Goal: Task Accomplishment & Management: Use online tool/utility

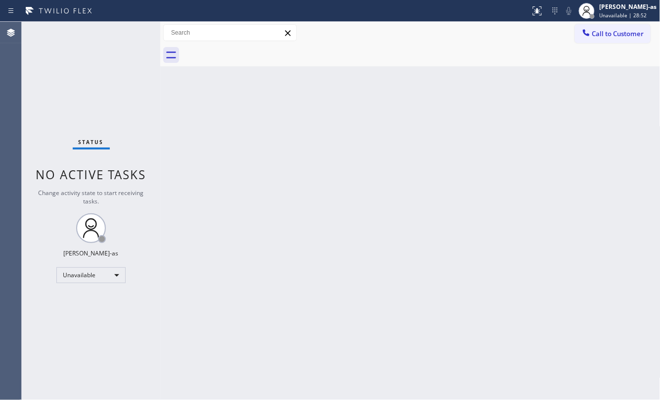
click at [390, 169] on div "Back to Dashboard Change Sender ID Customers Technicians Select a contact Outbo…" at bounding box center [410, 211] width 500 height 378
click at [495, 32] on span "Call to Customer" at bounding box center [618, 33] width 52 height 9
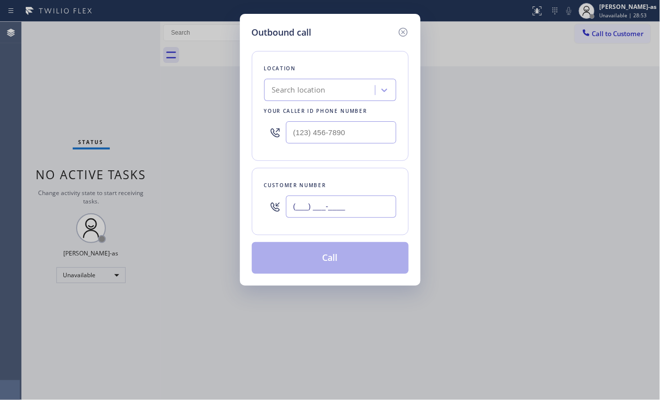
click at [378, 207] on input "(___) ___-____" at bounding box center [341, 206] width 110 height 22
paste input "929) 309-8596"
type input "[PHONE_NUMBER]"
click at [347, 130] on input "text" at bounding box center [341, 132] width 110 height 22
click at [347, 130] on input "(___) ___-____" at bounding box center [341, 132] width 110 height 22
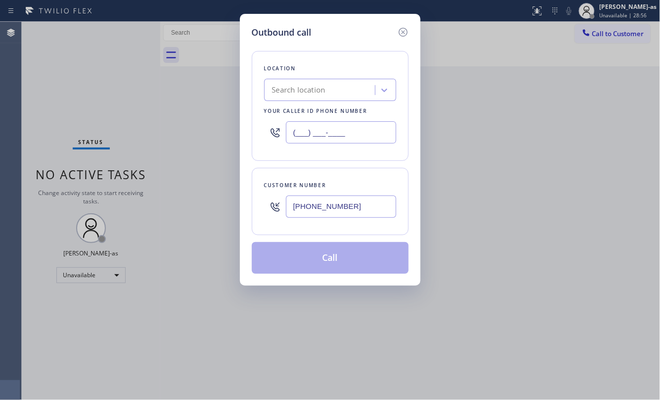
click at [347, 130] on input "(___) ___-____" at bounding box center [341, 132] width 110 height 22
paste input "347) 284-6179"
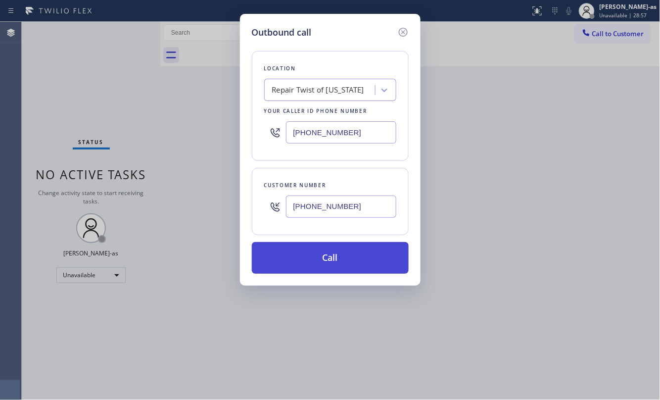
type input "[PHONE_NUMBER]"
click at [347, 256] on button "Call" at bounding box center [330, 258] width 157 height 32
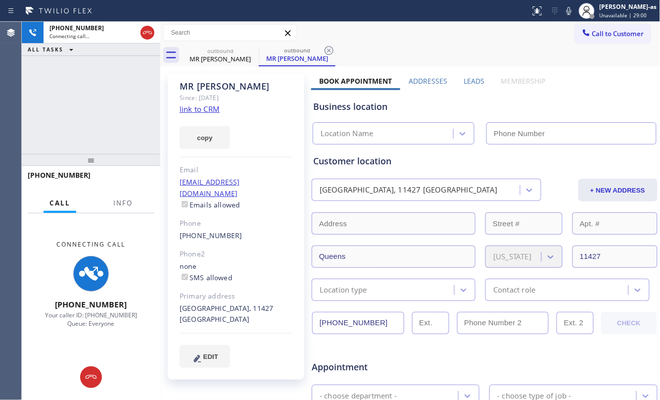
click at [190, 115] on div "copy" at bounding box center [236, 132] width 113 height 34
click at [194, 111] on link "link to CRM" at bounding box center [200, 109] width 40 height 10
type input "[PHONE_NUMBER]"
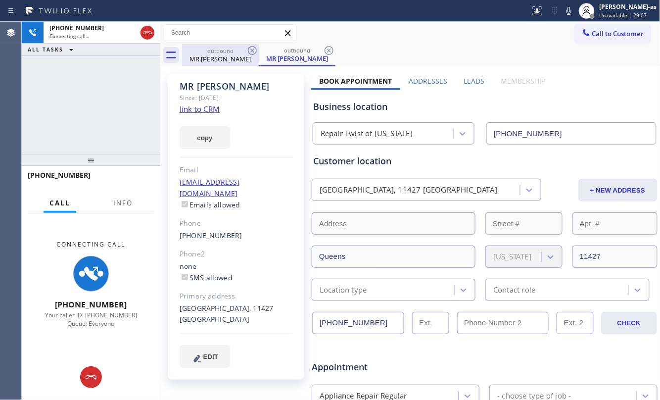
drag, startPoint x: 216, startPoint y: 50, endPoint x: 234, endPoint y: 53, distance: 19.1
click at [216, 48] on div "outbound" at bounding box center [220, 50] width 75 height 7
click at [250, 53] on icon at bounding box center [252, 50] width 9 height 9
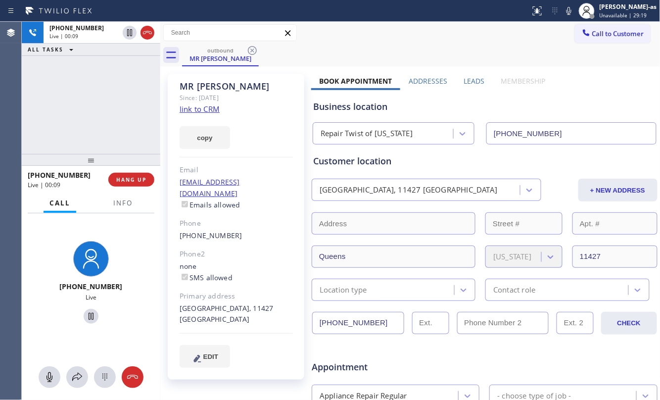
drag, startPoint x: 62, startPoint y: 117, endPoint x: 80, endPoint y: 117, distance: 18.3
click at [80, 117] on div "[PHONE_NUMBER] Live | 00:09 ALL TASKS ALL TASKS ACTIVE TASKS TASKS IN WRAP UP" at bounding box center [91, 88] width 138 height 132
drag, startPoint x: 151, startPoint y: 30, endPoint x: 338, endPoint y: 175, distance: 236.6
click at [153, 30] on div at bounding box center [147, 33] width 14 height 12
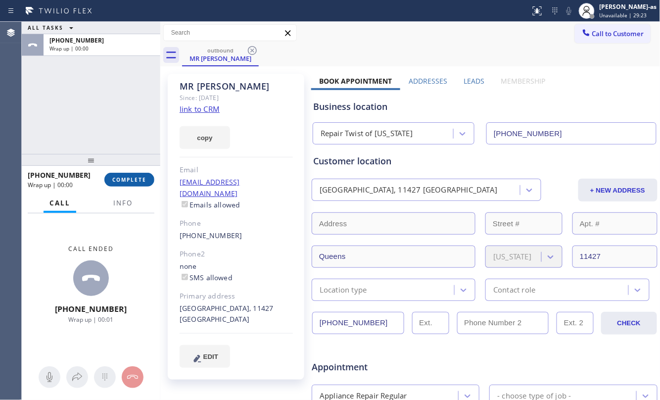
click at [123, 173] on button "COMPLETE" at bounding box center [129, 180] width 50 height 14
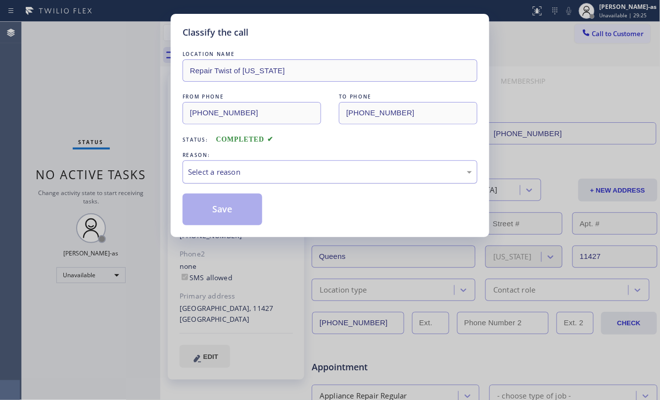
drag, startPoint x: 232, startPoint y: 176, endPoint x: 236, endPoint y: 179, distance: 5.1
click at [233, 176] on div "Select a reason" at bounding box center [330, 171] width 284 height 11
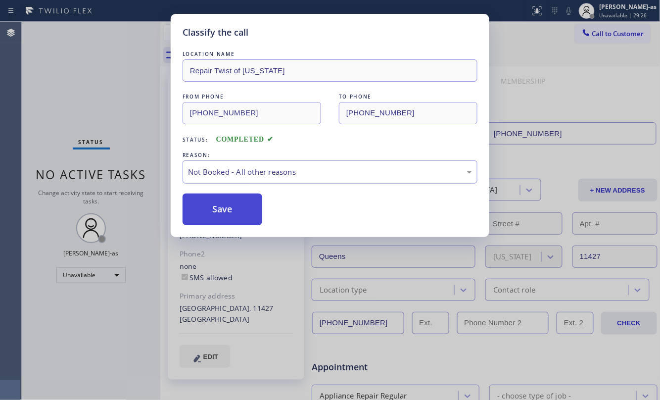
click at [229, 216] on button "Save" at bounding box center [223, 209] width 80 height 32
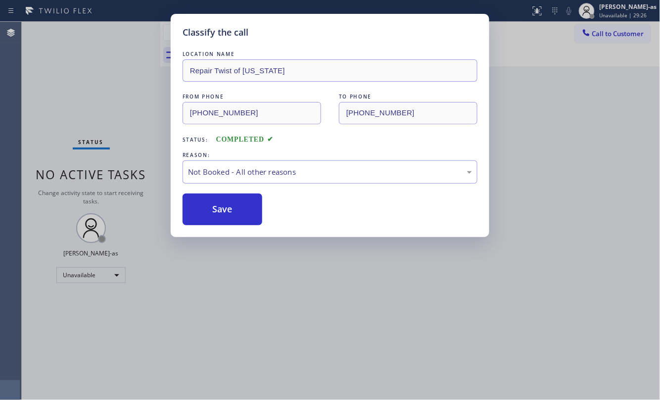
click at [495, 36] on div "Classify the call LOCATION NAME Repair Twist of [US_STATE] FROM PHONE [PHONE_NU…" at bounding box center [330, 200] width 660 height 400
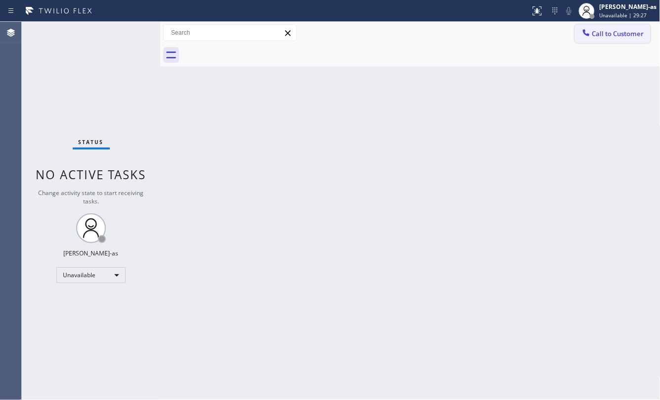
click at [495, 30] on icon at bounding box center [586, 33] width 10 height 10
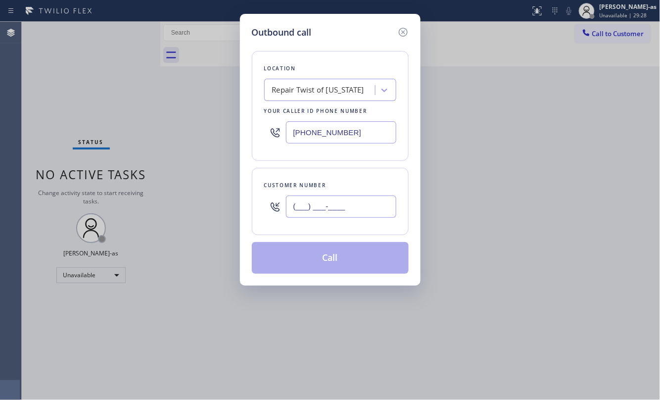
click at [370, 202] on input "(___) ___-____" at bounding box center [341, 206] width 110 height 22
paste input "929) 309-8596"
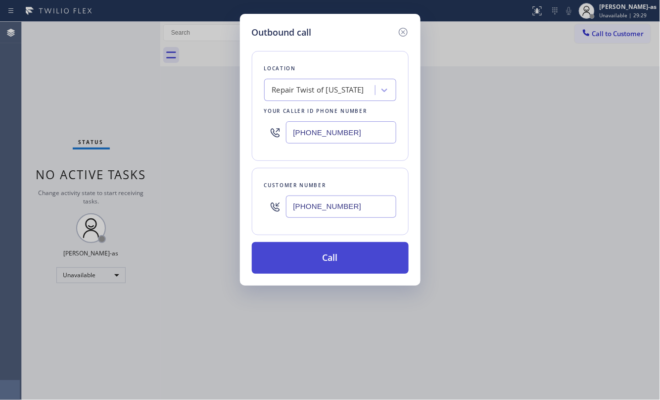
type input "[PHONE_NUMBER]"
click at [341, 260] on button "Call" at bounding box center [330, 258] width 157 height 32
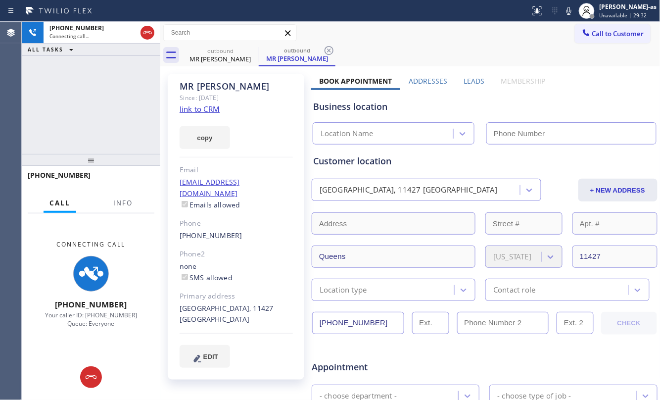
click at [64, 85] on div "[PHONE_NUMBER] Connecting call… ALL TASKS ALL TASKS ACTIVE TASKS TASKS IN WRAP …" at bounding box center [91, 88] width 138 height 132
type input "[PHONE_NUMBER]"
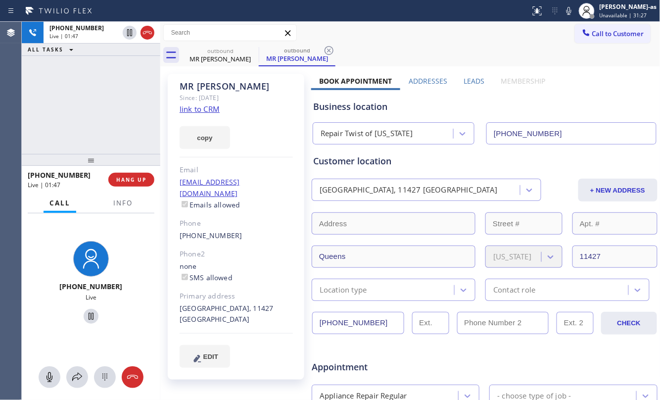
click at [86, 133] on div "[PHONE_NUMBER] Live | 01:47 ALL TASKS ALL TASKS ACTIVE TASKS TASKS IN WRAP UP" at bounding box center [91, 88] width 138 height 132
click at [242, 58] on div "MR [PERSON_NAME]" at bounding box center [220, 58] width 75 height 9
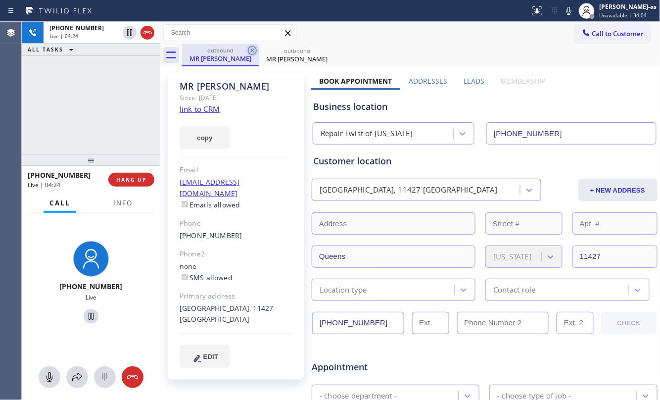
click at [252, 51] on icon at bounding box center [252, 51] width 12 height 12
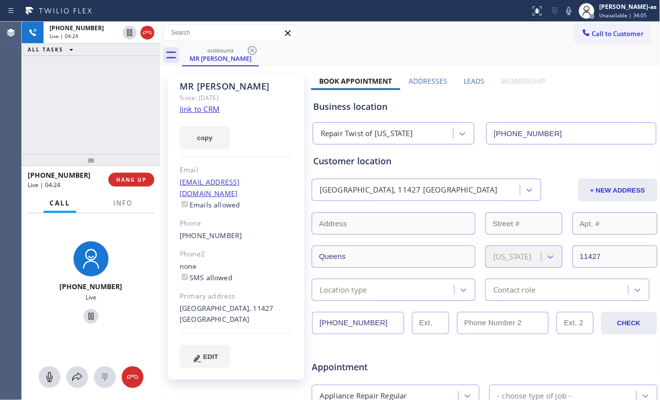
click at [108, 113] on div "[PHONE_NUMBER] Live | 04:24 ALL TASKS ALL TASKS ACTIVE TASKS TASKS IN WRAP UP" at bounding box center [91, 88] width 138 height 132
click at [111, 133] on div "[PHONE_NUMBER] Live | 08:56 ALL TASKS ALL TASKS ACTIVE TASKS TASKS IN WRAP UP" at bounding box center [91, 88] width 138 height 132
click at [117, 107] on div "[PHONE_NUMBER] Live | 10:24 ALL TASKS ALL TASKS ACTIVE TASKS TASKS IN WRAP UP" at bounding box center [91, 88] width 138 height 132
click at [72, 68] on div "[PHONE_NUMBER] Live | 13:49 ALL TASKS ALL TASKS ACTIVE TASKS TASKS IN WRAP UP" at bounding box center [91, 88] width 138 height 132
click at [88, 97] on div "[PHONE_NUMBER] Live | 15:53 ALL TASKS ALL TASKS ACTIVE TASKS TASKS IN WRAP UP" at bounding box center [91, 88] width 138 height 132
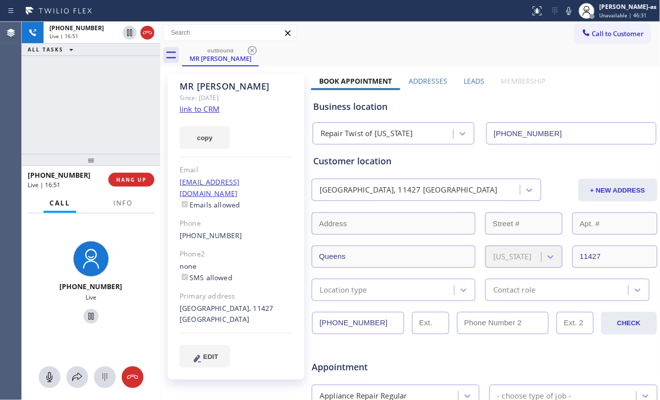
click at [118, 211] on div at bounding box center [122, 212] width 31 height 2
click at [119, 204] on span "Info" at bounding box center [122, 202] width 19 height 9
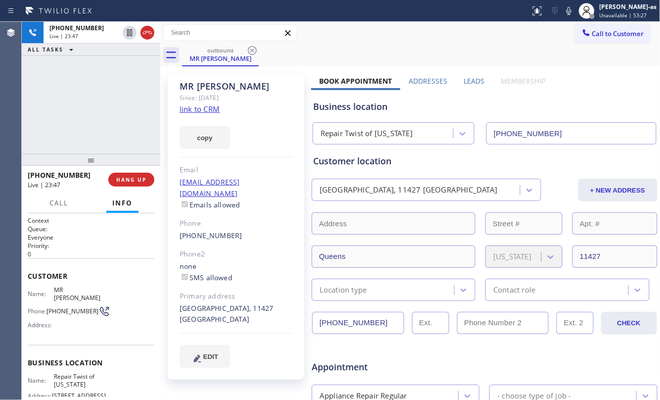
click at [92, 102] on div "[PHONE_NUMBER] Live | 23:47 ALL TASKS ALL TASKS ACTIVE TASKS TASKS IN WRAP UP" at bounding box center [91, 88] width 138 height 132
click at [101, 130] on div "[PHONE_NUMBER] Live | 26:41 ALL TASKS ALL TASKS ACTIVE TASKS TASKS IN WRAP UP" at bounding box center [91, 88] width 138 height 132
click at [82, 105] on div "[PHONE_NUMBER] Live | 29:42 ALL TASKS ALL TASKS ACTIVE TASKS TASKS IN WRAP UP" at bounding box center [91, 88] width 138 height 132
click at [92, 120] on div "[PHONE_NUMBER] Live | 29:49 ALL TASKS ALL TASKS ACTIVE TASKS TASKS IN WRAP UP" at bounding box center [91, 88] width 138 height 132
click at [92, 119] on div "[PHONE_NUMBER] Live | 29:50 ALL TASKS ALL TASKS ACTIVE TASKS TASKS IN WRAP UP" at bounding box center [91, 88] width 138 height 132
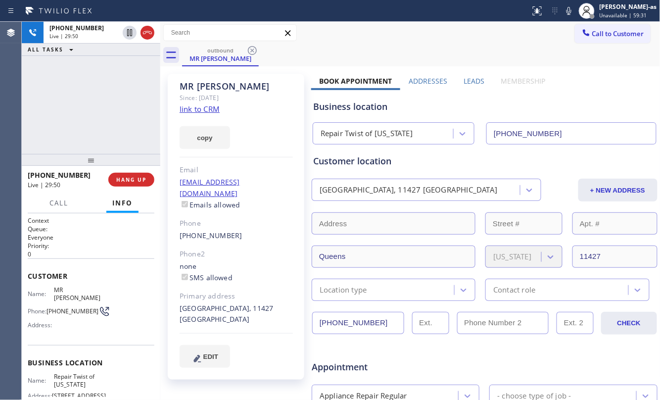
drag, startPoint x: 58, startPoint y: 124, endPoint x: 80, endPoint y: 140, distance: 27.5
click at [59, 123] on div "[PHONE_NUMBER] Live | 29:50 ALL TASKS ALL TASKS ACTIVE TASKS TASKS IN WRAP UP" at bounding box center [91, 88] width 138 height 132
drag, startPoint x: 109, startPoint y: 139, endPoint x: 137, endPoint y: 192, distance: 59.1
click at [111, 140] on div "[PHONE_NUMBER] Live | 29:51 ALL TASKS ALL TASKS ACTIVE TASKS TASKS IN WRAP UP" at bounding box center [91, 88] width 138 height 132
click at [137, 180] on span "HANG UP" at bounding box center [131, 179] width 30 height 7
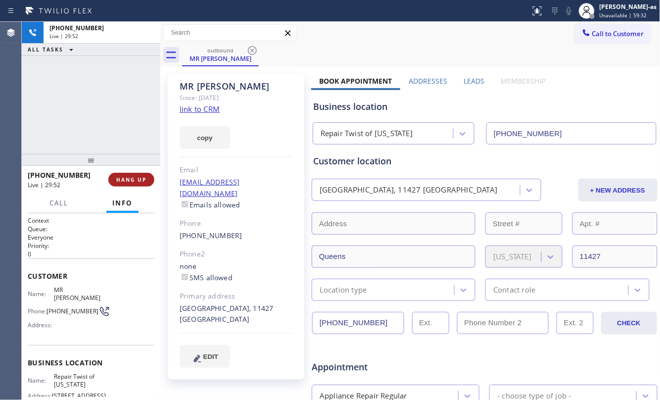
click at [137, 180] on span "HANG UP" at bounding box center [131, 179] width 30 height 7
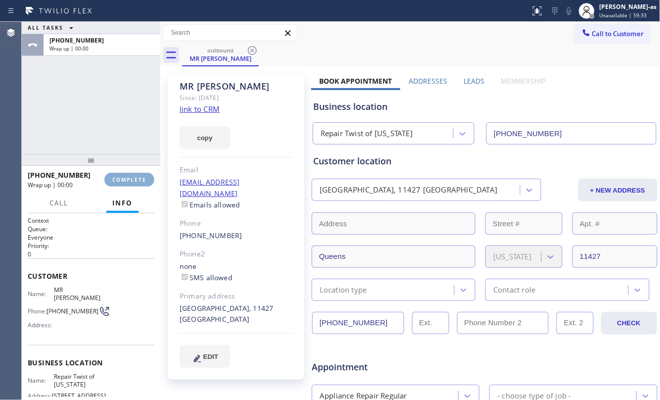
click at [137, 180] on span "COMPLETE" at bounding box center [129, 179] width 34 height 7
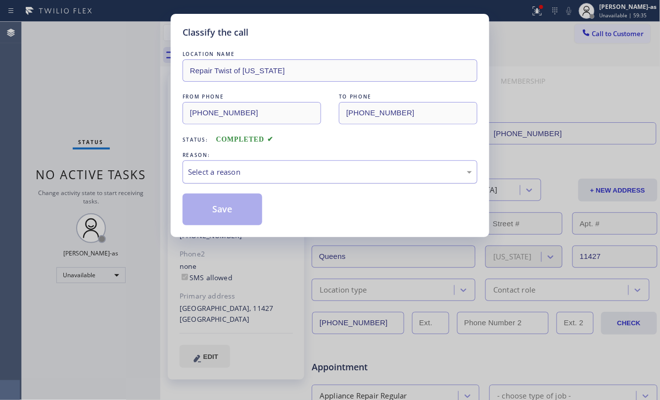
click at [226, 173] on div "Select a reason" at bounding box center [330, 171] width 284 height 11
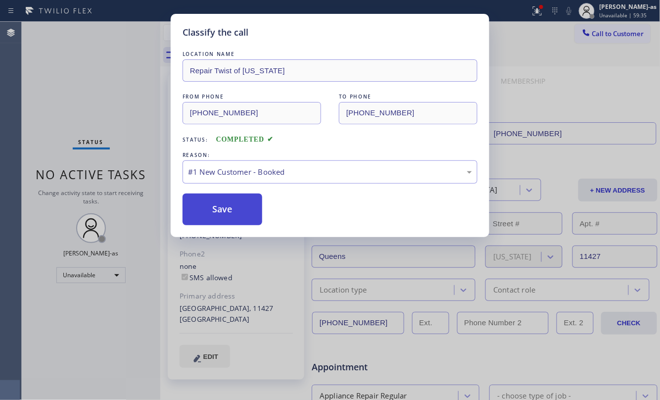
drag, startPoint x: 228, startPoint y: 208, endPoint x: 230, endPoint y: 203, distance: 5.5
click at [229, 204] on button "Save" at bounding box center [223, 209] width 80 height 32
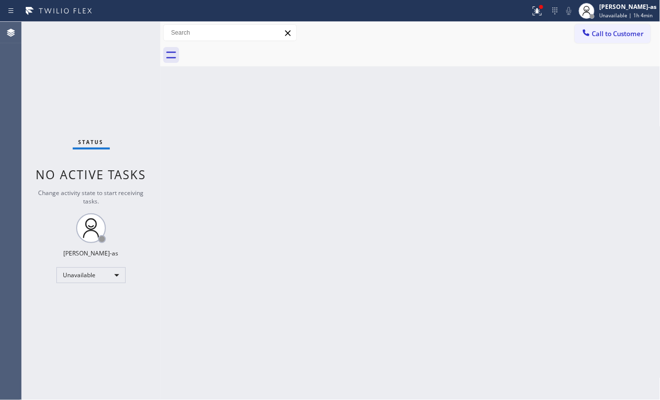
click at [130, 140] on div "Status No active tasks Change activity state to start receiving tasks. [PERSON_…" at bounding box center [91, 211] width 138 height 378
click at [160, 89] on div at bounding box center [160, 211] width 0 height 378
click at [144, 121] on div "Status No active tasks Change activity state to start receiving tasks. [PERSON_…" at bounding box center [91, 211] width 139 height 378
click at [272, 159] on div "Back to Dashboard Change Sender ID Customers Technicians Select a contact Outbo…" at bounding box center [411, 211] width 500 height 378
click at [469, 232] on div "Back to Dashboard Change Sender ID Customers Technicians Select a contact Outbo…" at bounding box center [411, 211] width 500 height 378
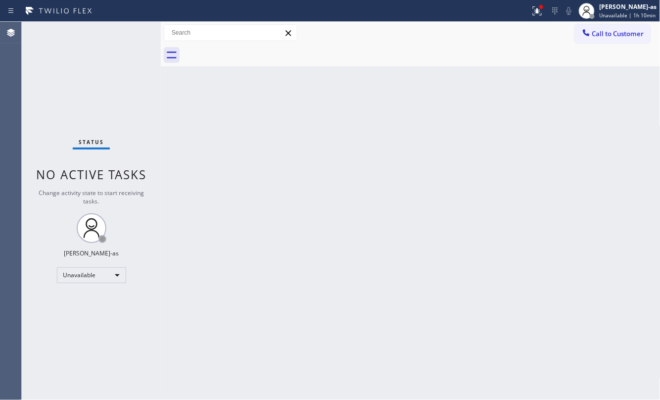
drag, startPoint x: 404, startPoint y: 191, endPoint x: 406, endPoint y: 183, distance: 8.3
click at [406, 184] on div "Back to Dashboard Change Sender ID Customers Technicians Select a contact Outbo…" at bounding box center [411, 211] width 500 height 378
click at [222, 226] on div "Back to Dashboard Change Sender ID Customers Technicians Select a contact Outbo…" at bounding box center [411, 211] width 500 height 378
click at [495, 31] on icon at bounding box center [586, 33] width 10 height 10
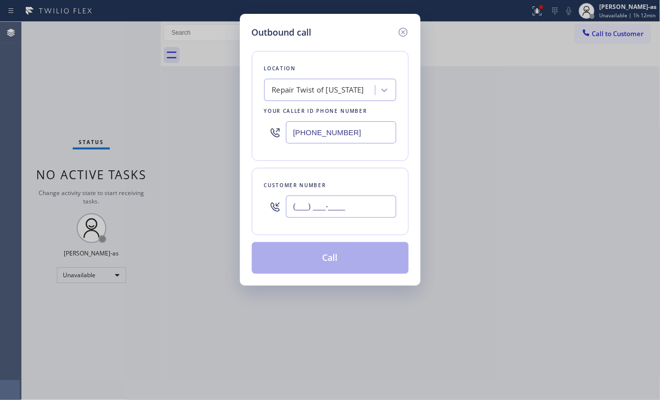
click at [337, 204] on input "(___) ___-____" at bounding box center [341, 206] width 110 height 22
paste input "209) 790-7016"
type input "[PHONE_NUMBER]"
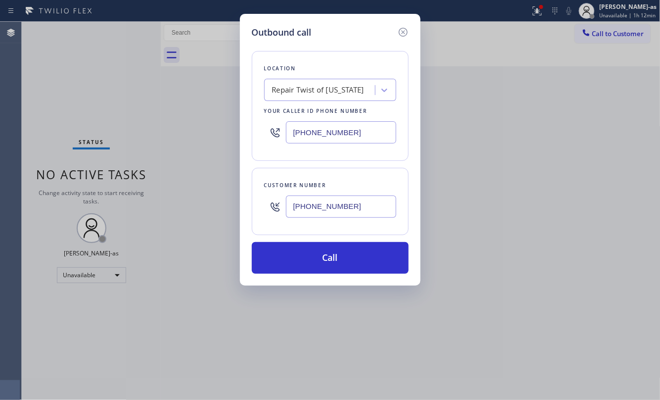
click at [359, 137] on input "[PHONE_NUMBER]" at bounding box center [341, 132] width 110 height 22
paste input "805) 360-3808"
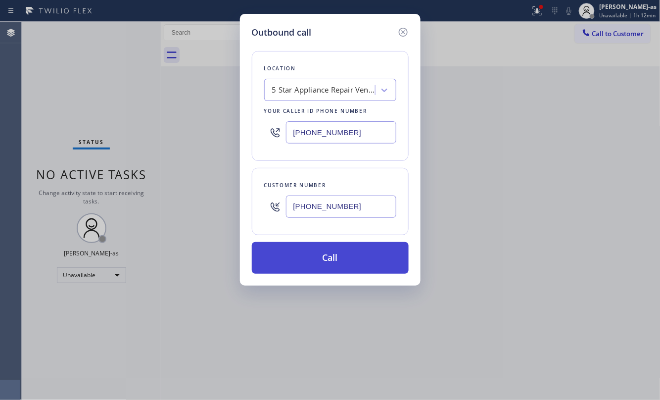
type input "[PHONE_NUMBER]"
click at [359, 249] on button "Call" at bounding box center [330, 258] width 157 height 32
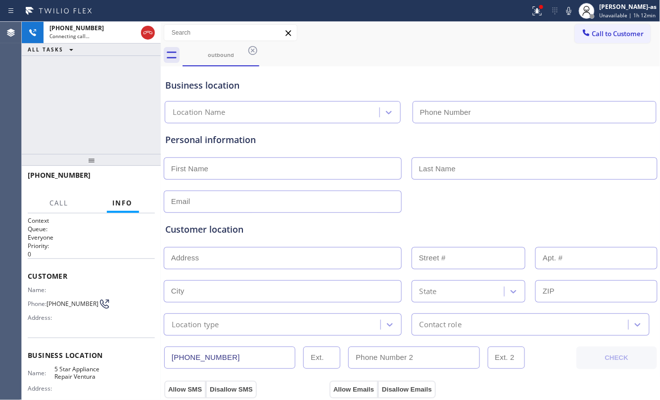
type input "[PHONE_NUMBER]"
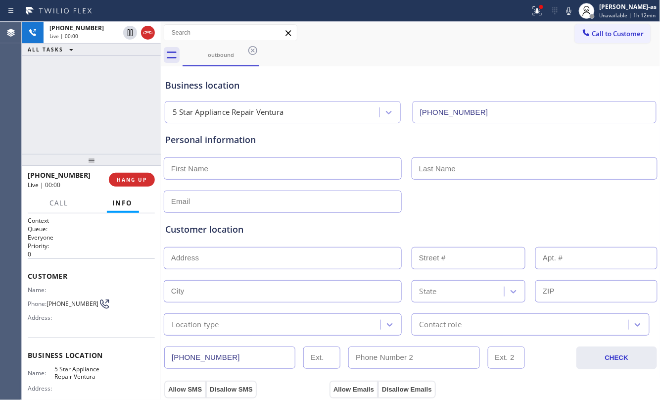
click at [121, 131] on div "[PHONE_NUMBER] Live | 00:00 ALL TASKS ALL TASKS ACTIVE TASKS TASKS IN WRAP UP" at bounding box center [91, 88] width 139 height 132
click at [122, 182] on span "HANG UP" at bounding box center [132, 179] width 30 height 7
click at [122, 181] on span "HANG UP" at bounding box center [132, 179] width 30 height 7
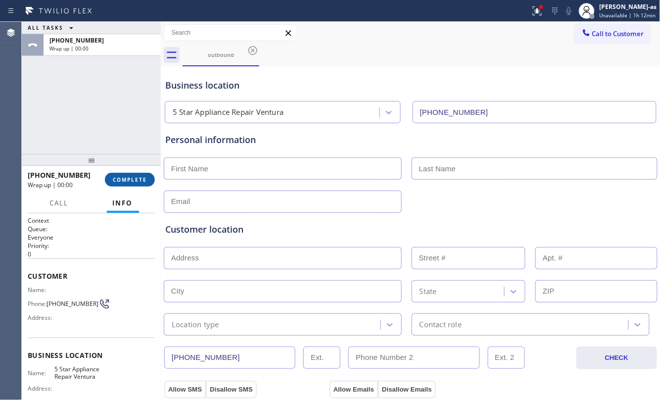
click at [122, 180] on span "COMPLETE" at bounding box center [130, 179] width 34 height 7
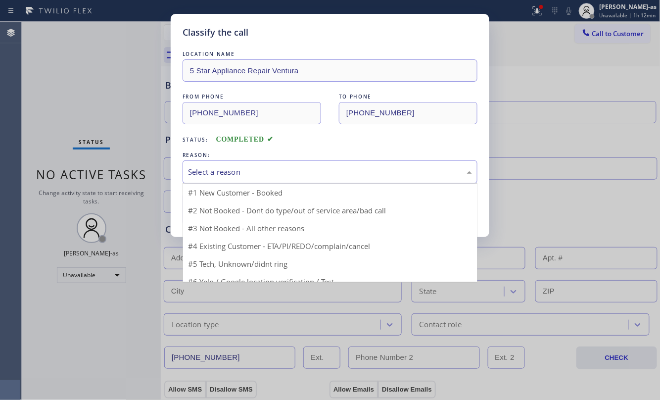
click at [233, 179] on div "Select a reason" at bounding box center [330, 171] width 295 height 23
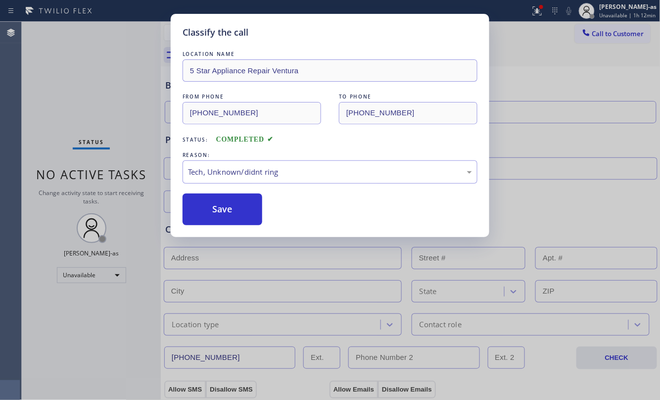
drag, startPoint x: 226, startPoint y: 216, endPoint x: 202, endPoint y: 235, distance: 30.6
click at [228, 211] on button "Save" at bounding box center [223, 209] width 80 height 32
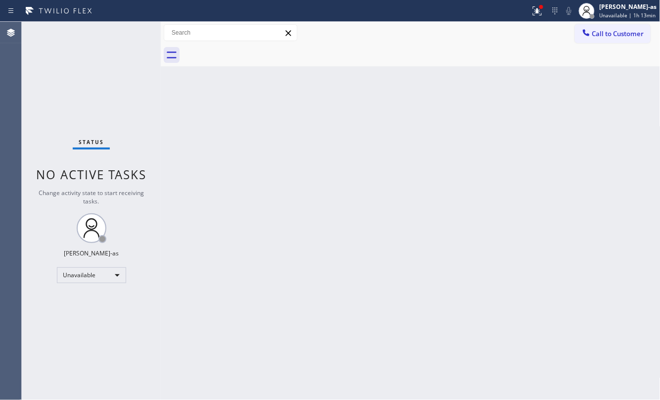
click at [183, 131] on div "Back to Dashboard Change Sender ID Customers Technicians Select a contact Outbo…" at bounding box center [411, 211] width 500 height 378
click at [390, 183] on div "Back to Dashboard Change Sender ID Customers Technicians Select a contact Outbo…" at bounding box center [411, 211] width 500 height 378
click at [495, 37] on span "Call to Customer" at bounding box center [618, 33] width 52 height 9
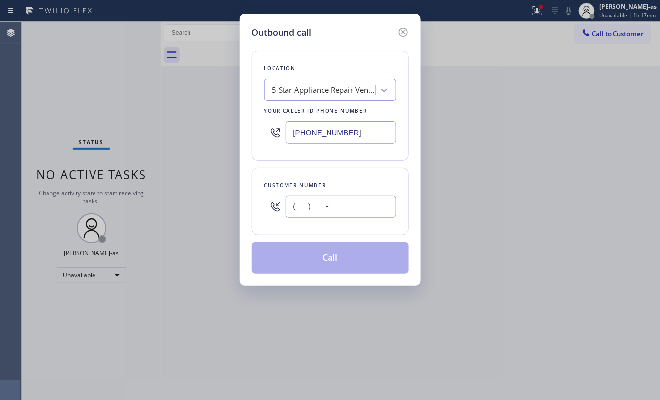
click at [311, 208] on input "(___) ___-____" at bounding box center [341, 206] width 110 height 22
paste input "661) 600-2730"
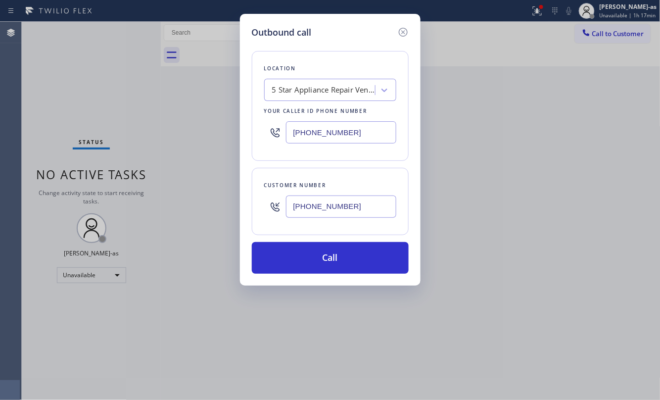
type input "[PHONE_NUMBER]"
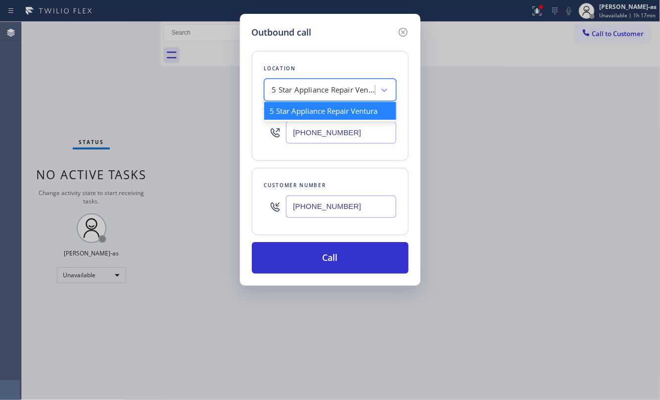
click at [337, 97] on div "5 Star Appliance Repair Ventura" at bounding box center [321, 90] width 108 height 17
paste input "Santa Clarita Duct Cleaning"
type input "Santa Clarita Duct Cleaning"
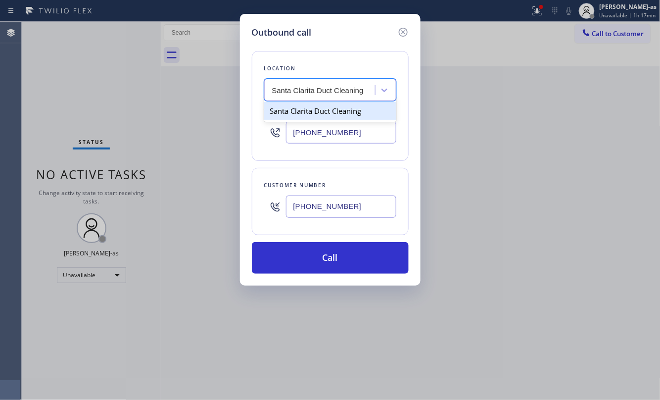
drag, startPoint x: 308, startPoint y: 116, endPoint x: 293, endPoint y: 148, distance: 35.9
click at [309, 117] on div "Santa Clarita Duct Cleaning" at bounding box center [330, 111] width 132 height 18
type input "[PHONE_NUMBER]"
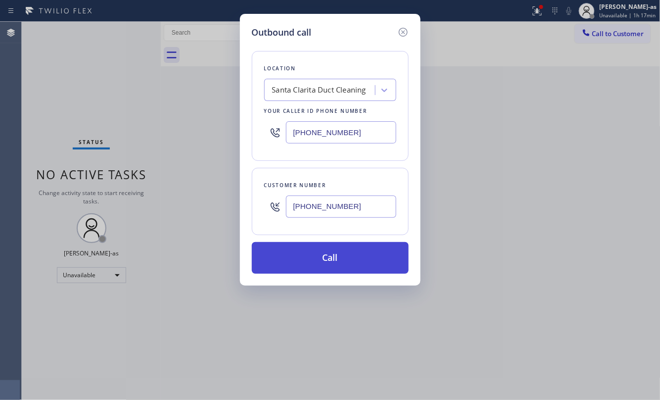
drag, startPoint x: 362, startPoint y: 262, endPoint x: 395, endPoint y: 61, distance: 203.5
click at [362, 262] on button "Call" at bounding box center [330, 258] width 157 height 32
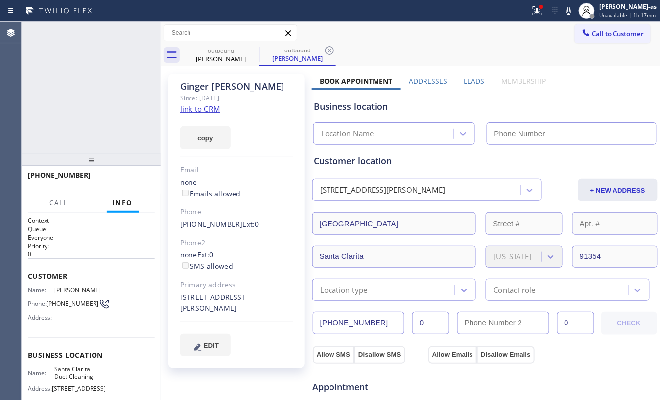
type input "[PHONE_NUMBER]"
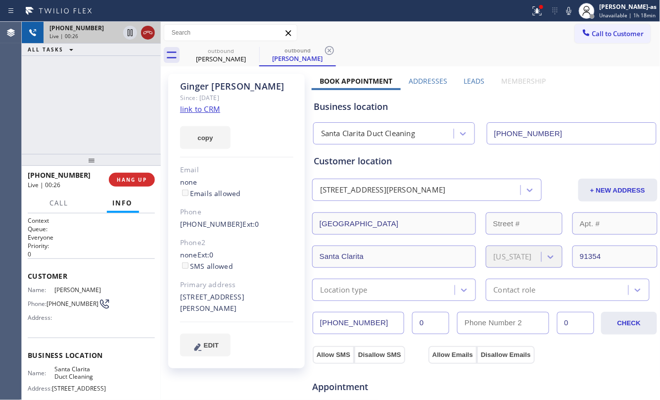
click at [144, 28] on icon at bounding box center [148, 33] width 12 height 12
drag, startPoint x: 116, startPoint y: 107, endPoint x: 128, endPoint y: 120, distance: 17.5
click at [117, 107] on div "[PHONE_NUMBER] Live | 00:26 ALL TASKS ALL TASKS ACTIVE TASKS TASKS IN WRAP UP" at bounding box center [91, 88] width 139 height 132
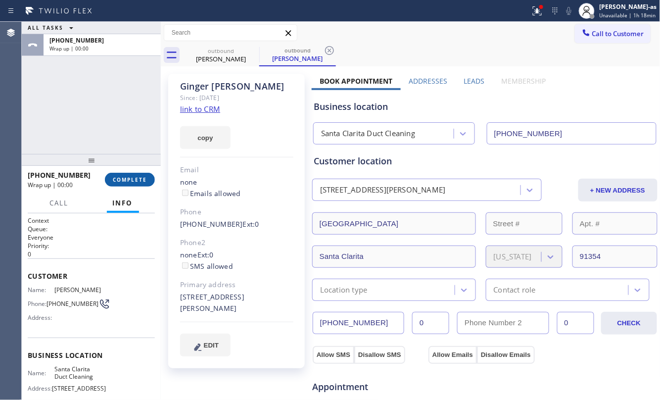
click at [147, 173] on button "COMPLETE" at bounding box center [130, 180] width 50 height 14
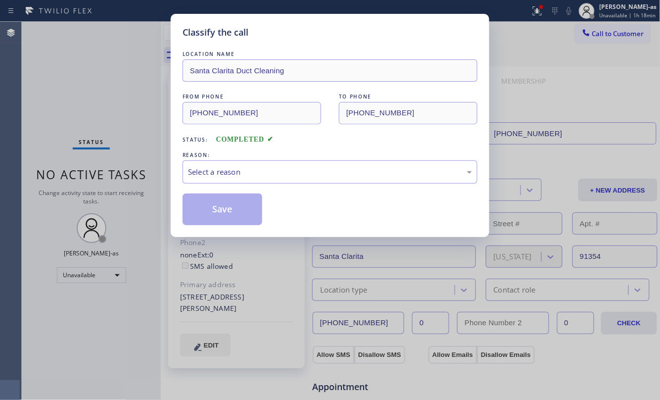
click at [145, 179] on div "Classify the call LOCATION NAME [GEOGRAPHIC_DATA] Duct Cleaning FROM PHONE [PHO…" at bounding box center [330, 200] width 660 height 400
click at [234, 177] on div "Select a reason" at bounding box center [330, 171] width 284 height 11
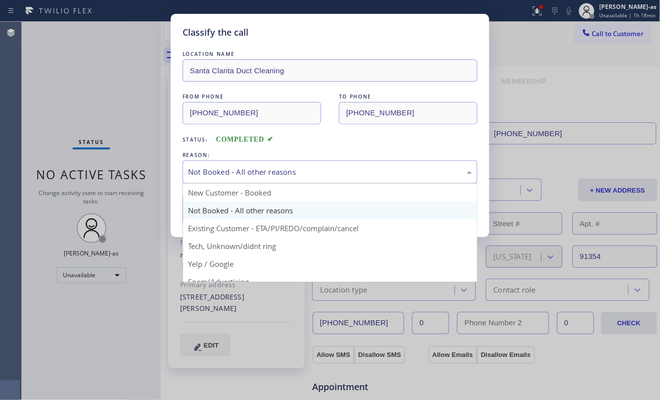
click at [262, 175] on div "Not Booked - All other reasons" at bounding box center [330, 171] width 284 height 11
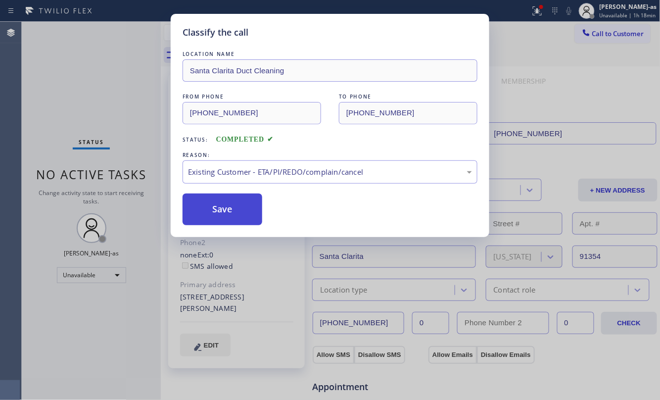
drag, startPoint x: 223, startPoint y: 207, endPoint x: 194, endPoint y: 52, distance: 157.5
click at [223, 206] on button "Save" at bounding box center [223, 209] width 80 height 32
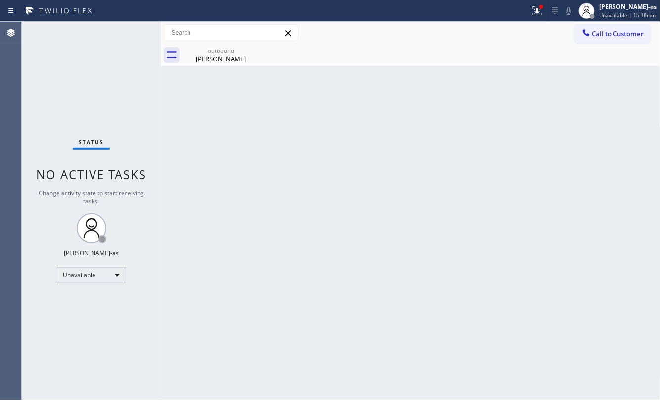
click at [227, 174] on div "Back to Dashboard Change Sender ID Customers Technicians Select a contact Outbo…" at bounding box center [411, 211] width 500 height 378
click at [210, 51] on div "outbound" at bounding box center [221, 50] width 75 height 7
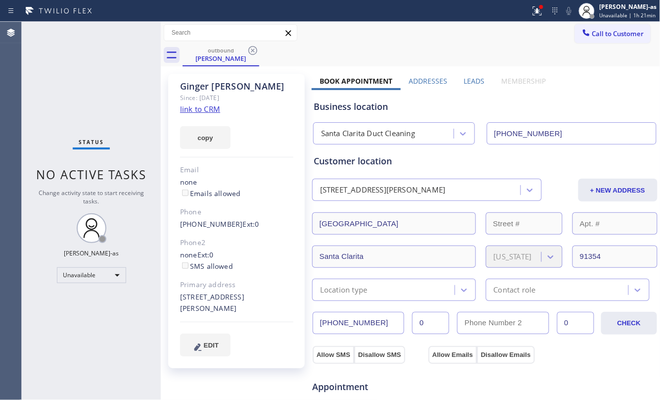
click at [245, 209] on div "[PERSON_NAME] Since: [DATE] link to CRM copy Email none Emails allowed Phone [P…" at bounding box center [236, 221] width 137 height 294
drag, startPoint x: 237, startPoint y: 43, endPoint x: 248, endPoint y: 42, distance: 10.9
click at [238, 42] on div "Call to Customer Outbound call Location [GEOGRAPHIC_DATA] Duct Cleaning Your ca…" at bounding box center [411, 33] width 500 height 22
click at [250, 44] on div "outbound [PERSON_NAME]" at bounding box center [221, 54] width 75 height 21
click at [196, 196] on div "none Emails allowed" at bounding box center [236, 188] width 113 height 23
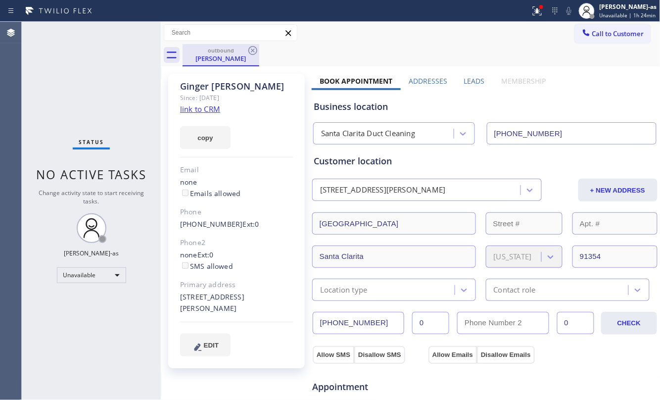
click at [210, 53] on div "outbound" at bounding box center [221, 49] width 75 height 7
click at [250, 52] on icon at bounding box center [253, 51] width 12 height 12
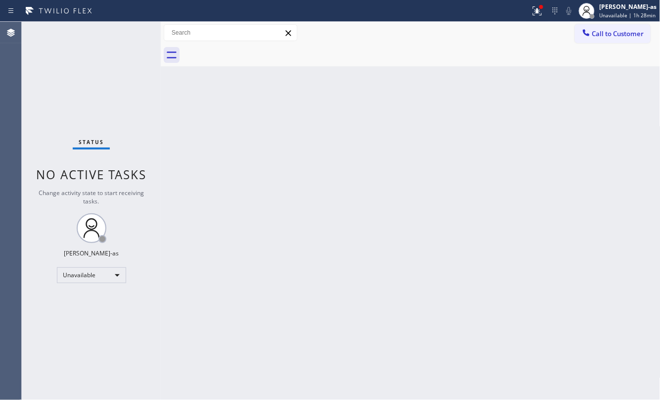
drag, startPoint x: 166, startPoint y: 62, endPoint x: 417, endPoint y: 165, distance: 271.5
click at [167, 62] on icon at bounding box center [172, 55] width 16 height 16
click at [117, 112] on div "Status No active tasks Change activity state to start receiving tasks. [PERSON_…" at bounding box center [91, 211] width 139 height 378
click at [285, 154] on div "Back to Dashboard Change Sender ID Customers Technicians Select a contact Outbo…" at bounding box center [411, 211] width 500 height 378
drag, startPoint x: 330, startPoint y: 111, endPoint x: 347, endPoint y: 107, distance: 17.2
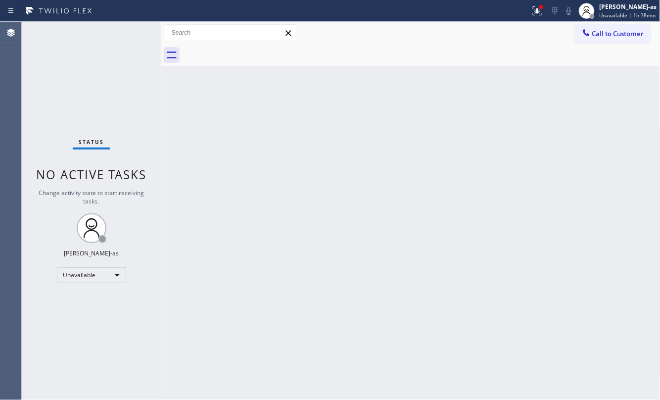
click at [330, 110] on div "Back to Dashboard Change Sender ID Customers Technicians Select a contact Outbo…" at bounding box center [411, 211] width 500 height 378
click at [495, 25] on button "Call to Customer" at bounding box center [613, 33] width 76 height 19
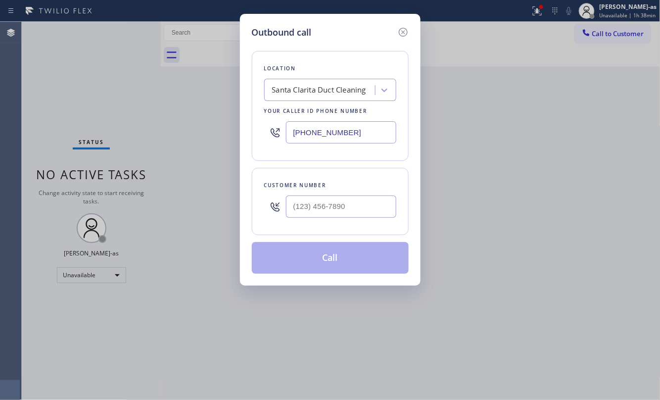
click at [311, 195] on div at bounding box center [341, 206] width 110 height 32
click at [337, 208] on input "(___) ___-____" at bounding box center [341, 206] width 110 height 22
paste input "310) 550-6022"
type input "[PHONE_NUMBER]"
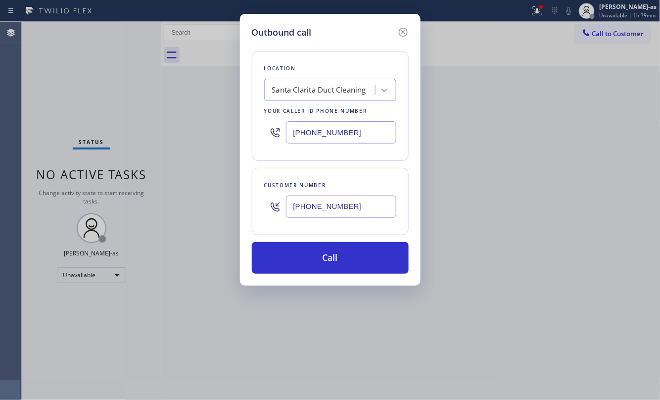
click at [304, 97] on div "Santa Clarita Duct Cleaning" at bounding box center [321, 90] width 108 height 17
type input "hvac alliance expert"
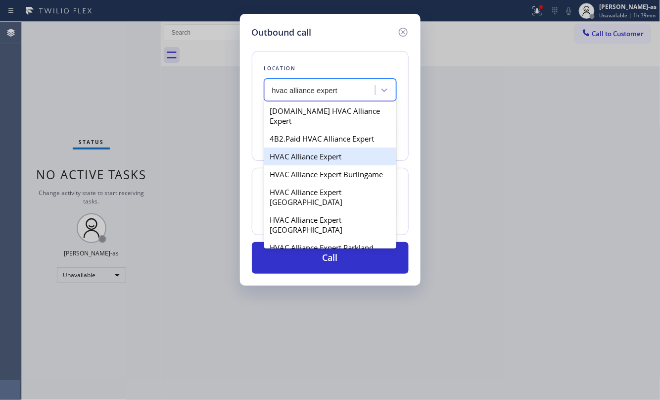
drag, startPoint x: 311, startPoint y: 143, endPoint x: 312, endPoint y: 134, distance: 9.9
click at [312, 137] on div "[DOMAIN_NAME] HVAC Alliance Expert 4B2.Paid HVAC Alliance Expert HVAC Alliance …" at bounding box center [330, 174] width 132 height 148
click at [319, 147] on div "HVAC Alliance Expert" at bounding box center [330, 156] width 132 height 18
type input "[PHONE_NUMBER]"
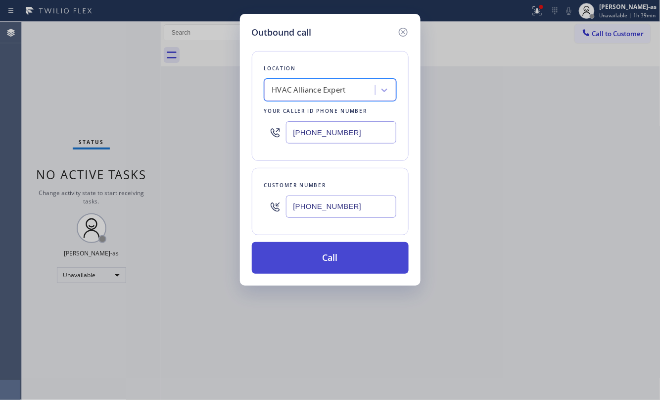
click at [351, 260] on button "Call" at bounding box center [330, 258] width 157 height 32
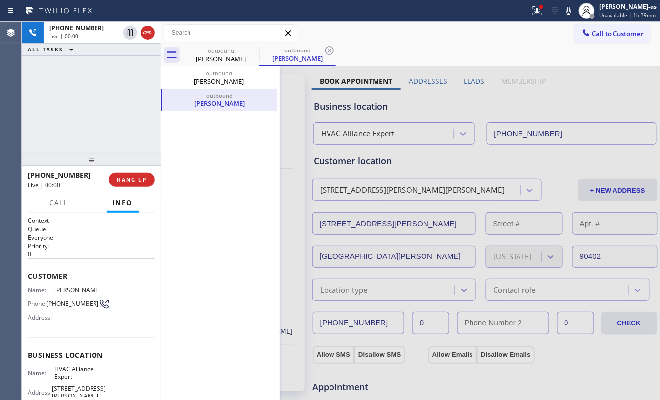
type input "[PHONE_NUMBER]"
click at [140, 178] on span "HANG UP" at bounding box center [132, 179] width 30 height 7
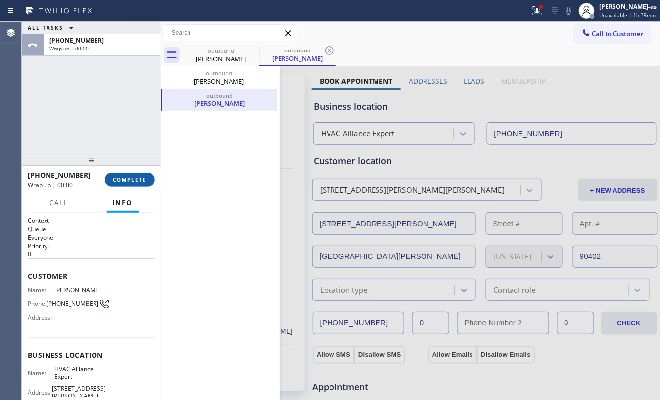
click at [140, 176] on span "COMPLETE" at bounding box center [130, 179] width 34 height 7
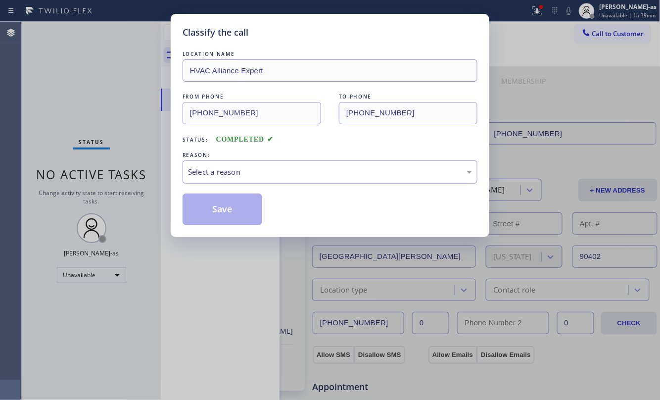
click at [107, 130] on div "Classify the call LOCATION NAME HVAC Alliance Expert FROM PHONE [PHONE_NUMBER] …" at bounding box center [330, 200] width 660 height 400
click at [234, 170] on div "Select a reason" at bounding box center [330, 171] width 284 height 11
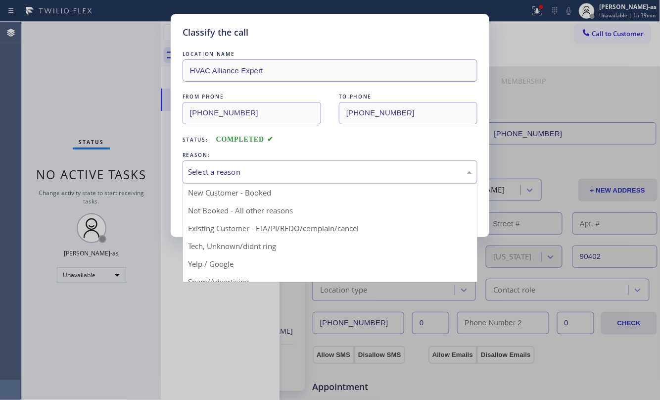
drag, startPoint x: 339, startPoint y: 225, endPoint x: 249, endPoint y: 218, distance: 90.3
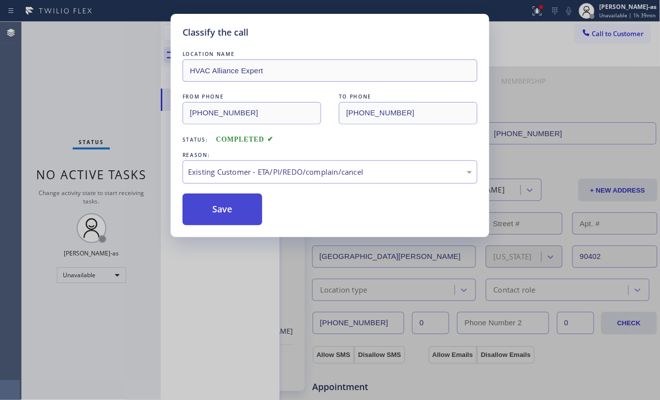
click at [220, 207] on button "Save" at bounding box center [223, 209] width 80 height 32
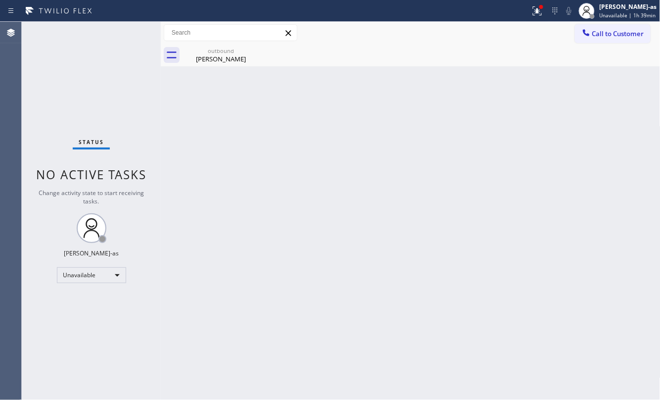
click at [495, 28] on div at bounding box center [586, 34] width 12 height 12
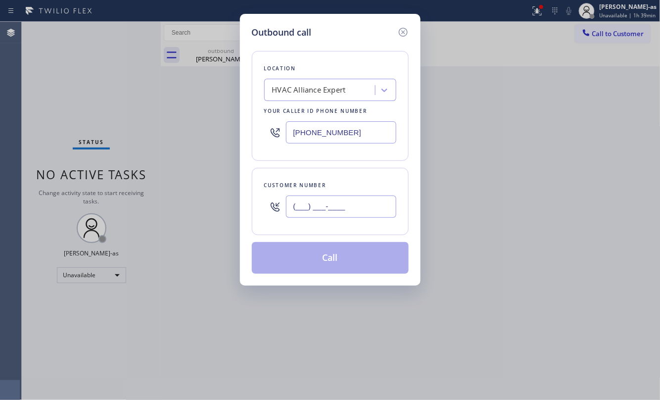
click at [334, 212] on input "(___) ___-____" at bounding box center [341, 206] width 110 height 22
paste input "818) 222-8144"
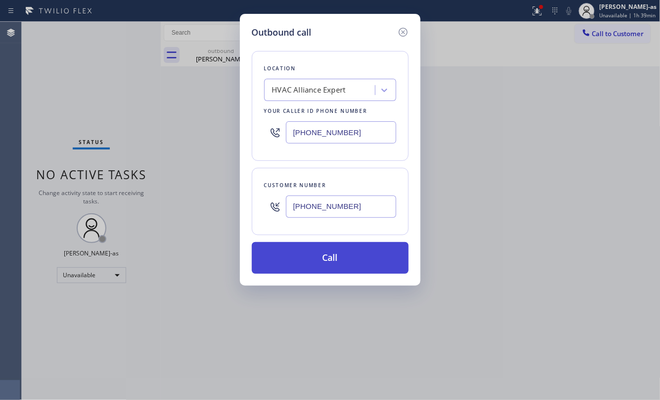
type input "[PHONE_NUMBER]"
click at [329, 256] on button "Call" at bounding box center [330, 258] width 157 height 32
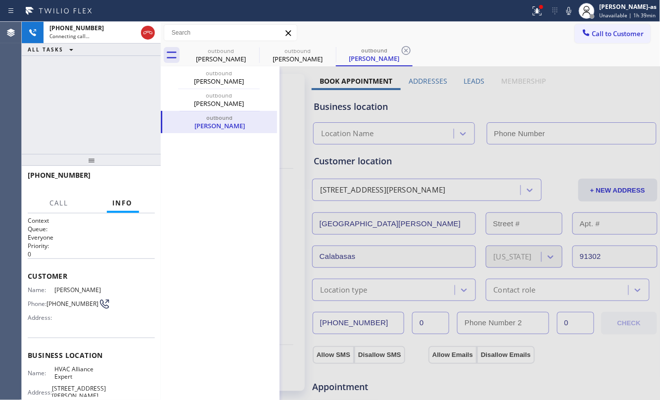
type input "[PHONE_NUMBER]"
drag, startPoint x: 108, startPoint y: 144, endPoint x: 146, endPoint y: 79, distance: 75.8
click at [108, 142] on div "[PHONE_NUMBER] Connecting call… ALL TASKS ALL TASKS ACTIVE TASKS TASKS IN WRAP …" at bounding box center [91, 88] width 139 height 132
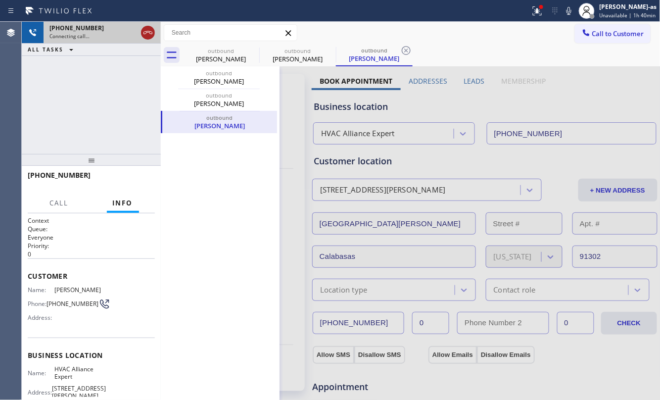
drag, startPoint x: 139, startPoint y: 32, endPoint x: 146, endPoint y: 27, distance: 8.8
click at [143, 29] on div at bounding box center [148, 33] width 18 height 22
drag, startPoint x: 145, startPoint y: 30, endPoint x: 170, endPoint y: 36, distance: 25.4
click at [148, 24] on div at bounding box center [148, 33] width 18 height 22
click at [142, 27] on icon at bounding box center [148, 33] width 12 height 12
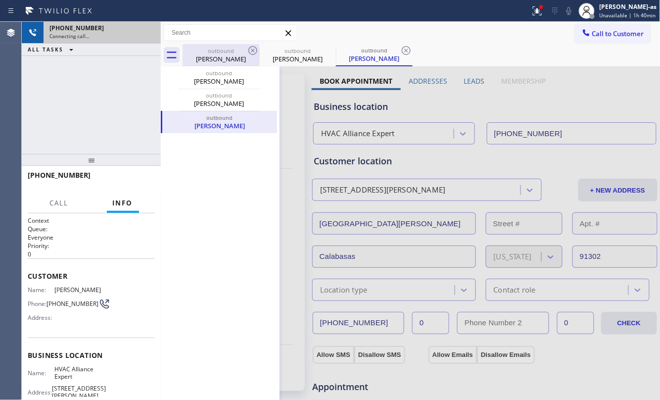
click at [203, 62] on div "[PERSON_NAME]" at bounding box center [221, 58] width 75 height 9
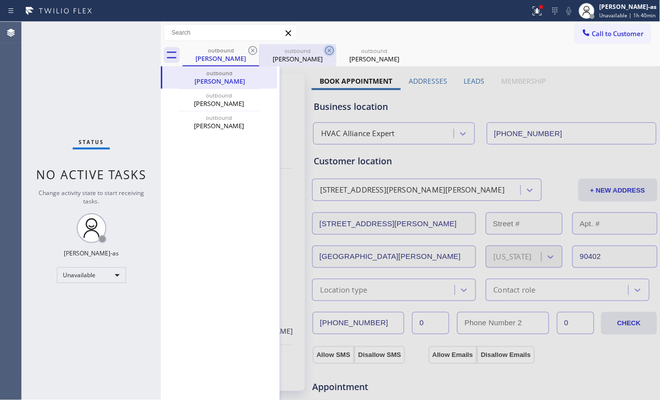
click at [248, 50] on icon at bounding box center [253, 51] width 12 height 12
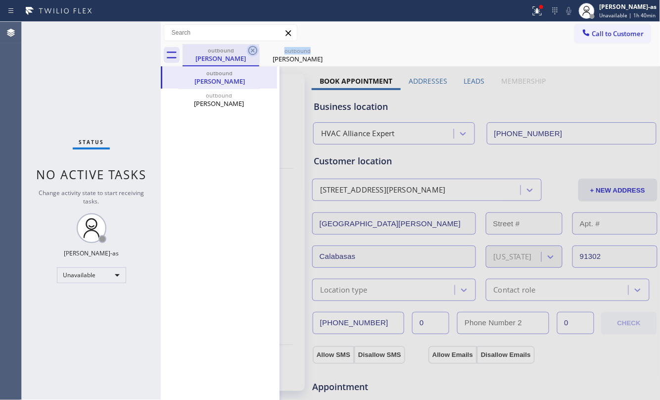
click at [248, 49] on icon at bounding box center [253, 51] width 12 height 12
click at [0, 0] on icon at bounding box center [0, 0] width 0 height 0
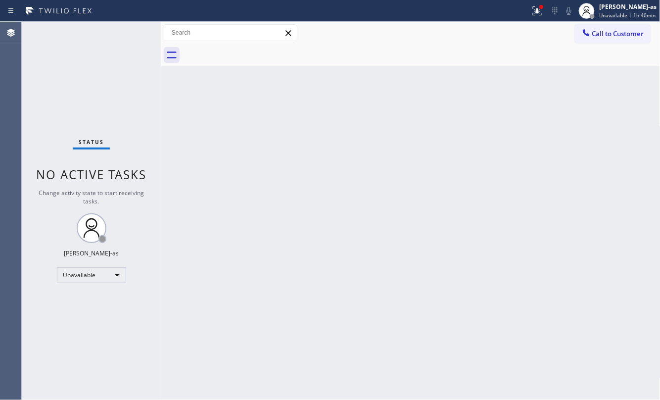
click at [248, 49] on div at bounding box center [422, 55] width 478 height 22
click at [222, 184] on div "Back to Dashboard Change Sender ID Customers Technicians Select a contact Outbo…" at bounding box center [411, 211] width 500 height 378
click at [98, 64] on div "Status No active tasks Change activity state to start receiving tasks. [PERSON_…" at bounding box center [91, 211] width 139 height 378
click at [495, 32] on span "Call to Customer" at bounding box center [618, 33] width 52 height 9
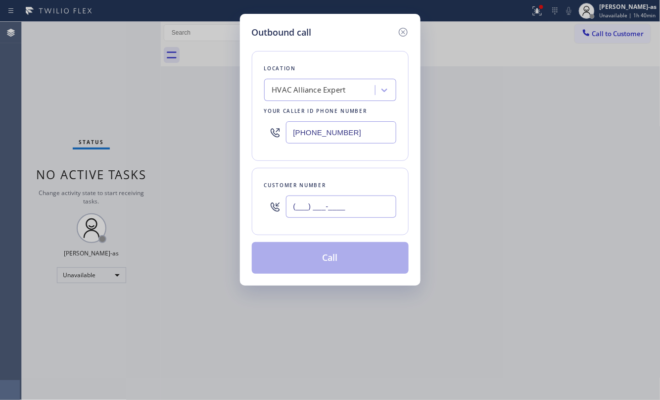
drag, startPoint x: 340, startPoint y: 210, endPoint x: 341, endPoint y: 204, distance: 6.0
click at [341, 206] on input "(___) ___-____" at bounding box center [341, 206] width 110 height 22
paste input "949) 563-7100"
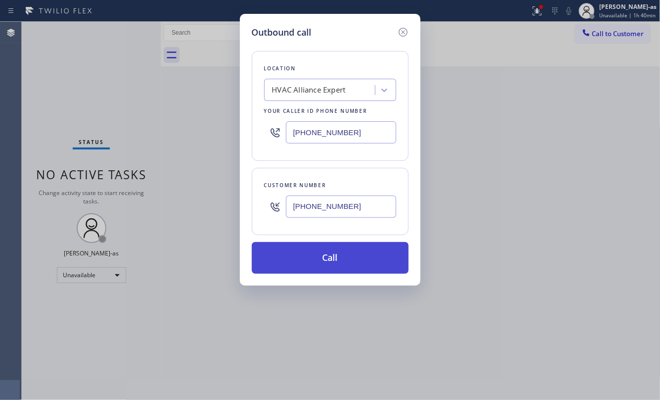
type input "[PHONE_NUMBER]"
click at [339, 263] on button "Call" at bounding box center [330, 258] width 157 height 32
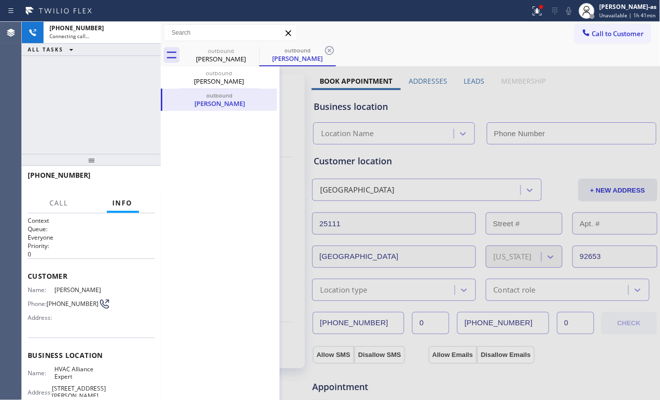
type input "[PHONE_NUMBER]"
drag, startPoint x: 125, startPoint y: 125, endPoint x: 129, endPoint y: 107, distance: 18.4
click at [126, 117] on div "[PHONE_NUMBER] Connecting call… ALL TASKS ALL TASKS ACTIVE TASKS TASKS IN WRAP …" at bounding box center [91, 88] width 139 height 132
type input "[PHONE_NUMBER]"
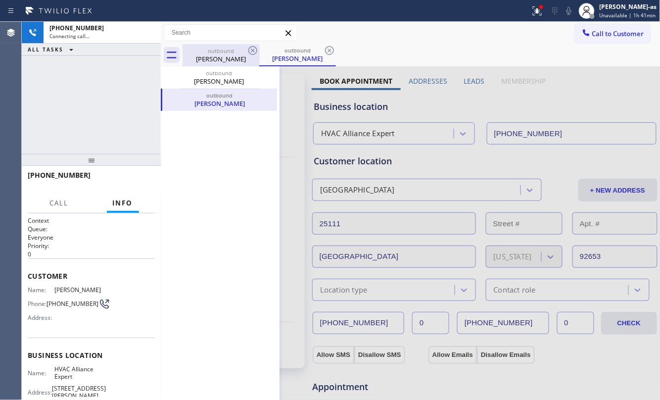
click at [229, 52] on div "outbound" at bounding box center [221, 50] width 75 height 7
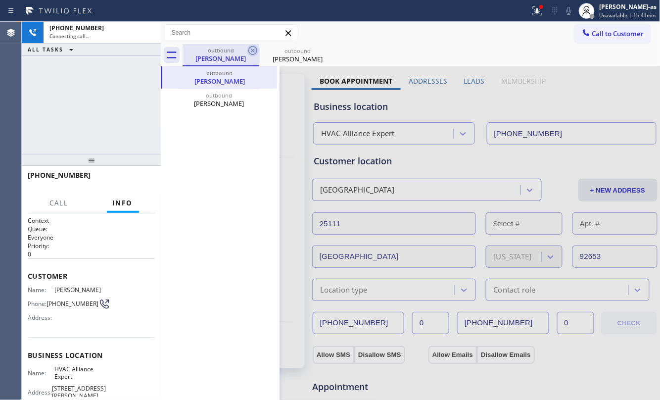
click at [250, 49] on icon at bounding box center [253, 51] width 12 height 12
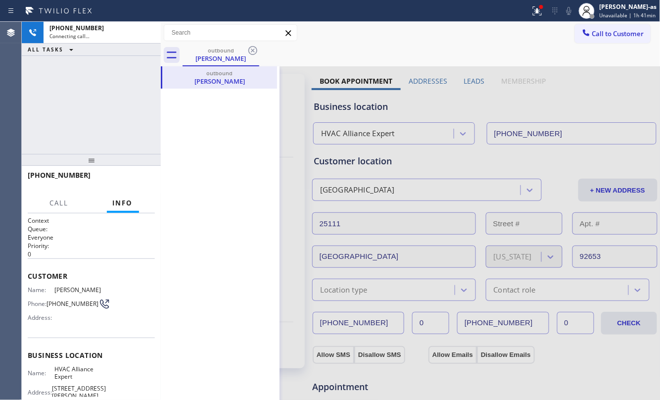
click at [95, 82] on div "[PHONE_NUMBER] Connecting call… ALL TASKS ALL TASKS ACTIVE TASKS TASKS IN WRAP …" at bounding box center [91, 88] width 139 height 132
drag, startPoint x: 103, startPoint y: 92, endPoint x: 129, endPoint y: 14, distance: 81.3
click at [103, 90] on div "[PHONE_NUMBER] Connecting call… ALL TASKS ALL TASKS ACTIVE TASKS TASKS IN WRAP …" at bounding box center [91, 88] width 139 height 132
drag, startPoint x: 109, startPoint y: 68, endPoint x: 168, endPoint y: 84, distance: 60.8
click at [112, 69] on div "[PHONE_NUMBER] Connecting call… ALL TASKS ALL TASKS ACTIVE TASKS TASKS IN WRAP …" at bounding box center [91, 88] width 139 height 132
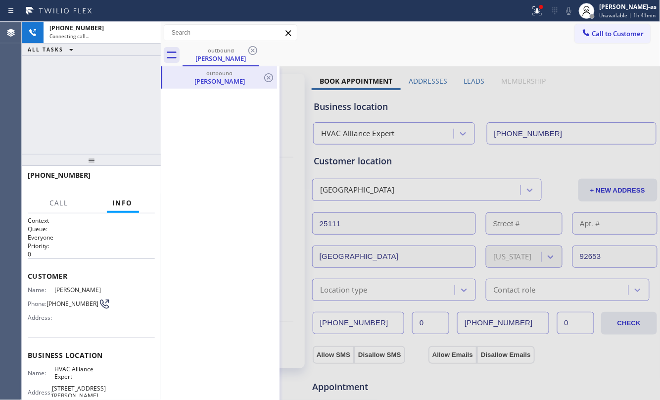
click at [186, 80] on div "[PERSON_NAME]" at bounding box center [219, 81] width 113 height 9
click at [198, 60] on div "[PERSON_NAME]" at bounding box center [221, 58] width 75 height 9
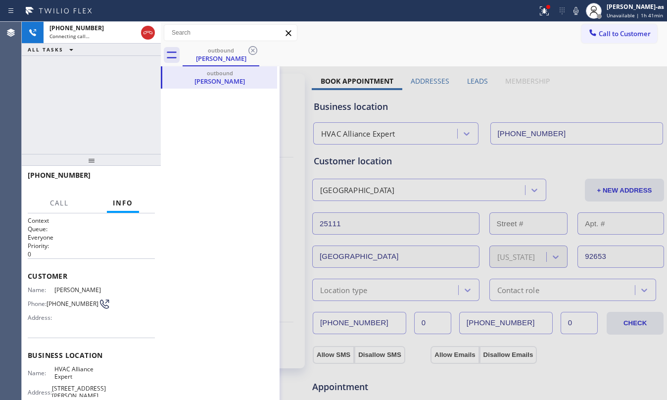
click at [214, 168] on div "outbound [PERSON_NAME]" at bounding box center [220, 399] width 119 height 666
click at [406, 299] on div at bounding box center [414, 399] width 506 height 666
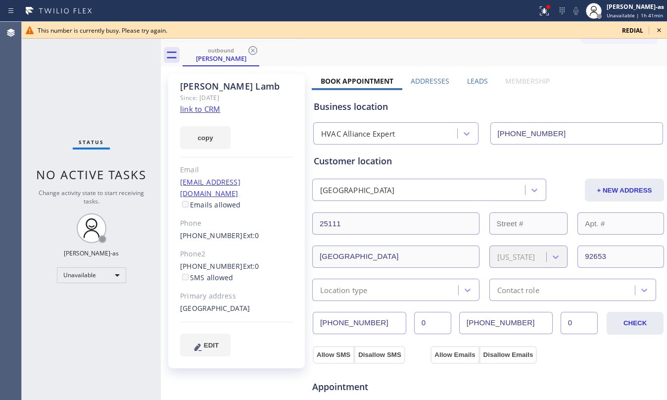
click at [106, 68] on div "Status No active tasks Change activity state to start receiving tasks. [PERSON_…" at bounding box center [91, 211] width 139 height 378
drag, startPoint x: 212, startPoint y: 53, endPoint x: 230, endPoint y: 51, distance: 17.9
click at [216, 53] on div "outbound" at bounding box center [221, 49] width 75 height 7
click at [257, 48] on icon at bounding box center [253, 51] width 12 height 12
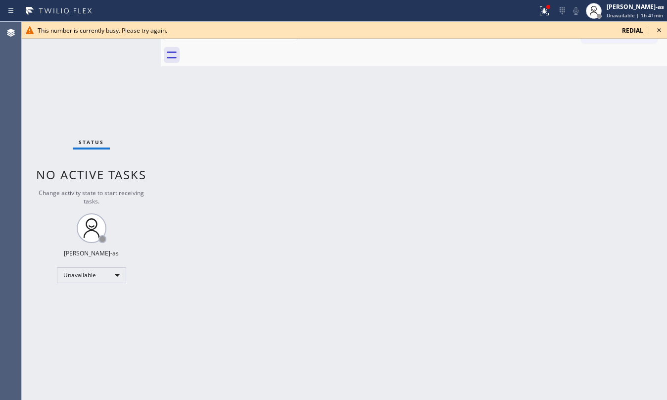
click at [495, 30] on icon at bounding box center [659, 30] width 12 height 12
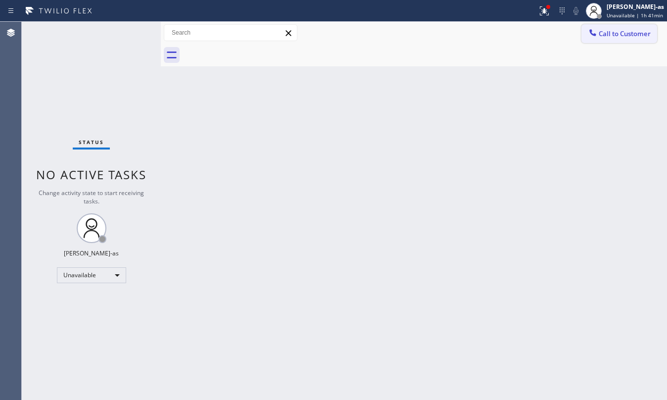
drag, startPoint x: 609, startPoint y: 39, endPoint x: 369, endPoint y: 165, distance: 272.1
click at [495, 36] on button "Call to Customer" at bounding box center [619, 33] width 76 height 19
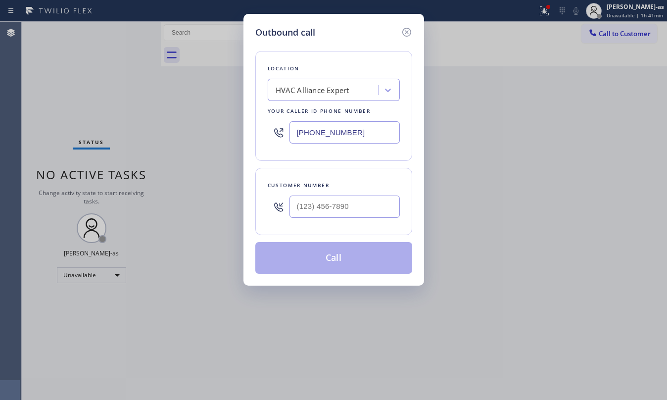
drag, startPoint x: 352, startPoint y: 178, endPoint x: 352, endPoint y: 185, distance: 6.9
click at [352, 179] on div "Customer number" at bounding box center [333, 201] width 157 height 67
drag, startPoint x: 353, startPoint y: 222, endPoint x: 354, endPoint y: 214, distance: 8.1
click at [353, 222] on div at bounding box center [344, 206] width 110 height 32
click at [353, 209] on input "(___) ___-____" at bounding box center [344, 206] width 110 height 22
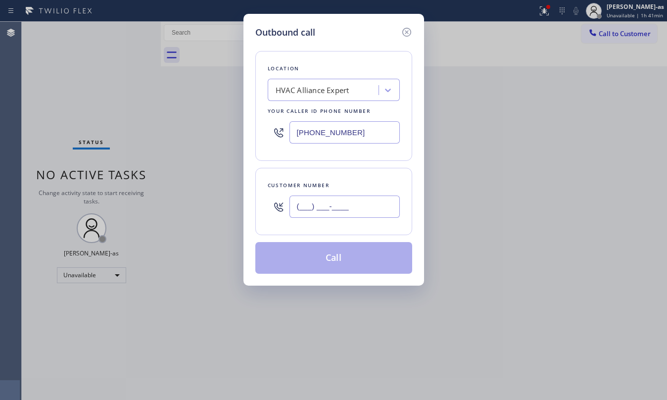
paste input "949) 597-0519"
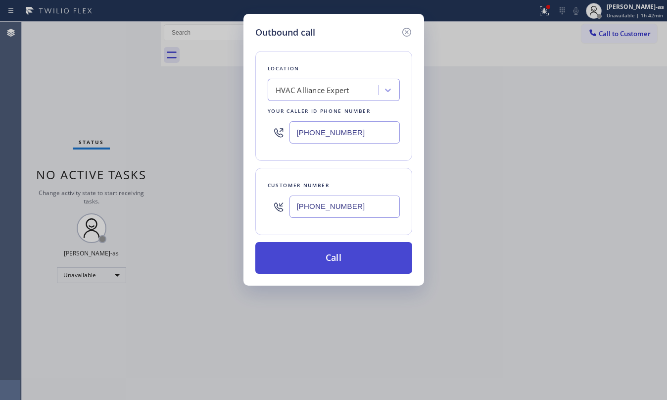
type input "[PHONE_NUMBER]"
click at [335, 261] on button "Call" at bounding box center [333, 258] width 157 height 32
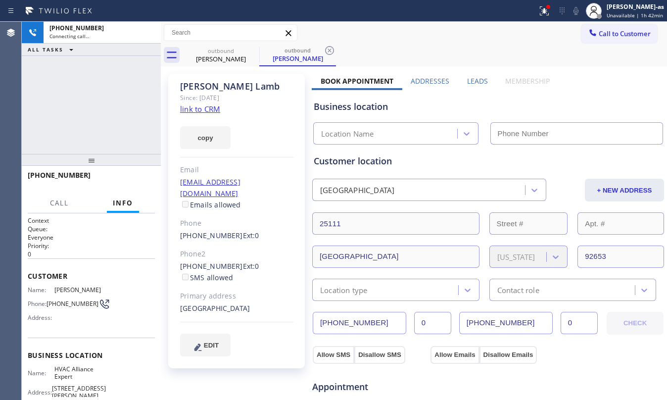
type input "[PHONE_NUMBER]"
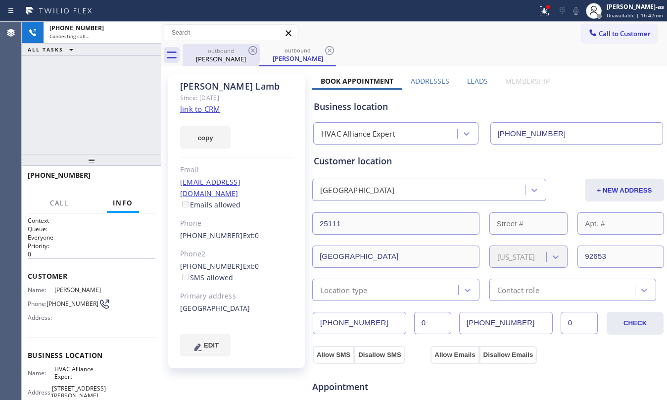
click at [218, 47] on div "outbound" at bounding box center [221, 50] width 75 height 7
drag, startPoint x: 250, startPoint y: 51, endPoint x: 216, endPoint y: 83, distance: 46.2
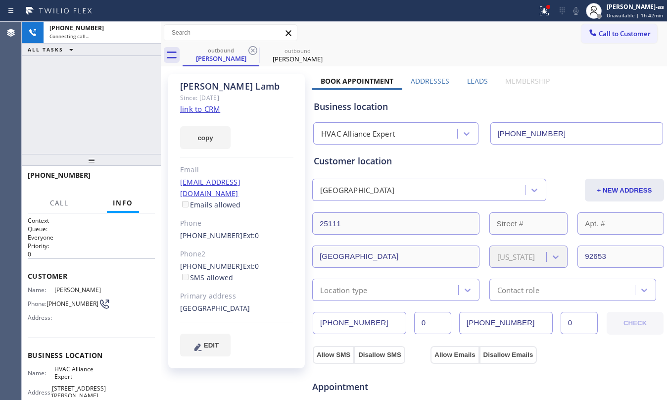
click at [250, 46] on icon at bounding box center [253, 51] width 12 height 12
drag, startPoint x: 116, startPoint y: 133, endPoint x: 202, endPoint y: 117, distance: 87.9
click at [118, 129] on div "[PHONE_NUMBER] Connecting call… ALL TASKS ALL TASKS ACTIVE TASKS TASKS IN WRAP …" at bounding box center [91, 88] width 139 height 132
click at [202, 111] on link "link to CRM" at bounding box center [200, 109] width 40 height 10
click at [44, 130] on div "[PHONE_NUMBER] Connecting call… ALL TASKS ALL TASKS ACTIVE TASKS TASKS IN WRAP …" at bounding box center [91, 88] width 139 height 132
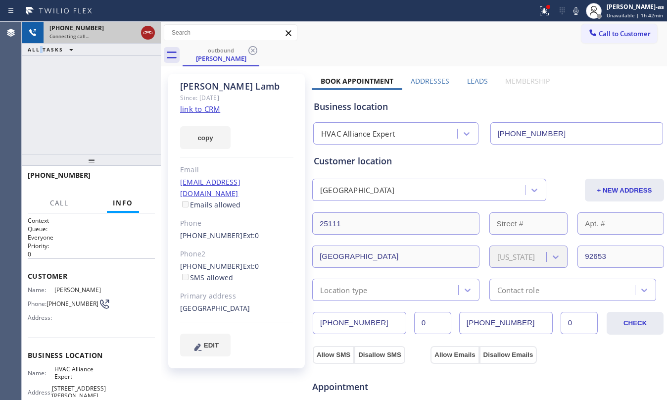
click at [144, 37] on div at bounding box center [148, 33] width 18 height 22
click at [145, 33] on icon at bounding box center [148, 33] width 12 height 12
drag, startPoint x: 214, startPoint y: 56, endPoint x: 252, endPoint y: 54, distance: 37.6
click at [214, 56] on div "[PERSON_NAME]" at bounding box center [221, 58] width 75 height 9
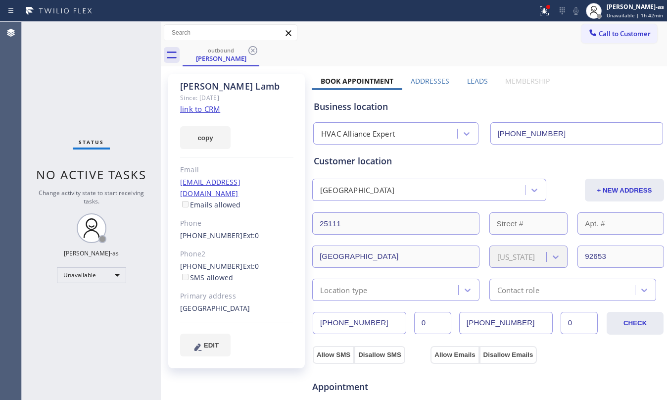
click at [252, 54] on icon at bounding box center [253, 51] width 12 height 12
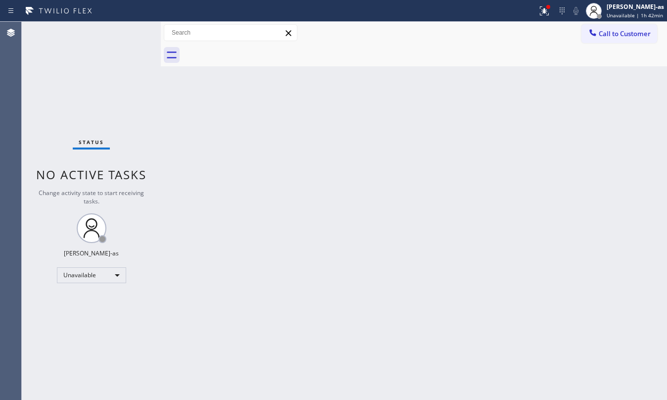
drag, startPoint x: 204, startPoint y: 141, endPoint x: 224, endPoint y: 40, distance: 102.8
click at [210, 139] on div "Back to Dashboard Change Sender ID Customers Technicians Select a contact Outbo…" at bounding box center [414, 211] width 506 height 378
click at [495, 32] on span "Call to Customer" at bounding box center [625, 33] width 52 height 9
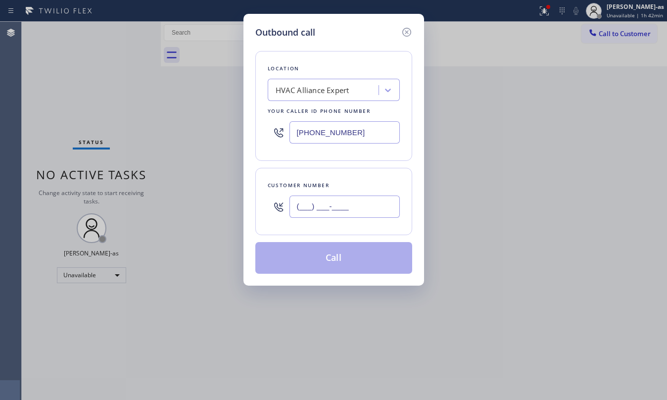
click at [365, 206] on input "(___) ___-____" at bounding box center [344, 206] width 110 height 22
paste input "917) 202-6168"
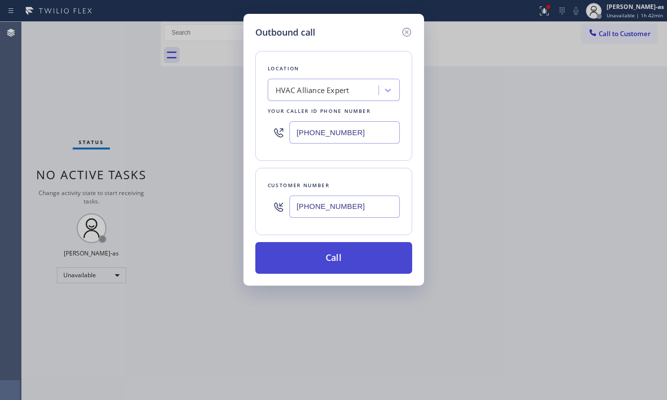
type input "[PHONE_NUMBER]"
click at [348, 256] on button "Call" at bounding box center [333, 258] width 157 height 32
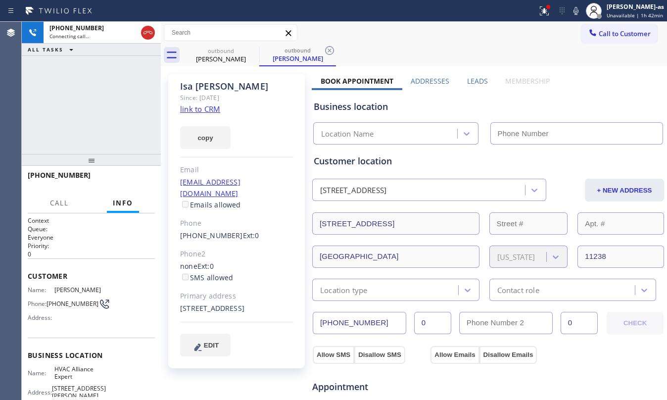
type input "[PHONE_NUMBER]"
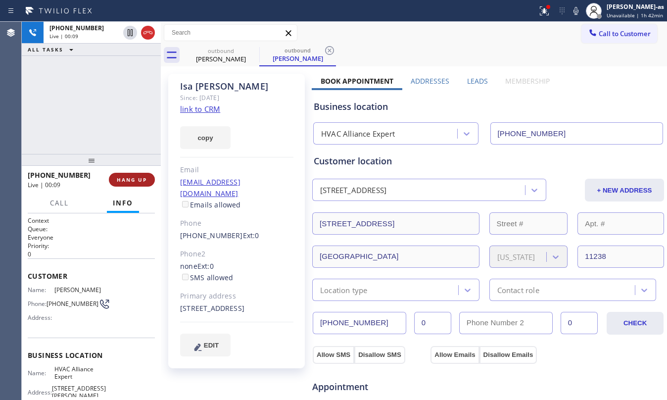
click at [126, 175] on button "HANG UP" at bounding box center [132, 180] width 46 height 14
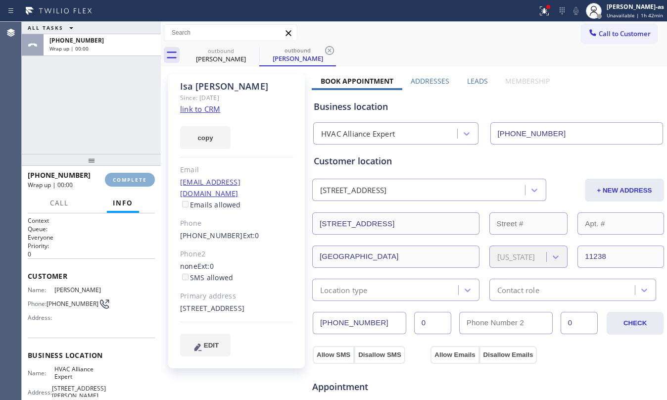
click at [126, 175] on button "COMPLETE" at bounding box center [130, 180] width 50 height 14
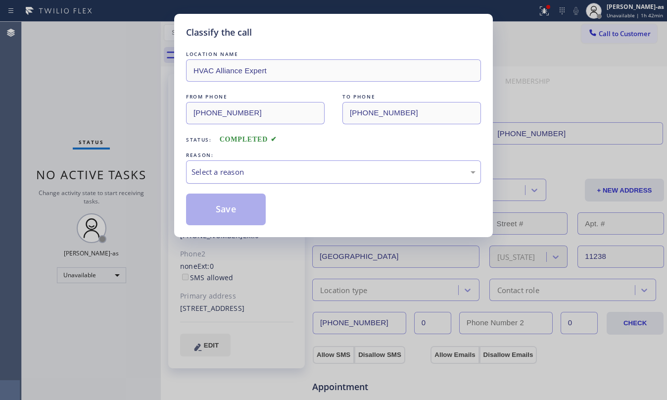
click at [299, 174] on div "Select a reason" at bounding box center [333, 171] width 284 height 11
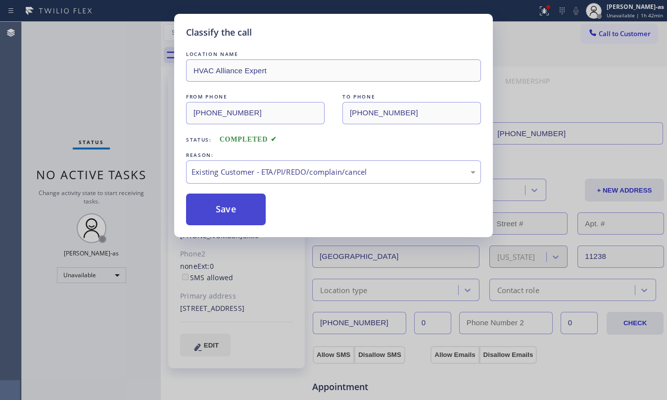
click at [247, 225] on button "Save" at bounding box center [226, 209] width 80 height 32
click at [241, 223] on button "Save" at bounding box center [226, 209] width 80 height 32
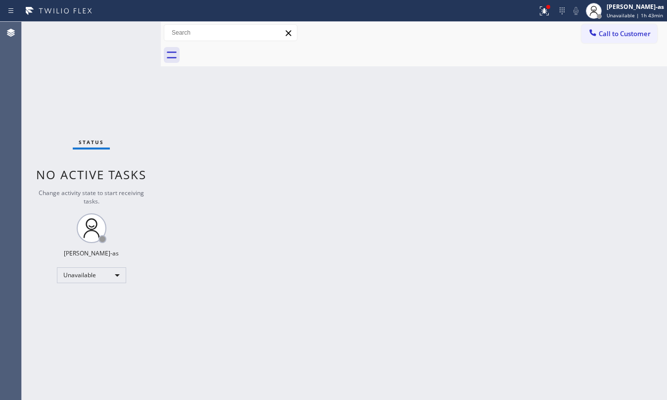
click at [161, 129] on div at bounding box center [161, 211] width 0 height 378
click at [362, 233] on div "Back to Dashboard Change Sender ID Customers Technicians Select a contact Outbo…" at bounding box center [414, 211] width 506 height 378
click at [102, 93] on div "Status No active tasks Change activity state to start receiving tasks. [PERSON_…" at bounding box center [91, 211] width 139 height 378
click at [495, 36] on span "Call to Customer" at bounding box center [625, 33] width 52 height 9
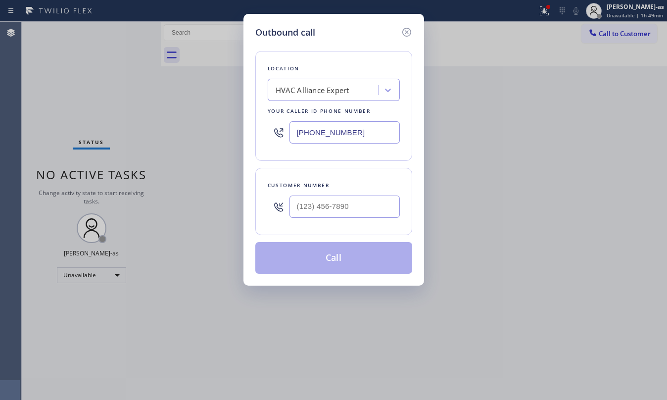
click at [355, 184] on div "Customer number" at bounding box center [334, 185] width 132 height 10
click at [374, 200] on input "(___) ___-____" at bounding box center [344, 206] width 110 height 22
paste input "415) 425-5061"
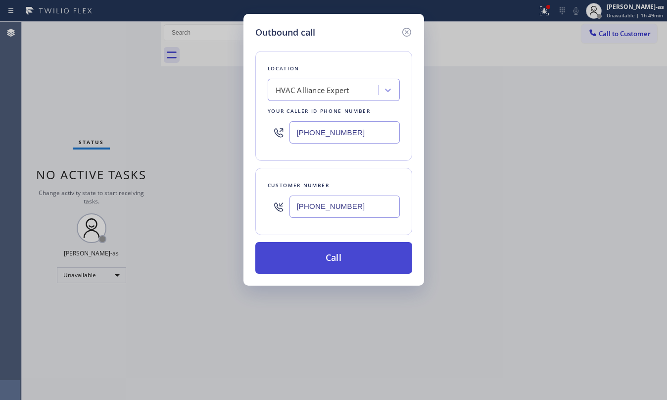
type input "[PHONE_NUMBER]"
click at [347, 258] on button "Call" at bounding box center [333, 258] width 157 height 32
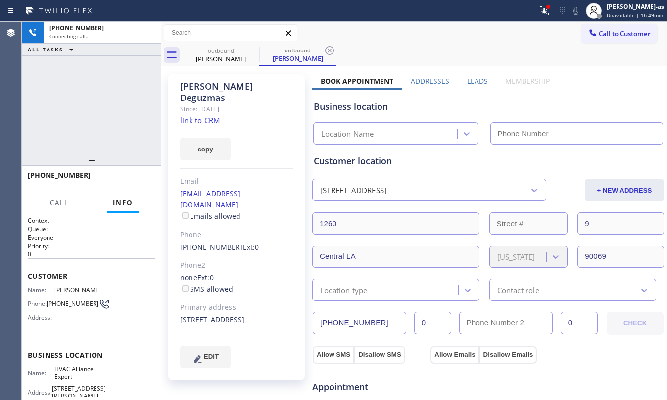
type input "[PHONE_NUMBER]"
click at [208, 115] on link "link to CRM" at bounding box center [200, 120] width 40 height 10
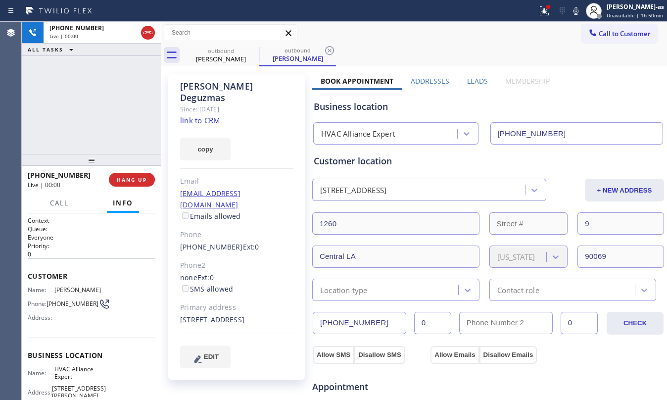
drag, startPoint x: 84, startPoint y: 108, endPoint x: 174, endPoint y: 75, distance: 96.2
click at [102, 103] on div "[PHONE_NUMBER] Live | 00:00 ALL TASKS ALL TASKS ACTIVE TASKS TASKS IN WRAP UP" at bounding box center [91, 88] width 139 height 132
click at [134, 179] on span "HANG UP" at bounding box center [132, 179] width 30 height 7
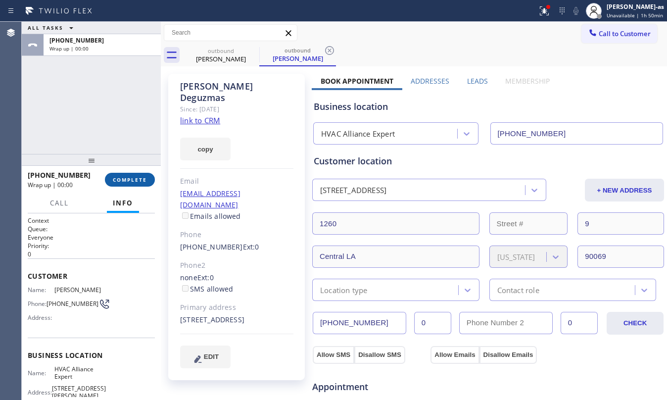
click at [134, 179] on span "COMPLETE" at bounding box center [130, 179] width 34 height 7
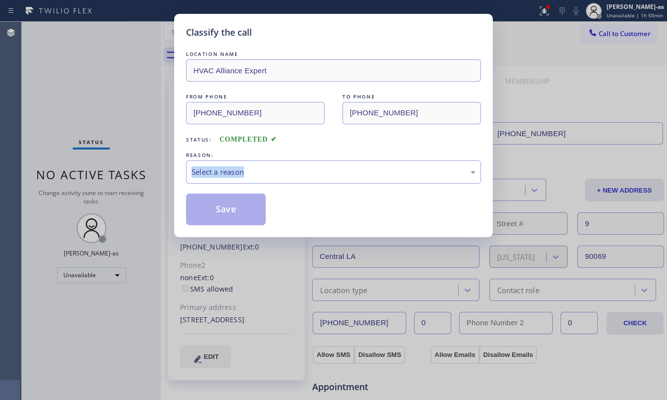
click at [134, 179] on div "Classify the call LOCATION NAME HVAC Alliance Expert FROM PHONE [PHONE_NUMBER] …" at bounding box center [333, 200] width 667 height 400
click at [341, 177] on div "Select a reason" at bounding box center [333, 171] width 284 height 11
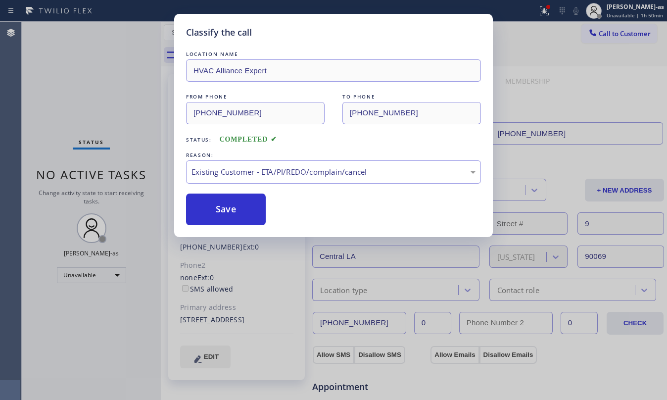
drag, startPoint x: 333, startPoint y: 235, endPoint x: 328, endPoint y: 232, distance: 6.0
click at [355, 240] on div "Classify the call LOCATION NAME HVAC Alliance Expert FROM PHONE [PHONE_NUMBER] …" at bounding box center [333, 200] width 667 height 400
click at [212, 216] on button "Save" at bounding box center [226, 209] width 80 height 32
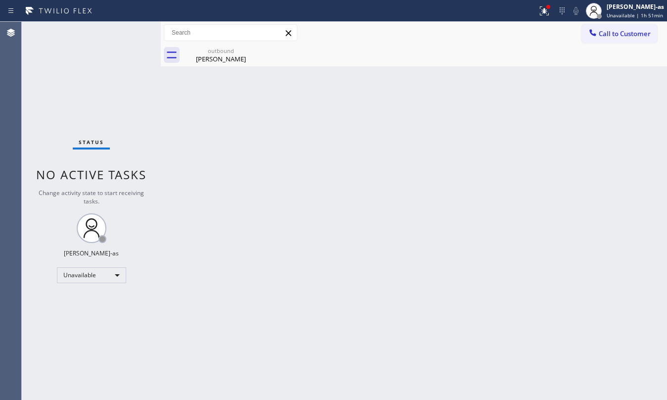
drag, startPoint x: 630, startPoint y: 34, endPoint x: 586, endPoint y: 59, distance: 51.2
click at [495, 33] on span "Call to Customer" at bounding box center [625, 33] width 52 height 9
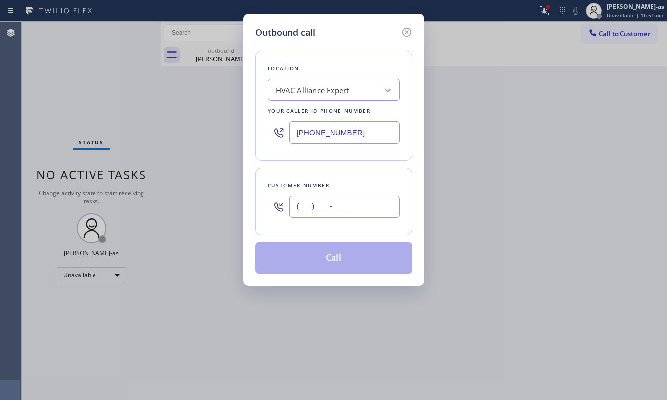
click at [344, 217] on input "(___) ___-____" at bounding box center [344, 206] width 110 height 22
paste input "847) 772-4280"
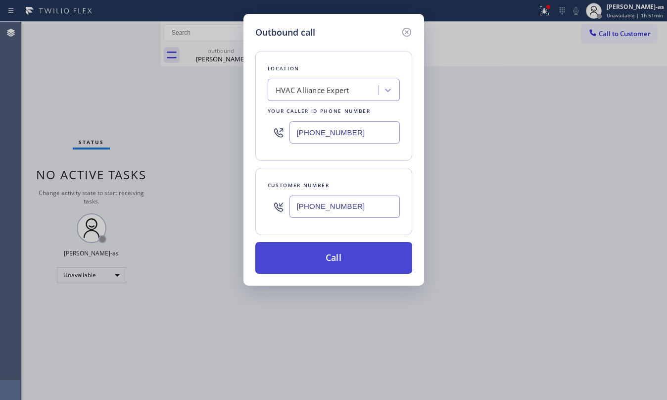
type input "[PHONE_NUMBER]"
click at [333, 262] on button "Call" at bounding box center [333, 258] width 157 height 32
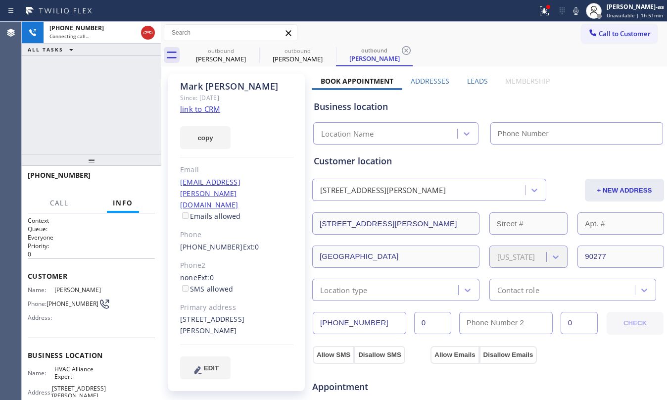
type input "[PHONE_NUMBER]"
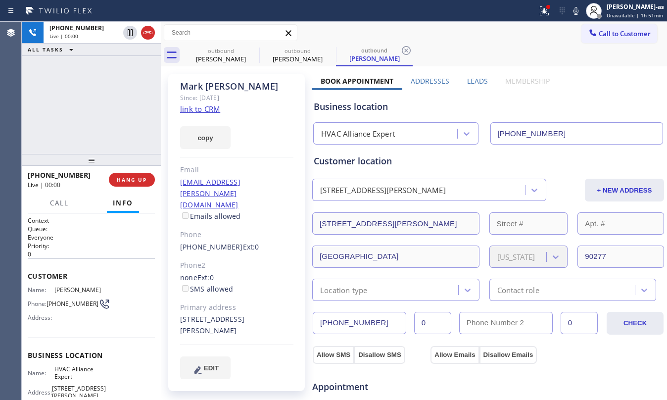
click at [88, 97] on div "[PHONE_NUMBER] Live | 00:00 ALL TASKS ALL TASKS ACTIVE TASKS TASKS IN WRAP UP" at bounding box center [91, 88] width 139 height 132
drag, startPoint x: 216, startPoint y: 53, endPoint x: 252, endPoint y: 62, distance: 37.2
click at [217, 52] on div "outbound" at bounding box center [221, 50] width 75 height 7
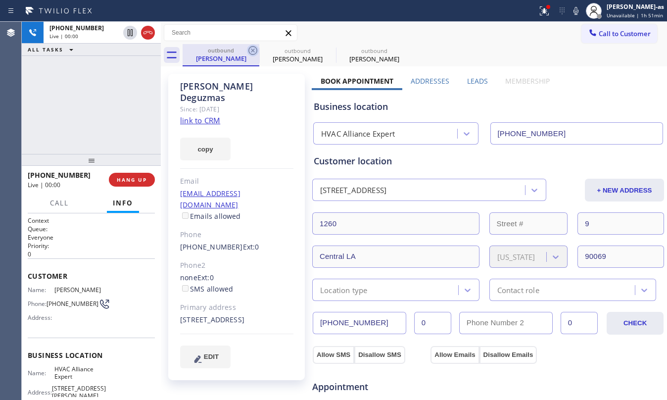
click at [250, 53] on icon at bounding box center [252, 50] width 9 height 9
drag, startPoint x: 250, startPoint y: 53, endPoint x: 246, endPoint y: 56, distance: 5.4
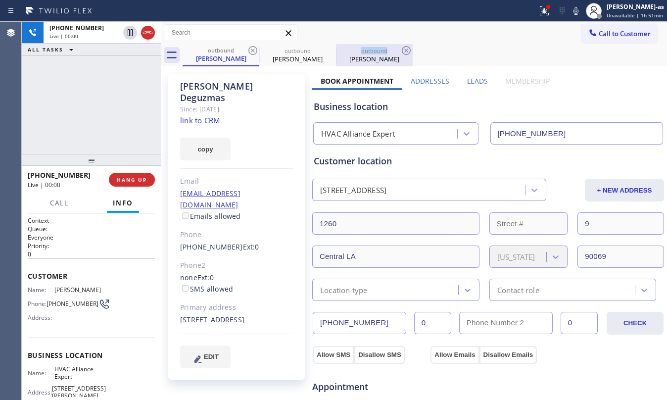
click at [0, 0] on icon at bounding box center [0, 0] width 0 height 0
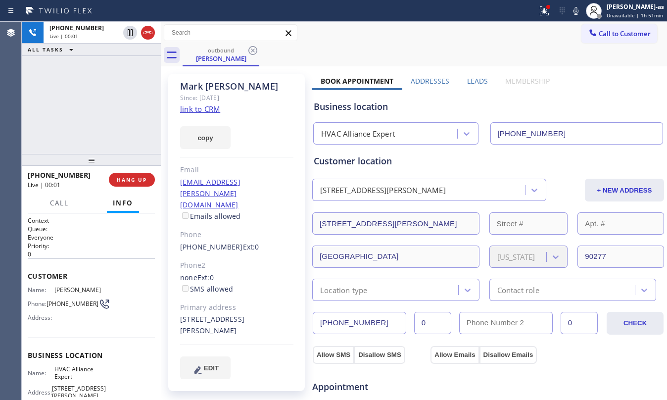
click at [109, 98] on div "[PHONE_NUMBER] Live | 00:01 ALL TASKS ALL TASKS ACTIVE TASKS TASKS IN WRAP UP" at bounding box center [91, 88] width 139 height 132
click at [197, 117] on div "copy" at bounding box center [236, 132] width 113 height 34
click at [202, 108] on link "link to CRM" at bounding box center [200, 109] width 40 height 10
click at [90, 101] on div "[PHONE_NUMBER] Live | 00:03 ALL TASKS ALL TASKS ACTIVE TASKS TASKS IN WRAP UP" at bounding box center [91, 88] width 139 height 132
click at [139, 181] on span "HANG UP" at bounding box center [132, 179] width 30 height 7
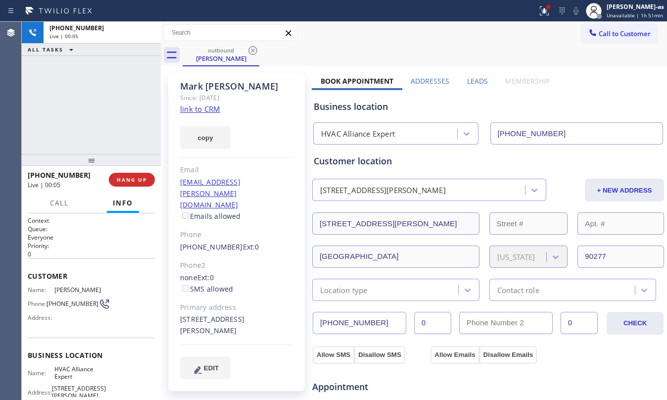
drag, startPoint x: 118, startPoint y: 143, endPoint x: 144, endPoint y: 197, distance: 59.7
click at [118, 142] on div "[PHONE_NUMBER] Live | 00:05 ALL TASKS ALL TASKS ACTIVE TASKS TASKS IN WRAP UP" at bounding box center [91, 88] width 139 height 132
click at [137, 178] on span "HANG UP" at bounding box center [132, 179] width 30 height 7
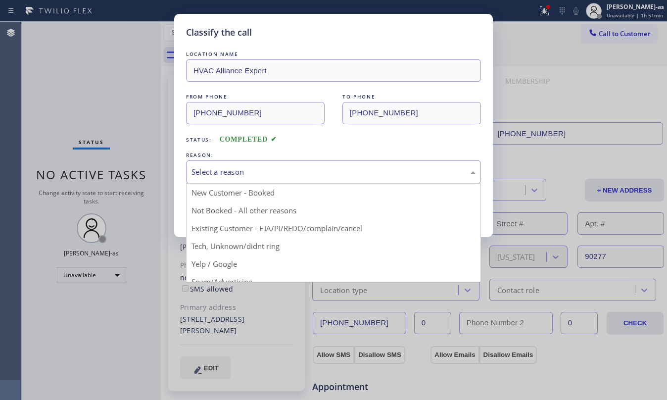
drag, startPoint x: 220, startPoint y: 177, endPoint x: 228, endPoint y: 177, distance: 7.9
click at [222, 175] on div "Select a reason" at bounding box center [333, 171] width 295 height 23
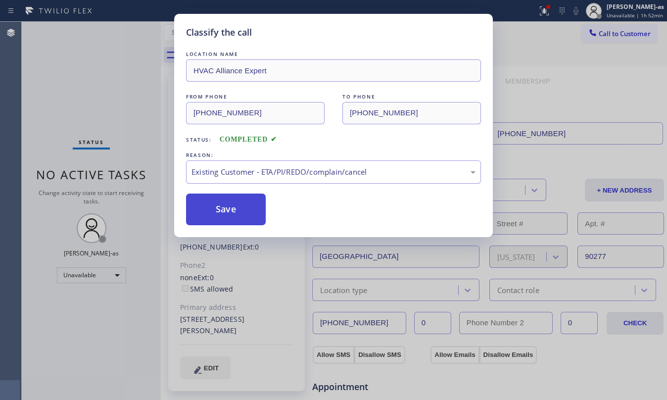
click at [218, 206] on button "Save" at bounding box center [226, 209] width 80 height 32
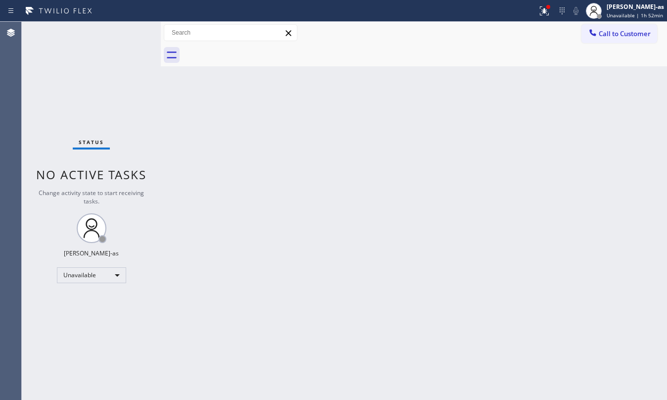
click at [131, 77] on div "Status No active tasks Change activity state to start receiving tasks. [PERSON_…" at bounding box center [91, 211] width 139 height 378
click at [495, 33] on icon at bounding box center [593, 33] width 10 height 10
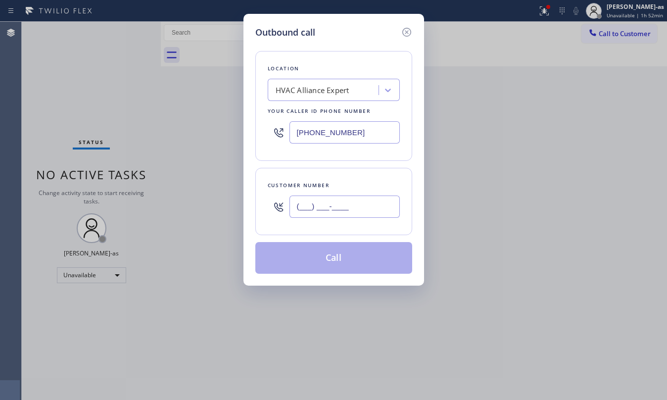
click at [355, 200] on input "(___) ___-____" at bounding box center [344, 206] width 110 height 22
paste input "310) 408-8229"
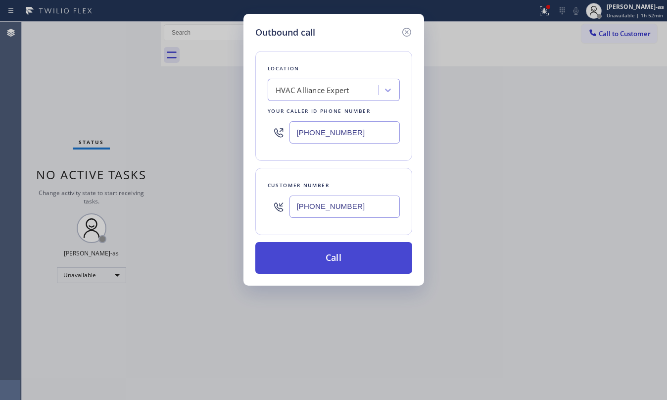
type input "[PHONE_NUMBER]"
click at [337, 254] on button "Call" at bounding box center [333, 258] width 157 height 32
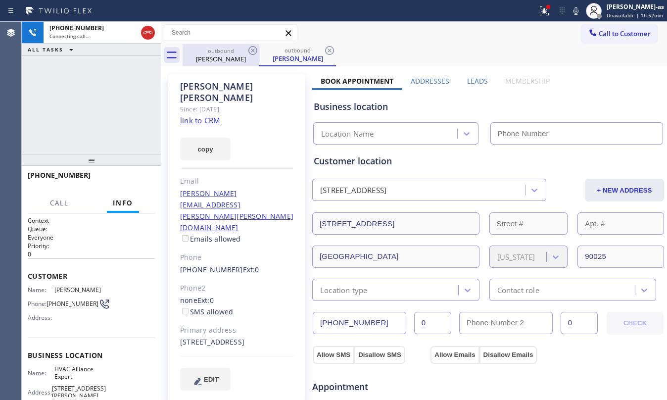
drag, startPoint x: 216, startPoint y: 52, endPoint x: 252, endPoint y: 53, distance: 36.6
click at [216, 52] on div "outbound" at bounding box center [221, 50] width 75 height 7
click at [256, 46] on icon at bounding box center [253, 51] width 12 height 12
drag, startPoint x: 93, startPoint y: 111, endPoint x: 119, endPoint y: 111, distance: 26.2
click at [113, 112] on div "[PHONE_NUMBER] Connecting call… ALL TASKS ALL TASKS ACTIVE TASKS TASKS IN WRAP …" at bounding box center [91, 88] width 139 height 132
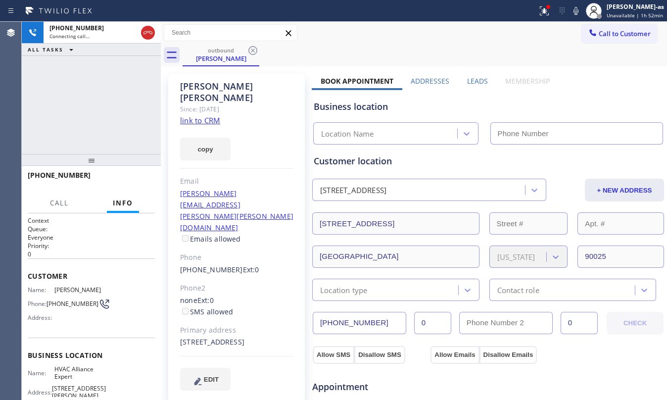
click at [193, 115] on link "link to CRM" at bounding box center [200, 120] width 40 height 10
type input "[PHONE_NUMBER]"
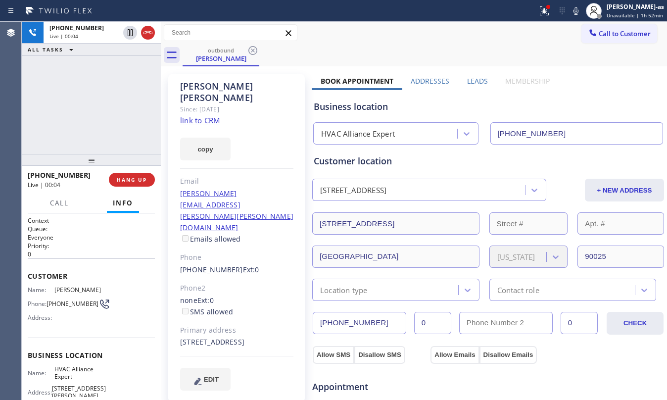
click at [210, 115] on link "link to CRM" at bounding box center [200, 120] width 40 height 10
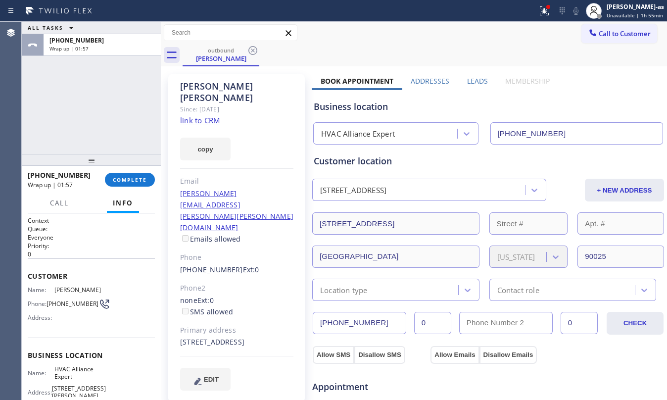
click at [125, 133] on div "ALL TASKS ALL TASKS ACTIVE TASKS TASKS IN WRAP UP [PHONE_NUMBER] Wrap up | 01:57" at bounding box center [91, 88] width 139 height 132
click at [127, 171] on div "[PHONE_NUMBER] Wrap up | 01:57 COMPLETE" at bounding box center [91, 180] width 127 height 26
drag, startPoint x: 127, startPoint y: 171, endPoint x: 130, endPoint y: 177, distance: 6.0
click at [127, 172] on div "[PHONE_NUMBER] Wrap up | 01:57 COMPLETE" at bounding box center [91, 180] width 127 height 26
click at [130, 177] on span "COMPLETE" at bounding box center [130, 179] width 34 height 7
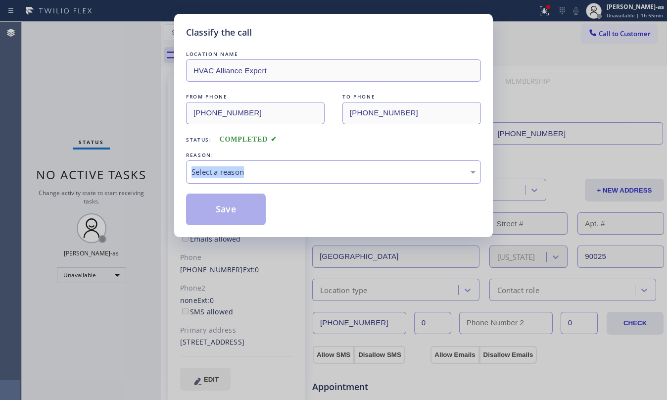
click at [130, 177] on div "Classify the call LOCATION NAME HVAC Alliance Expert FROM PHONE [PHONE_NUMBER] …" at bounding box center [333, 200] width 667 height 400
click at [293, 171] on div "Select a reason" at bounding box center [333, 171] width 284 height 11
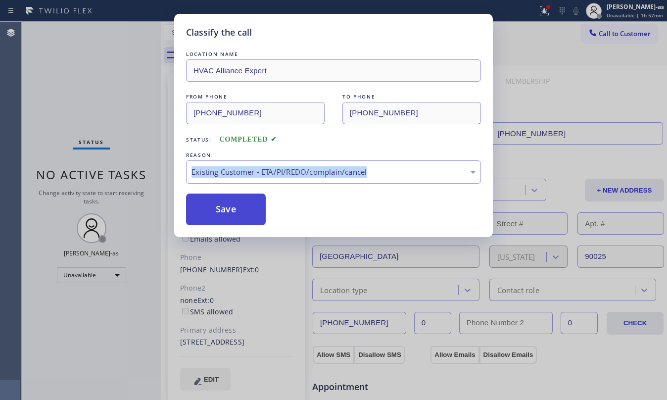
click at [243, 207] on button "Save" at bounding box center [226, 209] width 80 height 32
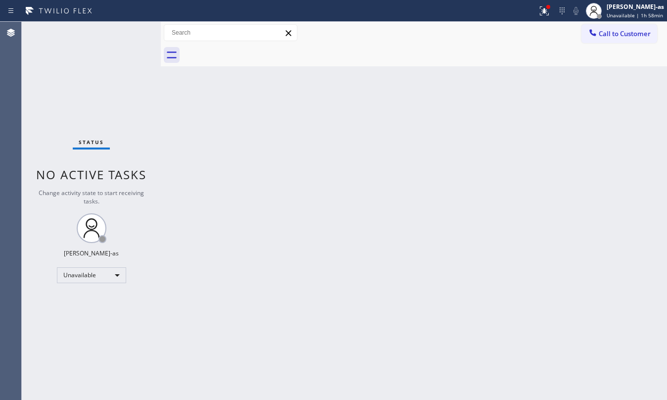
click at [313, 250] on div "Back to Dashboard Change Sender ID Customers Technicians Select a contact Outbo…" at bounding box center [414, 211] width 506 height 378
drag, startPoint x: 225, startPoint y: 169, endPoint x: 304, endPoint y: 133, distance: 87.0
click at [259, 155] on div "Back to Dashboard Change Sender ID Customers Technicians Select a contact Outbo…" at bounding box center [414, 211] width 506 height 378
click at [495, 32] on icon at bounding box center [593, 33] width 10 height 10
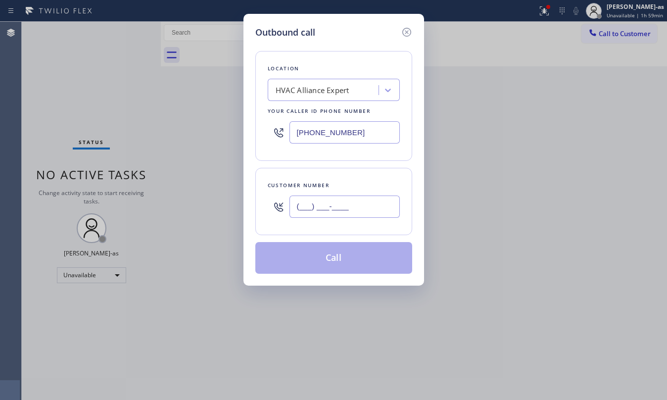
click at [335, 206] on input "(___) ___-____" at bounding box center [344, 206] width 110 height 22
paste input "310) 405-4953"
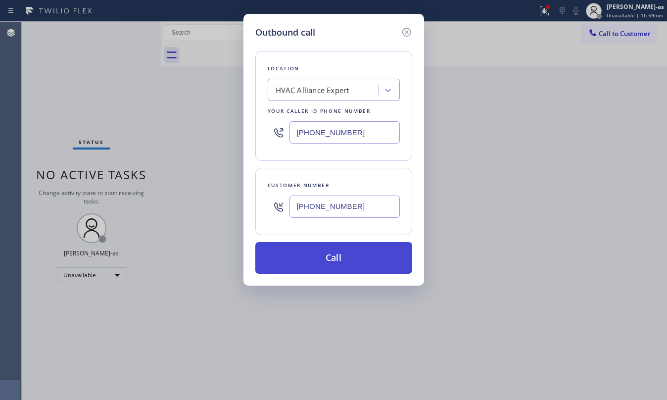
type input "[PHONE_NUMBER]"
click at [340, 258] on button "Call" at bounding box center [333, 258] width 157 height 32
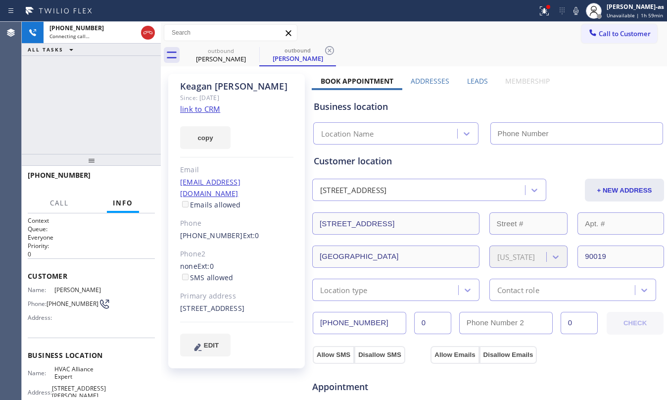
type input "[PHONE_NUMBER]"
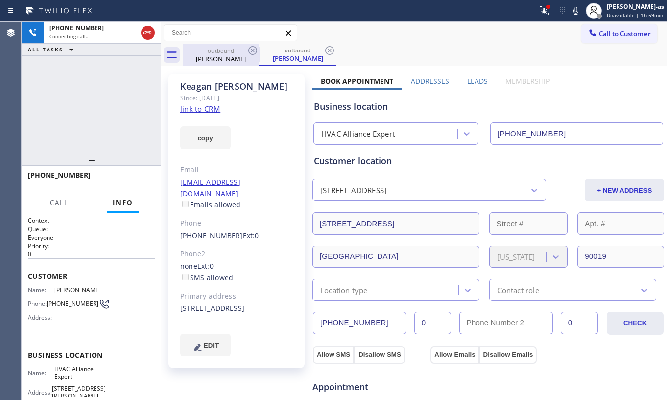
click at [214, 51] on div "outbound" at bounding box center [221, 50] width 75 height 7
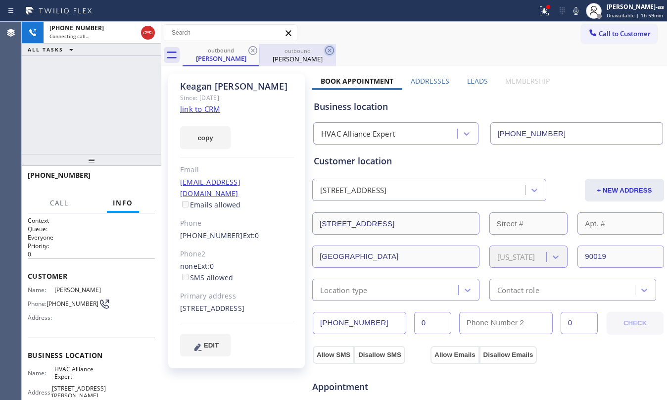
click at [250, 50] on icon at bounding box center [253, 51] width 12 height 12
drag, startPoint x: 99, startPoint y: 117, endPoint x: 104, endPoint y: 113, distance: 6.3
click at [100, 115] on div "[PHONE_NUMBER] Connecting call… ALL TASKS ALL TASKS ACTIVE TASKS TASKS IN WRAP …" at bounding box center [91, 88] width 139 height 132
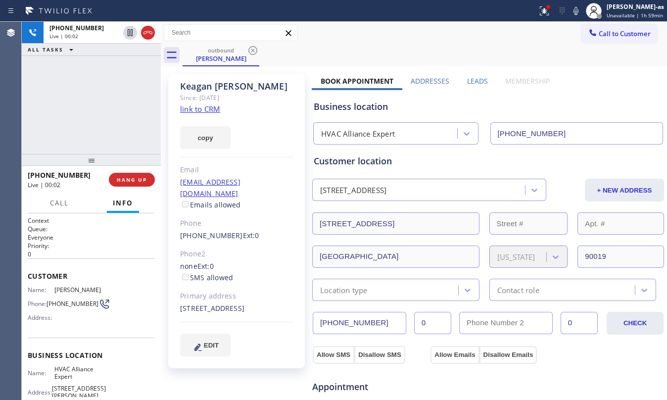
drag, startPoint x: 92, startPoint y: 123, endPoint x: 141, endPoint y: 91, distance: 58.6
click at [98, 117] on div "[PHONE_NUMBER] Live | 00:02 ALL TASKS ALL TASKS ACTIVE TASKS TASKS IN WRAP UP" at bounding box center [91, 88] width 139 height 132
click at [145, 28] on icon at bounding box center [148, 33] width 12 height 12
click at [125, 125] on div "[PHONE_NUMBER] Live | 00:03 ALL TASKS ALL TASKS ACTIVE TASKS TASKS IN WRAP UP" at bounding box center [91, 88] width 139 height 132
click at [135, 179] on span "HANG UP" at bounding box center [132, 179] width 30 height 7
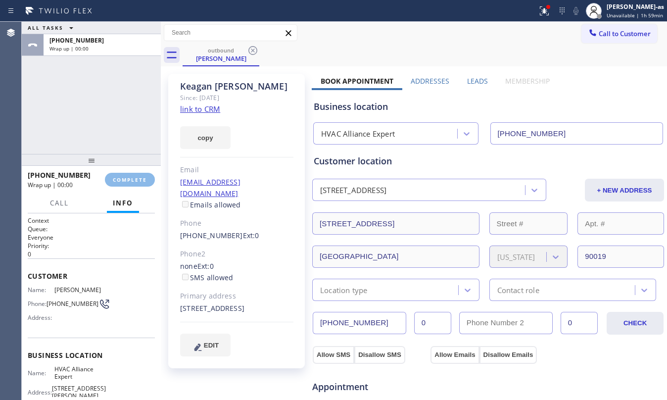
click at [123, 139] on div "ALL TASKS ALL TASKS ACTIVE TASKS TASKS IN WRAP UP [PHONE_NUMBER] Wrap up | 00:00" at bounding box center [91, 88] width 139 height 132
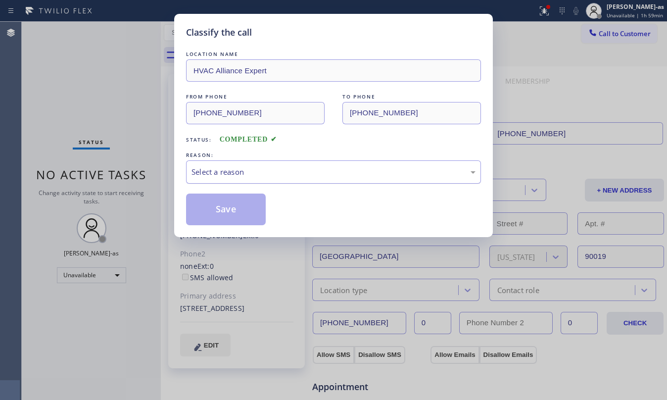
click at [277, 164] on div "Select a reason" at bounding box center [333, 171] width 295 height 23
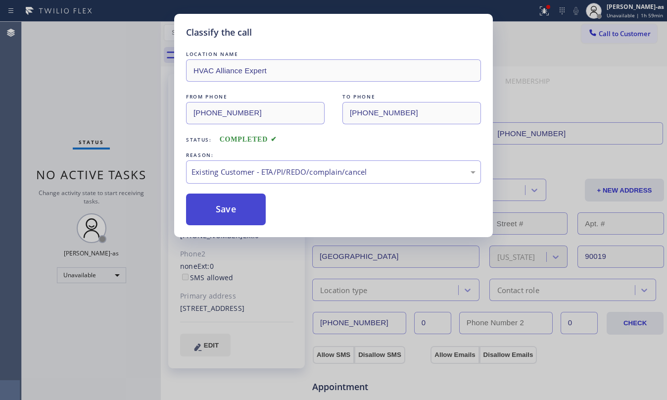
click at [234, 212] on button "Save" at bounding box center [226, 209] width 80 height 32
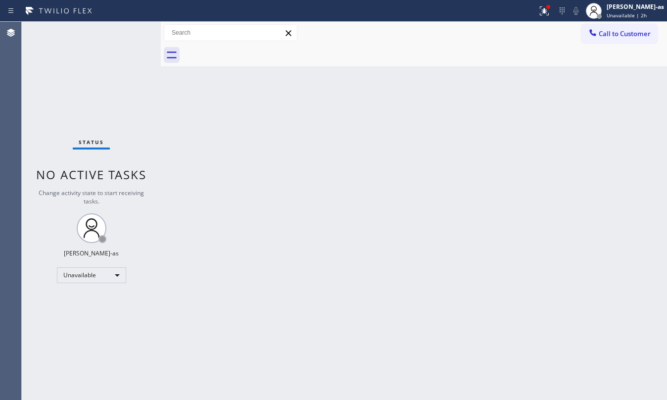
drag, startPoint x: 153, startPoint y: 109, endPoint x: 499, endPoint y: 80, distance: 346.5
click at [189, 101] on div "Status No active tasks Change activity state to start receiving tasks. [PERSON_…" at bounding box center [344, 211] width 645 height 378
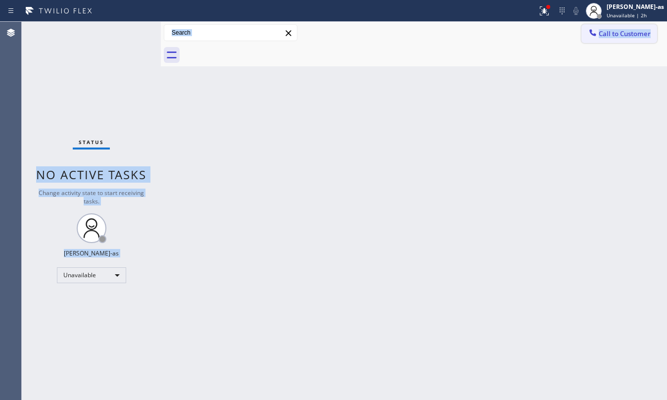
click at [495, 34] on span "Call to Customer" at bounding box center [625, 33] width 52 height 9
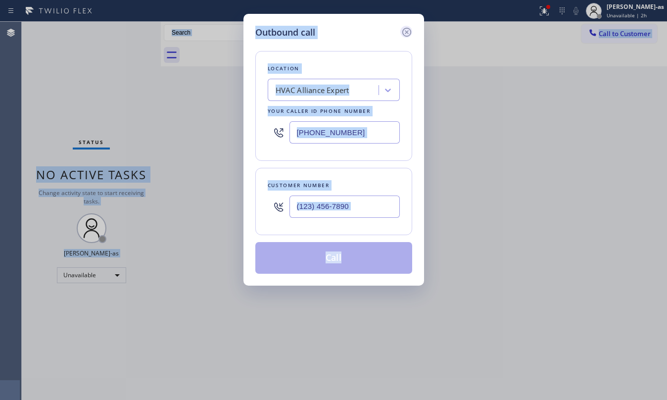
click at [404, 34] on icon at bounding box center [407, 32] width 12 height 12
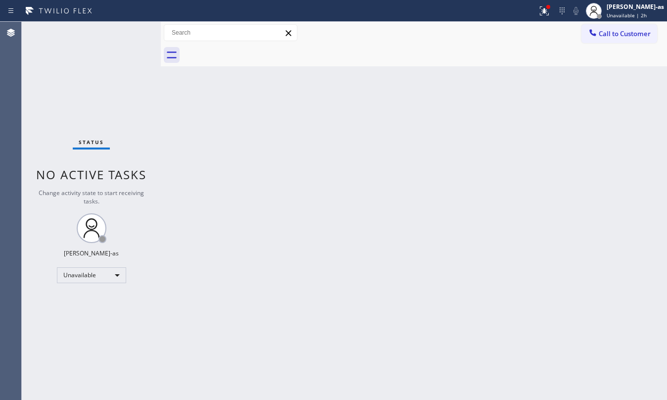
drag, startPoint x: 489, startPoint y: 111, endPoint x: 553, endPoint y: 82, distance: 70.0
click at [493, 108] on div "Back to Dashboard Change Sender ID Customers Technicians Select a contact Outbo…" at bounding box center [414, 211] width 506 height 378
type input "[PHONE_NUMBER]"
click at [495, 29] on span "Call to Customer" at bounding box center [625, 33] width 52 height 9
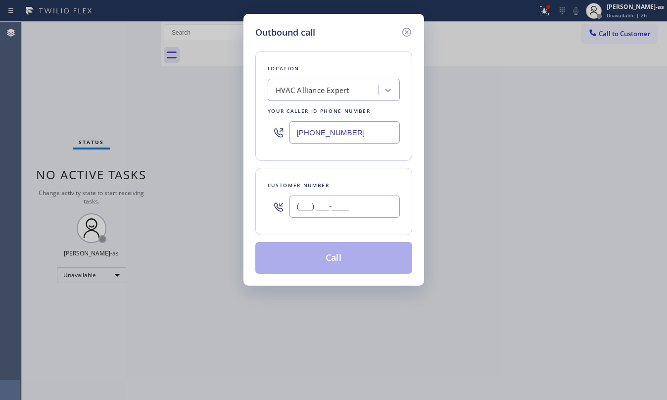
click at [338, 198] on input "(___) ___-____" at bounding box center [344, 206] width 110 height 22
paste input "626) 660-6985"
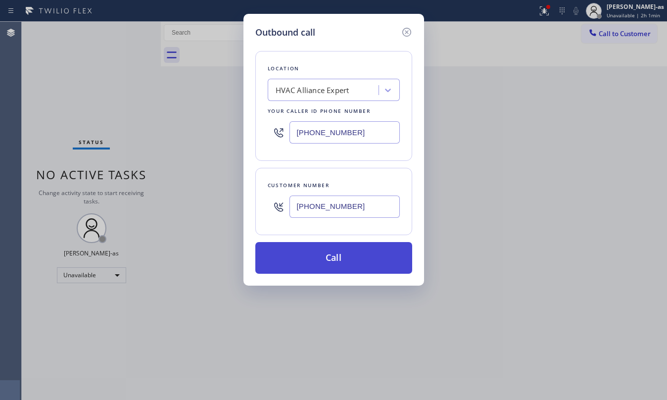
type input "[PHONE_NUMBER]"
click at [339, 263] on button "Call" at bounding box center [333, 258] width 157 height 32
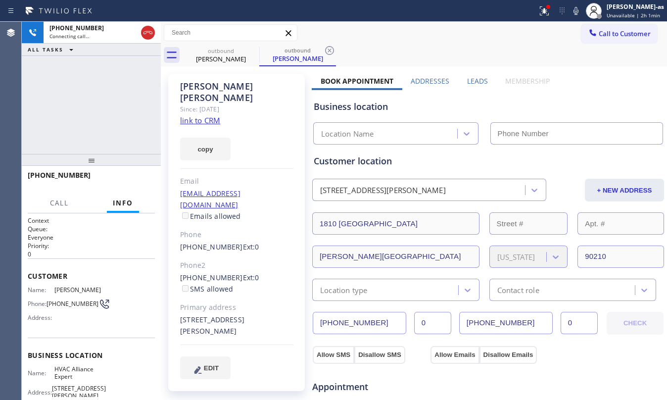
type input "[PHONE_NUMBER]"
click at [82, 119] on div "[PHONE_NUMBER] Connecting call… ALL TASKS ALL TASKS ACTIVE TASKS TASKS IN WRAP …" at bounding box center [91, 88] width 139 height 132
click at [191, 115] on link "link to CRM" at bounding box center [200, 120] width 40 height 10
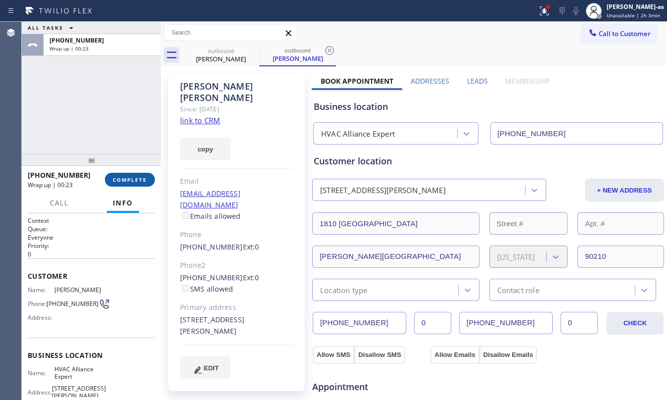
click at [117, 186] on button "COMPLETE" at bounding box center [130, 180] width 50 height 14
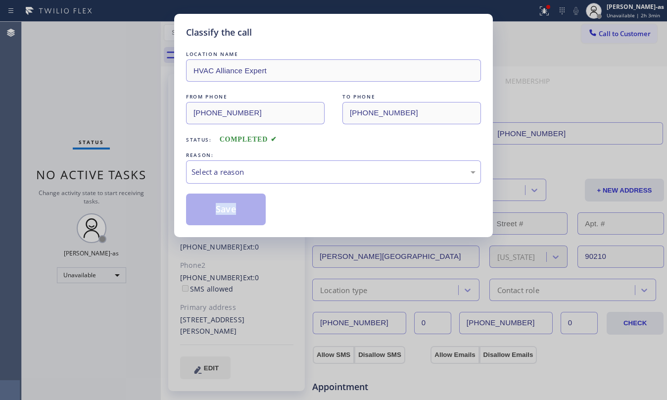
click at [117, 186] on div "Classify the call LOCATION NAME HVAC Alliance Expert FROM PHONE [PHONE_NUMBER] …" at bounding box center [333, 200] width 667 height 400
click at [285, 170] on div "Select a reason" at bounding box center [333, 171] width 284 height 11
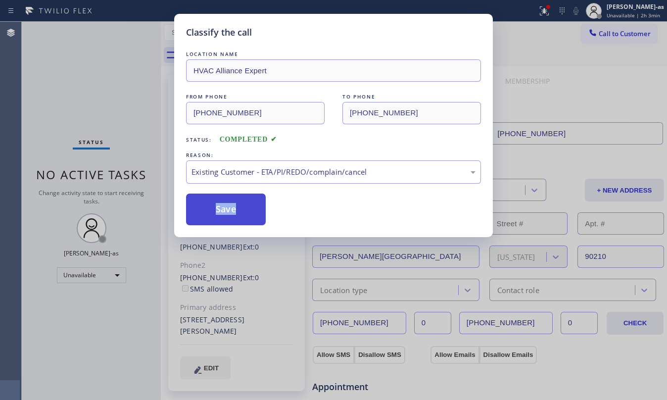
click at [228, 208] on button "Save" at bounding box center [226, 209] width 80 height 32
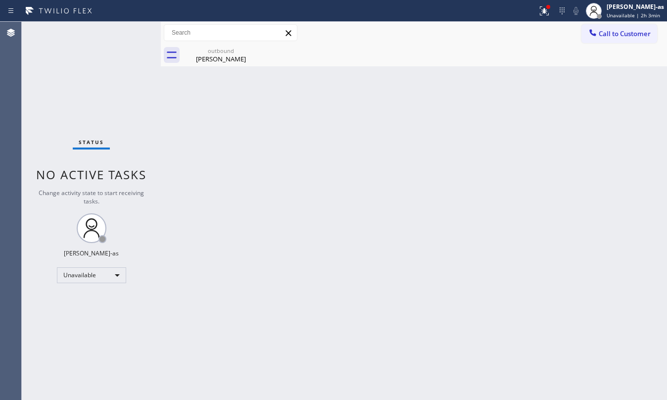
drag, startPoint x: 612, startPoint y: 37, endPoint x: 306, endPoint y: 225, distance: 359.3
click at [495, 37] on span "Call to Customer" at bounding box center [625, 33] width 52 height 9
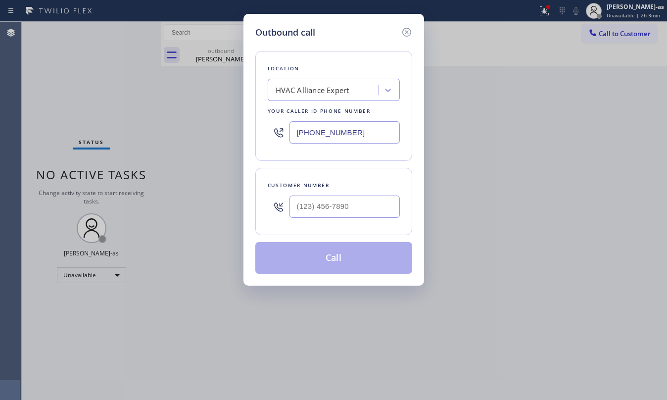
click at [331, 186] on div "Customer number" at bounding box center [334, 185] width 132 height 10
click at [354, 210] on input "(___) ___-____" at bounding box center [344, 206] width 110 height 22
paste input "818) 335-4294"
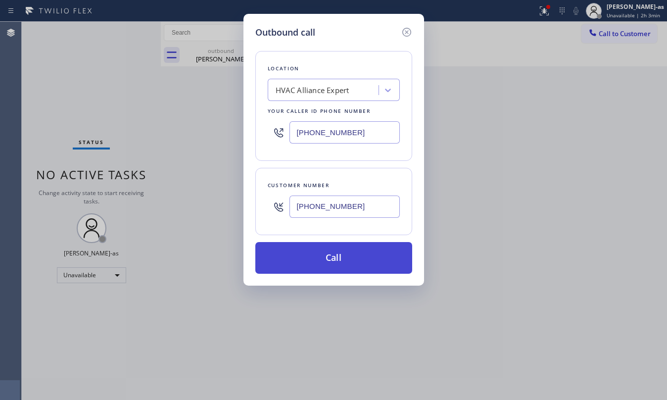
type input "[PHONE_NUMBER]"
click at [335, 260] on button "Call" at bounding box center [333, 258] width 157 height 32
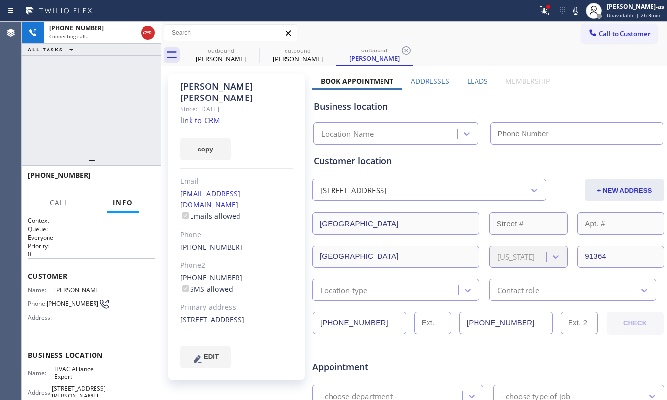
click at [205, 115] on link "link to CRM" at bounding box center [200, 120] width 40 height 10
type input "[PHONE_NUMBER]"
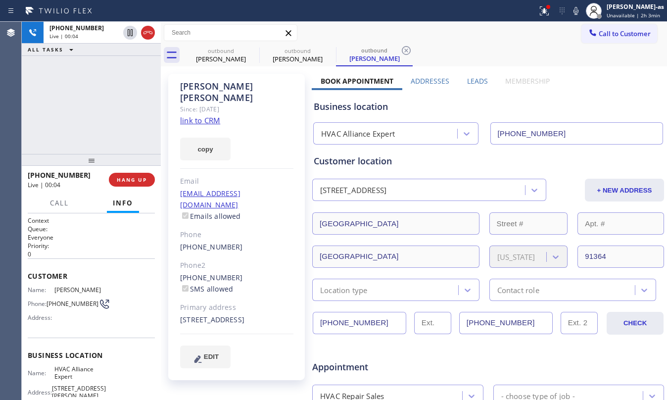
click at [93, 94] on div "[PHONE_NUMBER] Live | 00:04 ALL TASKS ALL TASKS ACTIVE TASKS TASKS IN WRAP UP" at bounding box center [91, 88] width 139 height 132
click at [220, 64] on div "outbound [PERSON_NAME]" at bounding box center [221, 55] width 75 height 22
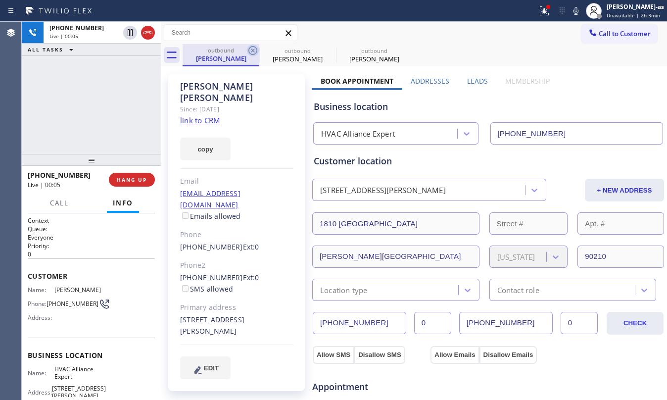
click at [254, 48] on icon at bounding box center [252, 50] width 9 height 9
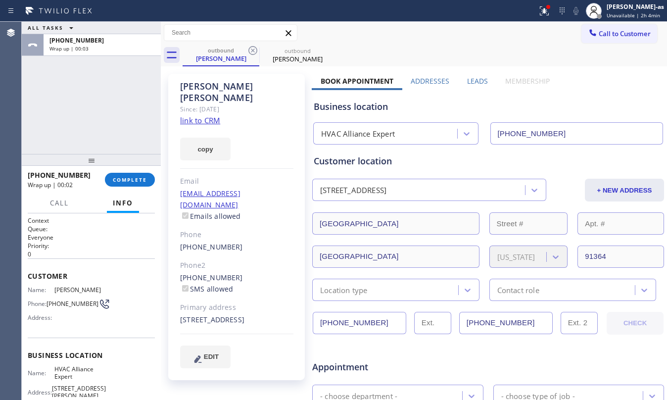
drag, startPoint x: 78, startPoint y: 184, endPoint x: 128, endPoint y: 116, distance: 84.6
click at [78, 184] on div "Wrap up | 00:02" at bounding box center [63, 185] width 70 height 8
click at [133, 177] on span "COMPLETE" at bounding box center [130, 179] width 34 height 7
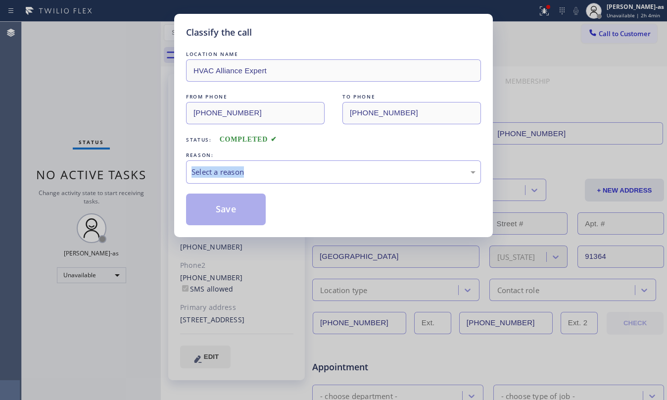
click at [133, 177] on div "Classify the call LOCATION NAME HVAC Alliance Expert FROM PHONE [PHONE_NUMBER] …" at bounding box center [333, 200] width 667 height 400
click at [283, 172] on div "Select a reason" at bounding box center [333, 171] width 284 height 11
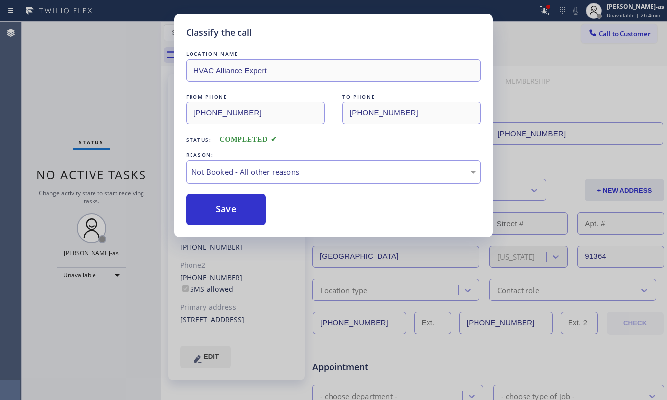
click at [242, 180] on div "Not Booked - All other reasons" at bounding box center [333, 171] width 295 height 23
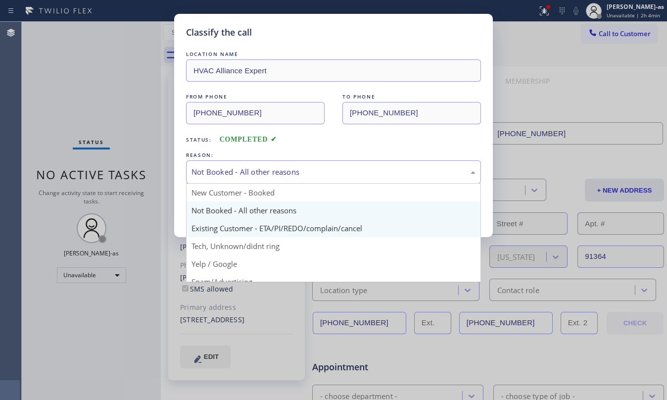
drag, startPoint x: 276, startPoint y: 227, endPoint x: 239, endPoint y: 216, distance: 37.7
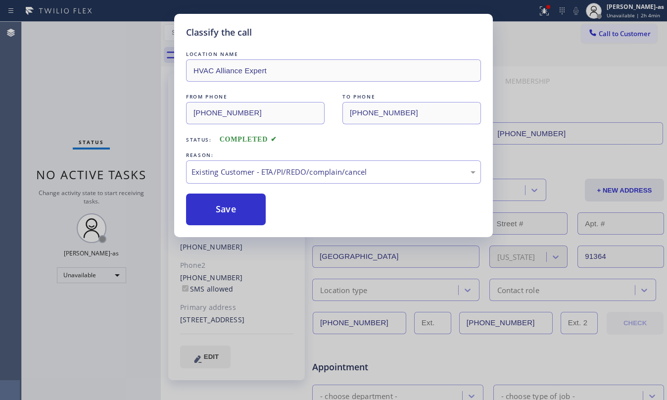
click at [229, 206] on button "Save" at bounding box center [226, 209] width 80 height 32
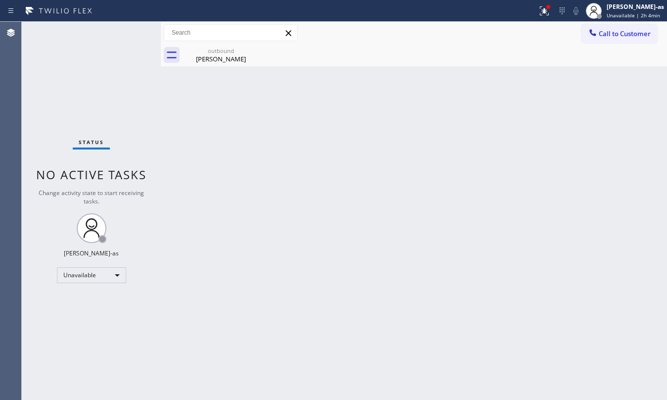
drag, startPoint x: 300, startPoint y: 214, endPoint x: 445, endPoint y: 388, distance: 227.2
click at [332, 228] on div "Back to Dashboard Change Sender ID Customers Technicians Select a contact Outbo…" at bounding box center [414, 211] width 506 height 378
click at [90, 70] on div "Status No active tasks Change activity state to start receiving tasks. [PERSON_…" at bounding box center [91, 211] width 139 height 378
click at [221, 53] on div "outbound" at bounding box center [221, 50] width 75 height 7
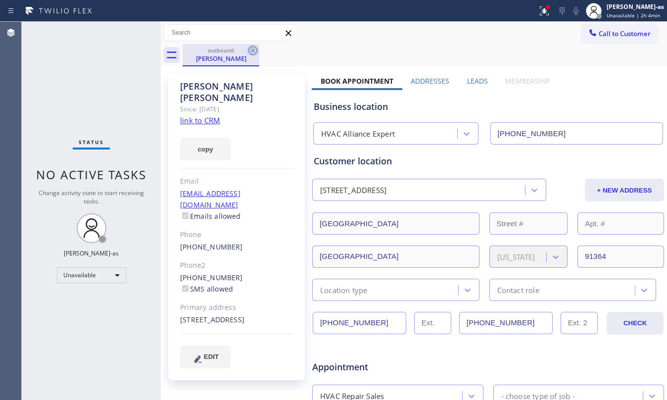
click at [248, 52] on icon at bounding box center [252, 50] width 9 height 9
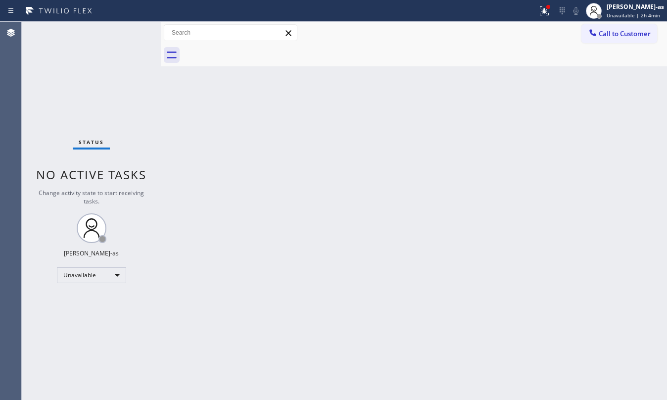
click at [495, 36] on span "Call to Customer" at bounding box center [625, 33] width 52 height 9
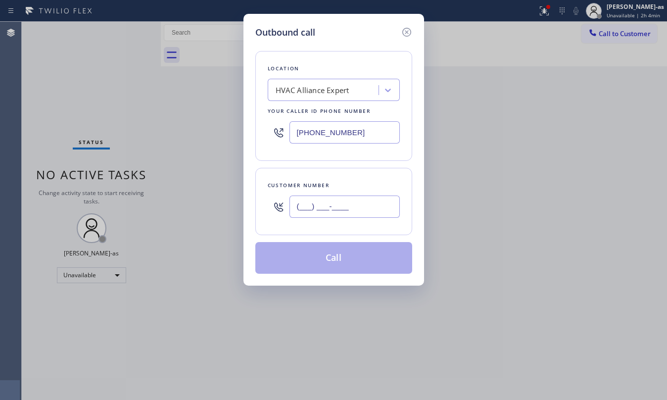
click at [353, 208] on input "(___) ___-____" at bounding box center [344, 206] width 110 height 22
paste input "562) 322-2172"
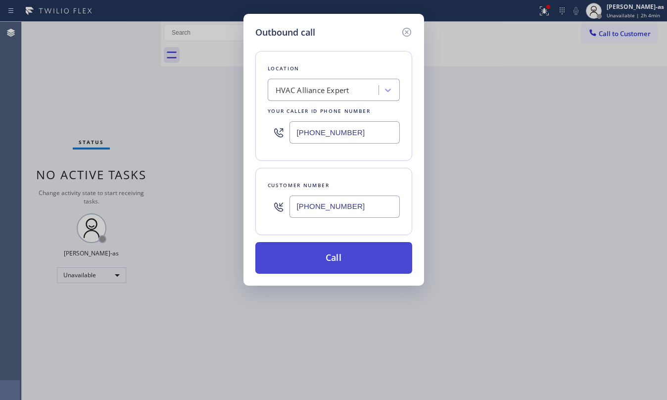
type input "[PHONE_NUMBER]"
click at [334, 265] on button "Call" at bounding box center [333, 258] width 157 height 32
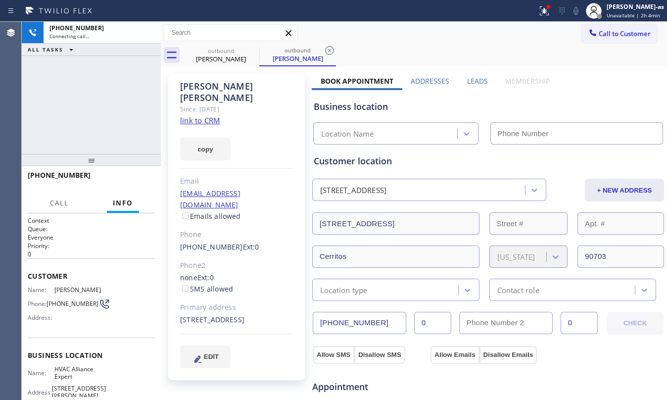
type input "[PHONE_NUMBER]"
click at [204, 115] on link "link to CRM" at bounding box center [200, 120] width 40 height 10
click at [133, 143] on div "[PHONE_NUMBER] Connecting call… ALL TASKS ALL TASKS ACTIVE TASKS TASKS IN WRAP …" at bounding box center [91, 88] width 139 height 132
drag, startPoint x: 225, startPoint y: 72, endPoint x: 254, endPoint y: 66, distance: 29.8
click at [226, 72] on div "[PERSON_NAME] Since: [DATE] link to CRM copy Email [EMAIL_ADDRESS][DOMAIN_NAME]…" at bounding box center [237, 399] width 148 height 661
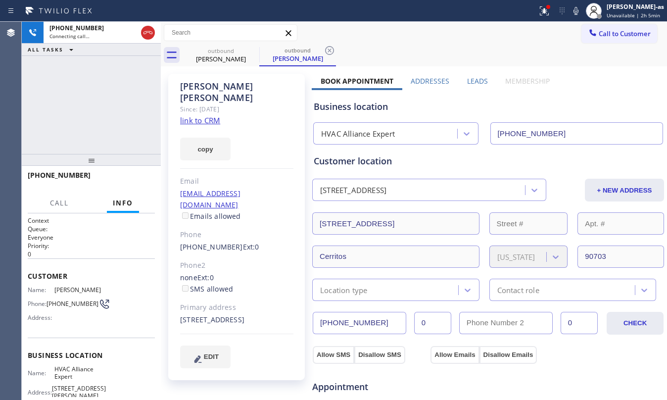
click at [103, 112] on div "[PHONE_NUMBER] Connecting call… ALL TASKS ALL TASKS ACTIVE TASKS TASKS IN WRAP …" at bounding box center [91, 88] width 139 height 132
drag, startPoint x: 141, startPoint y: 33, endPoint x: 156, endPoint y: 29, distance: 15.8
click at [154, 30] on div at bounding box center [148, 33] width 18 height 22
drag, startPoint x: 144, startPoint y: 30, endPoint x: 188, endPoint y: 46, distance: 46.3
click at [151, 31] on icon at bounding box center [148, 33] width 12 height 12
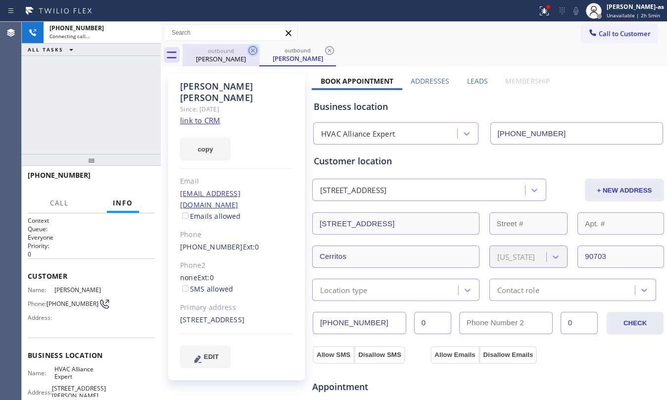
drag, startPoint x: 225, startPoint y: 54, endPoint x: 254, endPoint y: 48, distance: 30.3
click at [232, 53] on div "outbound [PERSON_NAME]" at bounding box center [221, 55] width 75 height 22
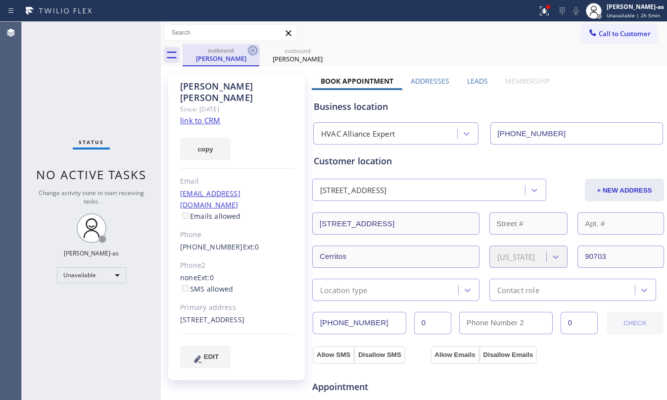
click at [254, 48] on icon at bounding box center [253, 51] width 12 height 12
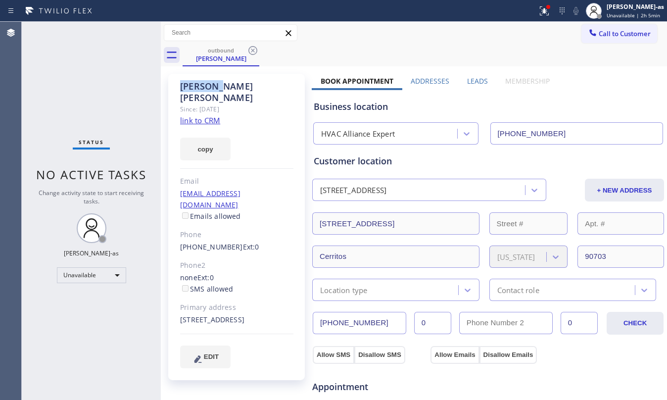
click at [254, 48] on icon at bounding box center [253, 51] width 12 height 12
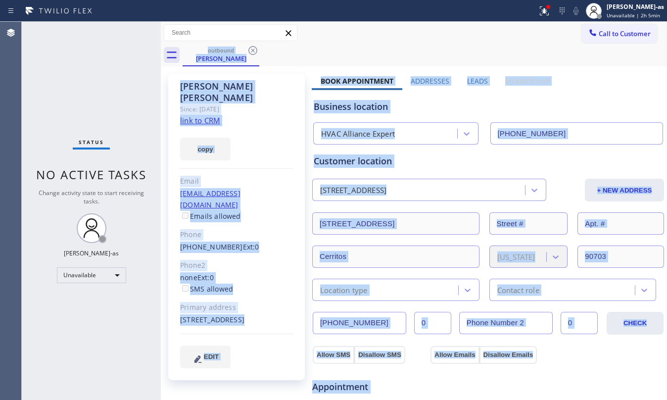
click at [254, 48] on div "outbound [PERSON_NAME]" at bounding box center [425, 55] width 484 height 22
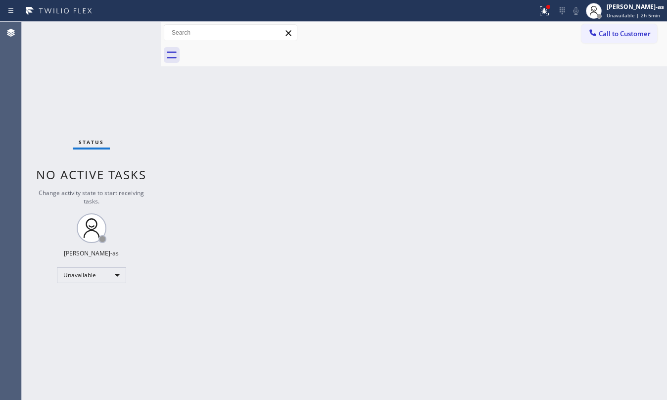
drag, startPoint x: 103, startPoint y: 59, endPoint x: 109, endPoint y: 51, distance: 9.9
click at [105, 58] on div "Status No active tasks Change activity state to start receiving tasks. [PERSON_…" at bounding box center [91, 211] width 139 height 378
click at [495, 30] on span "Call to Customer" at bounding box center [625, 33] width 52 height 9
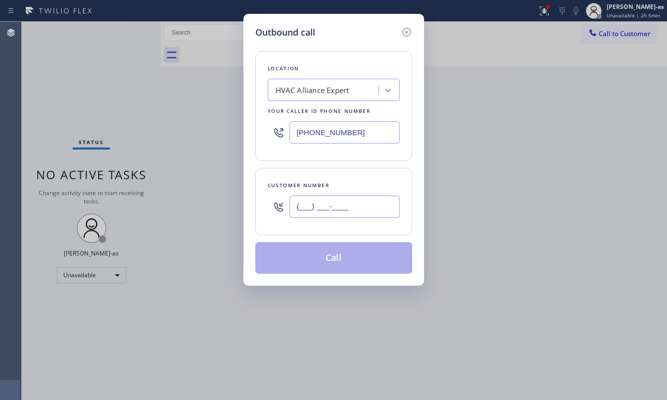
click at [319, 217] on input "(___) ___-____" at bounding box center [344, 206] width 110 height 22
paste input "949) 351-5743"
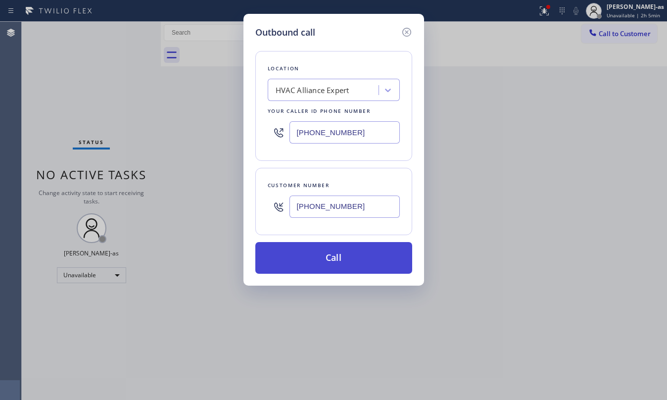
type input "[PHONE_NUMBER]"
click at [333, 265] on button "Call" at bounding box center [333, 258] width 157 height 32
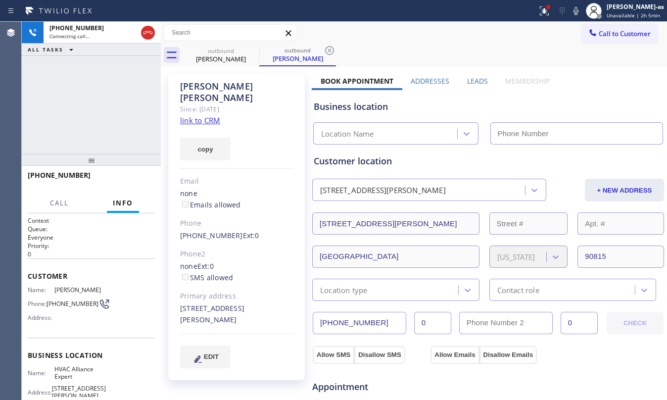
type input "[PHONE_NUMBER]"
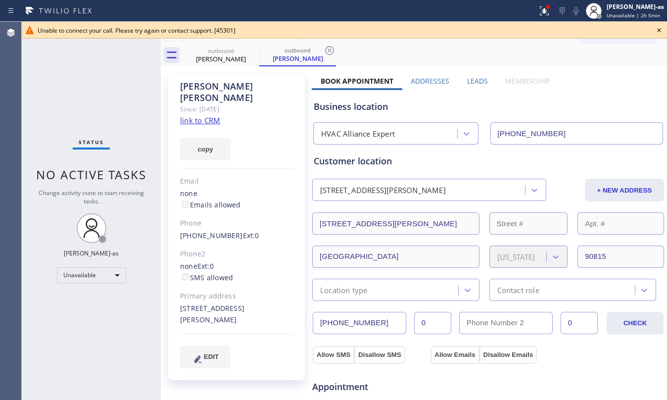
drag, startPoint x: 114, startPoint y: 82, endPoint x: 192, endPoint y: 68, distance: 79.4
click at [123, 79] on div "Status No active tasks Change activity state to start receiving tasks. [PERSON_…" at bounding box center [91, 211] width 139 height 378
click at [220, 52] on div "outbound" at bounding box center [221, 50] width 75 height 7
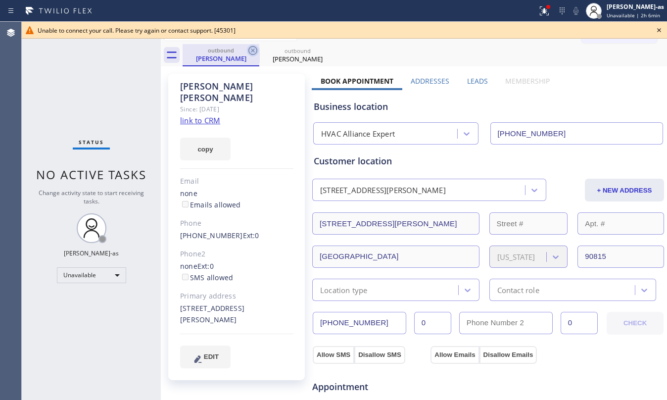
click at [251, 46] on icon at bounding box center [252, 50] width 9 height 9
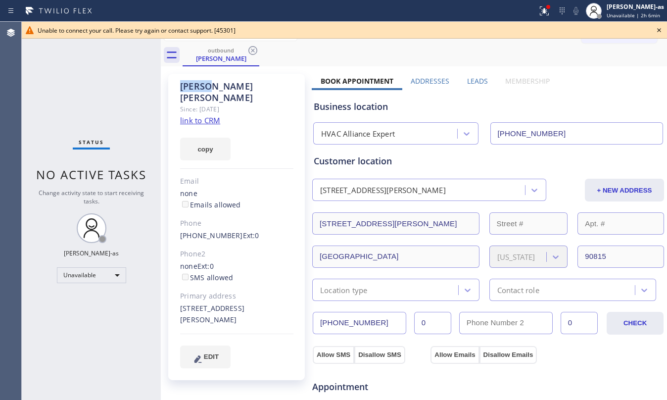
click at [251, 46] on icon at bounding box center [252, 50] width 9 height 9
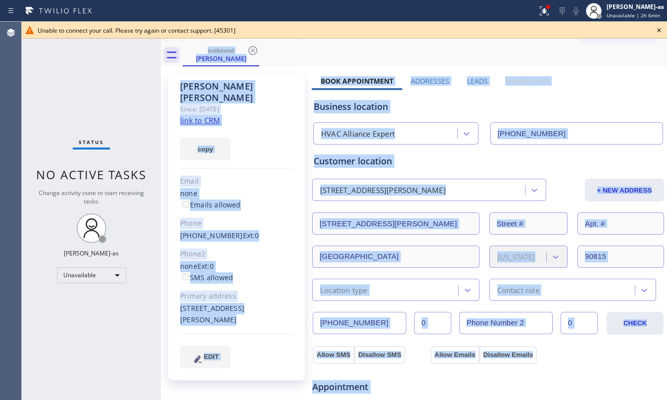
click at [251, 46] on div "outbound [PERSON_NAME]" at bounding box center [425, 55] width 484 height 22
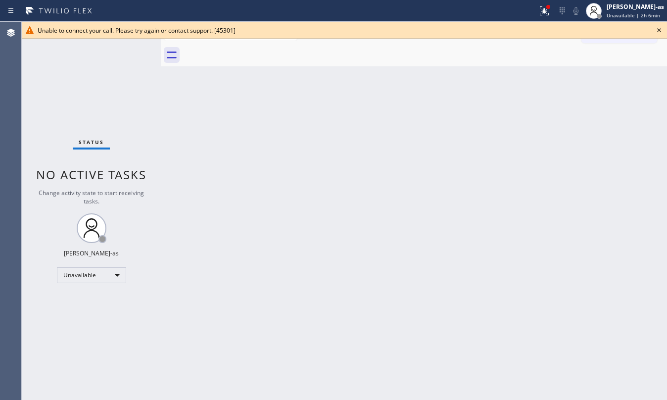
click at [251, 46] on div at bounding box center [425, 55] width 484 height 22
click at [375, 194] on div "Back to Dashboard Change Sender ID Customers Technicians Select a contact Outbo…" at bounding box center [414, 211] width 506 height 378
drag, startPoint x: 338, startPoint y: 280, endPoint x: 361, endPoint y: 270, distance: 25.0
click at [340, 276] on div "Back to Dashboard Change Sender ID Customers Technicians Select a contact Outbo…" at bounding box center [414, 211] width 506 height 378
click at [495, 28] on icon at bounding box center [659, 30] width 12 height 12
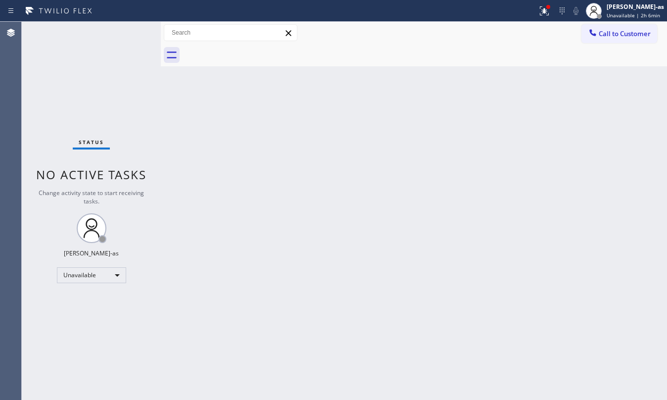
click at [452, 186] on div "Back to Dashboard Change Sender ID Customers Technicians Select a contact Outbo…" at bounding box center [414, 211] width 506 height 378
drag, startPoint x: 309, startPoint y: 168, endPoint x: 508, endPoint y: 60, distance: 226.6
click at [323, 161] on div "Back to Dashboard Change Sender ID Customers Technicians Select a contact Outbo…" at bounding box center [414, 211] width 506 height 378
click at [495, 26] on button "Call to Customer" at bounding box center [619, 33] width 76 height 19
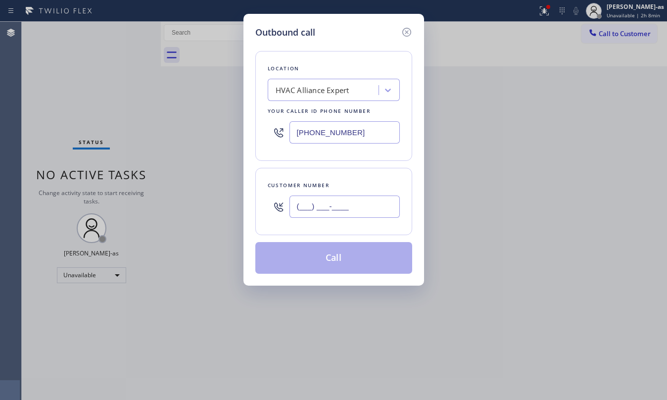
click at [365, 204] on input "(___) ___-____" at bounding box center [344, 206] width 110 height 22
paste input "818) 294-3911"
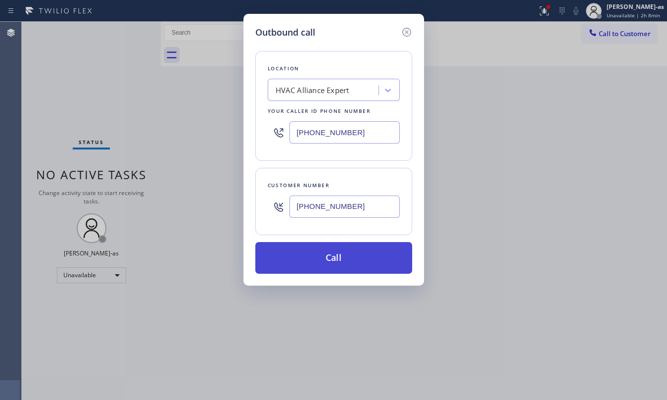
type input "[PHONE_NUMBER]"
click at [351, 260] on button "Call" at bounding box center [333, 258] width 157 height 32
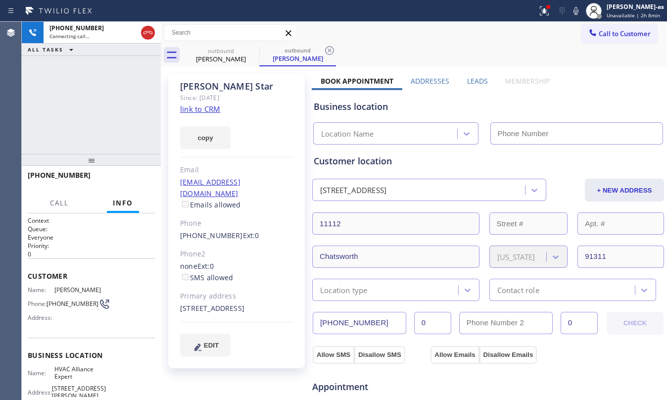
type input "[PHONE_NUMBER]"
click at [186, 109] on link "link to CRM" at bounding box center [200, 109] width 40 height 10
drag, startPoint x: 67, startPoint y: 106, endPoint x: 75, endPoint y: 103, distance: 8.5
click at [71, 105] on div "[PHONE_NUMBER] Connecting call… ALL TASKS ALL TASKS ACTIVE TASKS TASKS IN WRAP …" at bounding box center [91, 88] width 139 height 132
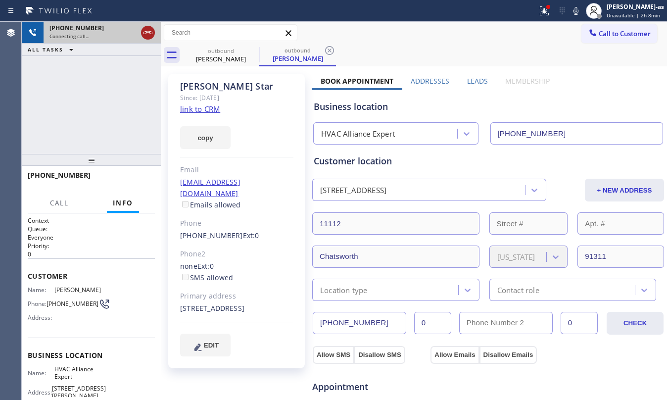
click at [151, 28] on icon at bounding box center [148, 33] width 12 height 12
drag, startPoint x: 224, startPoint y: 64, endPoint x: 254, endPoint y: 48, distance: 34.3
click at [227, 62] on div "outbound [PERSON_NAME]" at bounding box center [221, 55] width 75 height 22
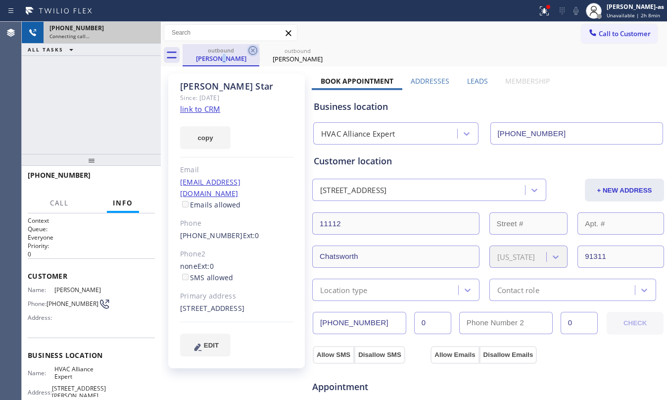
click at [254, 45] on icon at bounding box center [253, 51] width 12 height 12
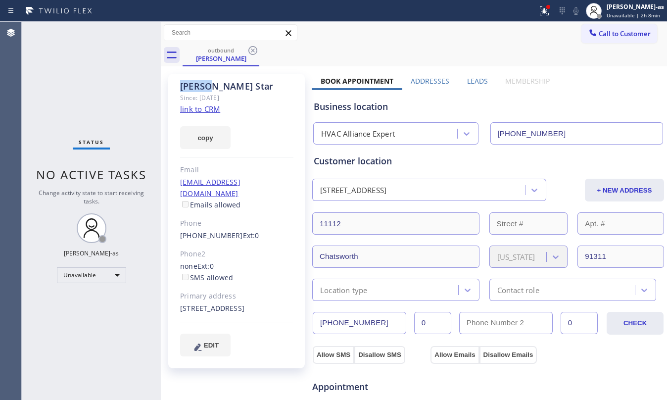
click at [254, 45] on icon at bounding box center [253, 51] width 12 height 12
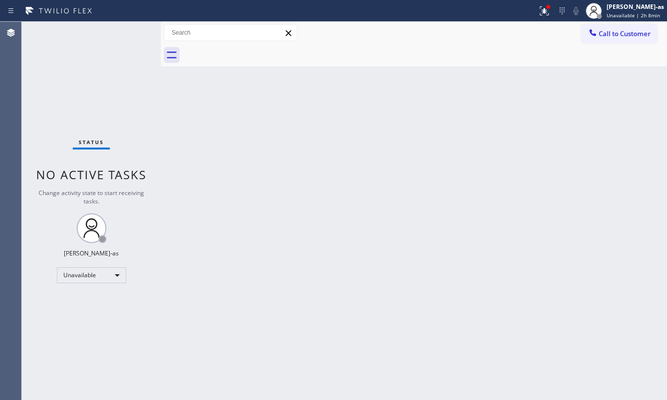
click at [254, 45] on div at bounding box center [425, 55] width 484 height 22
click at [495, 33] on span "Call to Customer" at bounding box center [625, 33] width 52 height 9
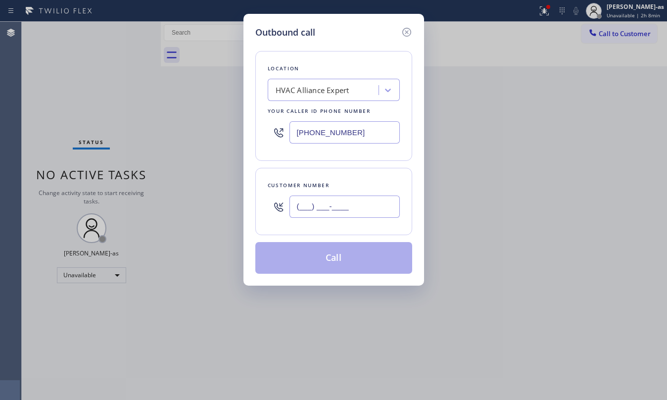
click at [353, 206] on input "(___) ___-____" at bounding box center [344, 206] width 110 height 22
paste input "310) 384-1576"
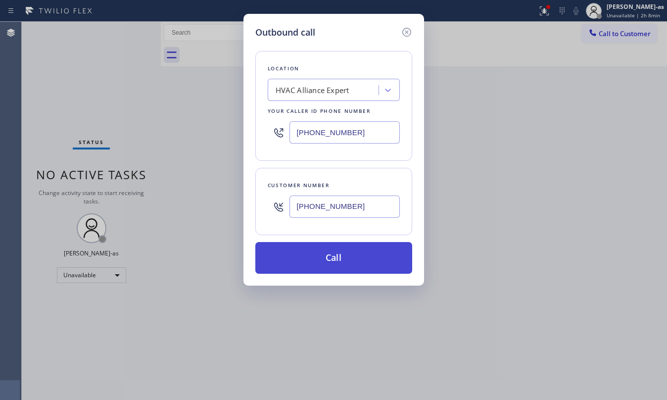
type input "[PHONE_NUMBER]"
click at [325, 254] on button "Call" at bounding box center [333, 258] width 157 height 32
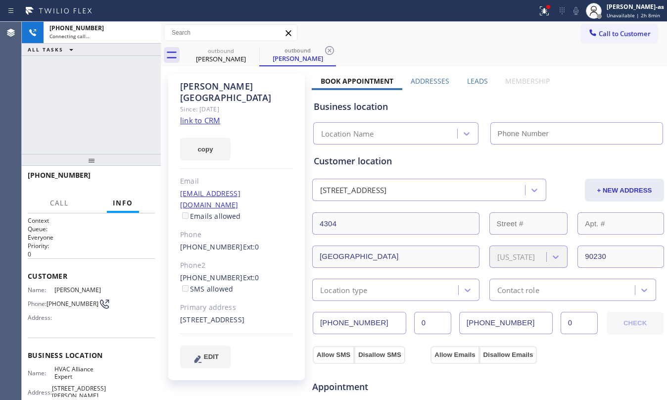
type input "[PHONE_NUMBER]"
click at [202, 115] on link "link to CRM" at bounding box center [200, 120] width 40 height 10
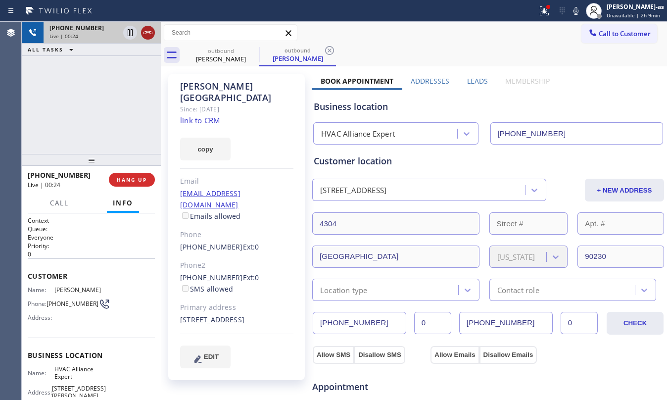
drag, startPoint x: 145, startPoint y: 37, endPoint x: 171, endPoint y: 68, distance: 40.7
click at [146, 36] on icon at bounding box center [148, 33] width 12 height 12
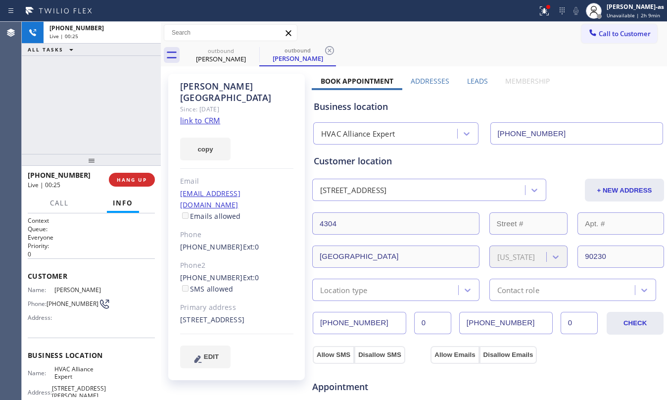
click at [105, 195] on div "Call Info" at bounding box center [91, 203] width 127 height 20
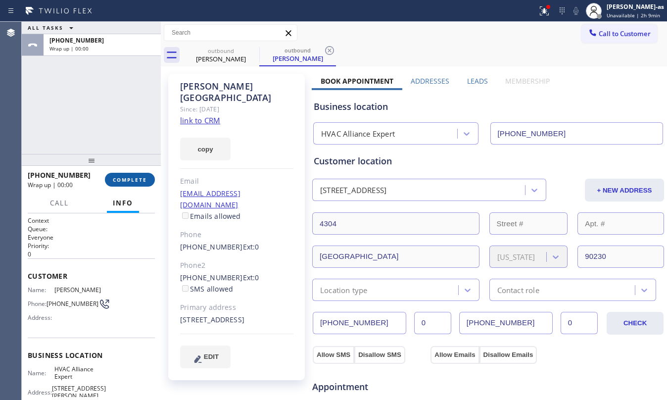
click at [119, 183] on span "COMPLETE" at bounding box center [130, 179] width 34 height 7
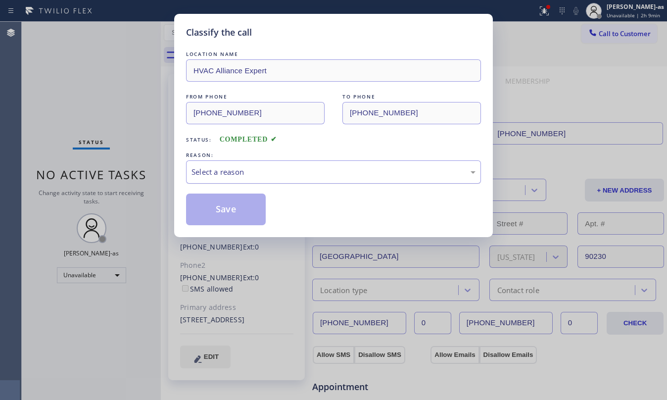
click at [281, 169] on div "Select a reason" at bounding box center [333, 171] width 284 height 11
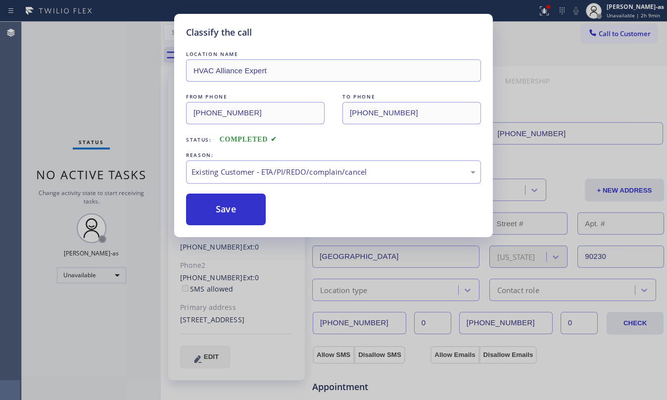
click at [246, 202] on button "Save" at bounding box center [226, 209] width 80 height 32
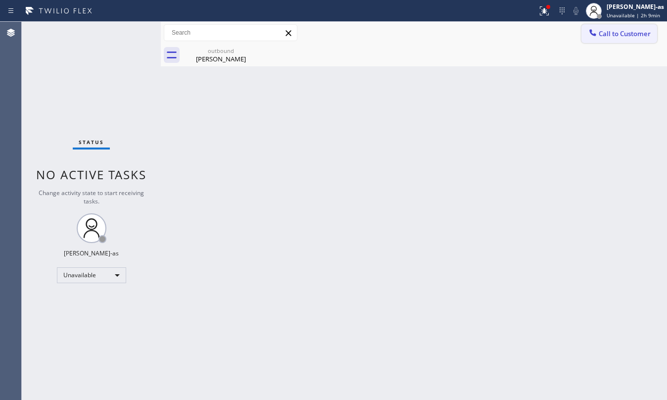
drag, startPoint x: 614, startPoint y: 38, endPoint x: 499, endPoint y: 161, distance: 168.3
click at [495, 37] on button "Call to Customer" at bounding box center [619, 33] width 76 height 19
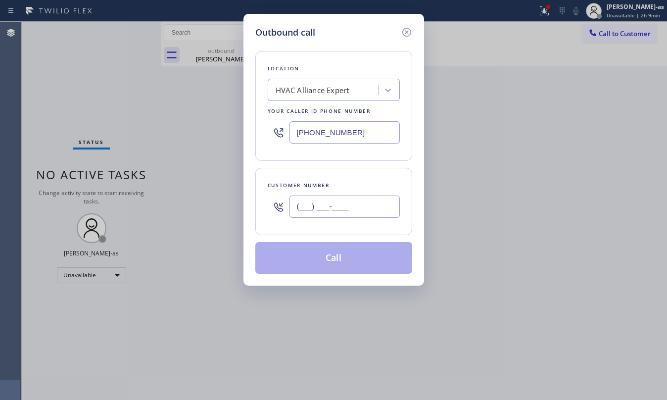
click at [341, 210] on input "(___) ___-____" at bounding box center [344, 206] width 110 height 22
paste input "310) 387-5795"
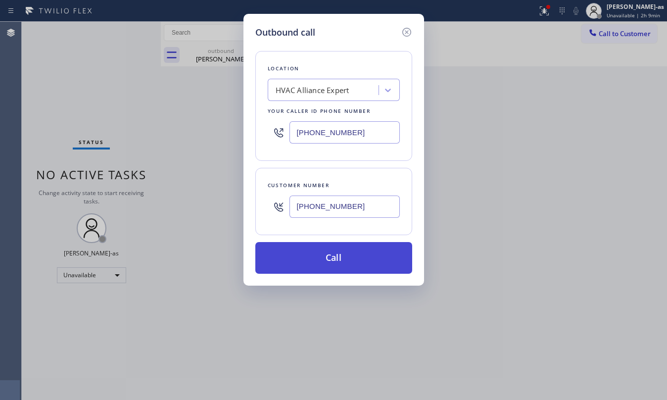
type input "[PHONE_NUMBER]"
click at [337, 264] on button "Call" at bounding box center [333, 258] width 157 height 32
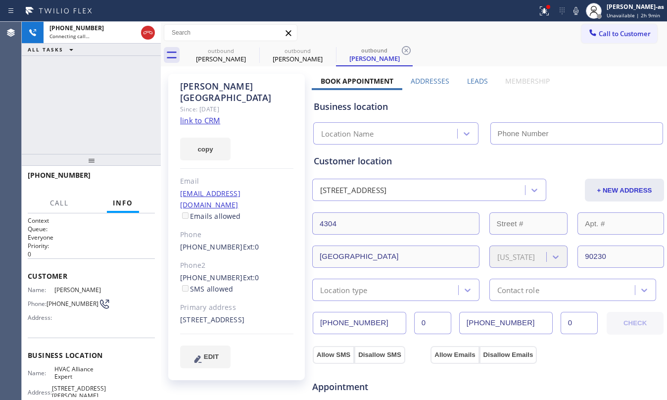
click at [218, 68] on div "[PERSON_NAME] Since: [DATE] link to CRM copy Email [EMAIL_ADDRESS][DOMAIN_NAME]…" at bounding box center [414, 399] width 506 height 666
type input "[PHONE_NUMBER]"
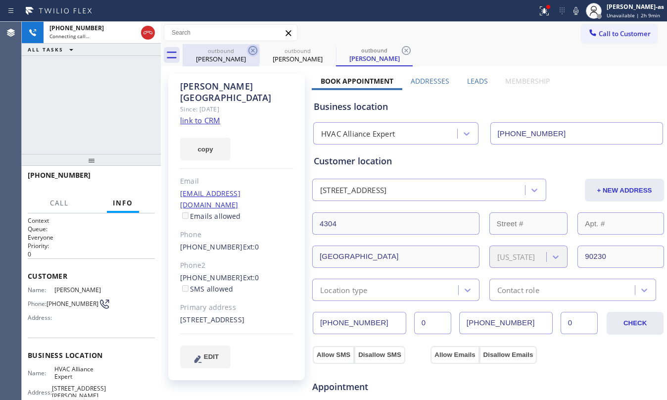
drag, startPoint x: 240, startPoint y: 50, endPoint x: 248, endPoint y: 52, distance: 7.6
click at [240, 50] on div "outbound" at bounding box center [221, 50] width 75 height 7
click at [248, 52] on icon at bounding box center [253, 51] width 12 height 12
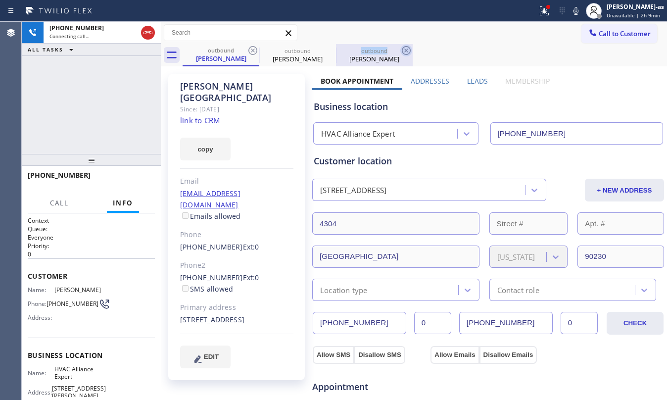
click at [0, 0] on icon at bounding box center [0, 0] width 0 height 0
click at [111, 109] on div "[PHONE_NUMBER] Connecting call… ALL TASKS ALL TASKS ACTIVE TASKS TASKS IN WRAP …" at bounding box center [91, 88] width 139 height 132
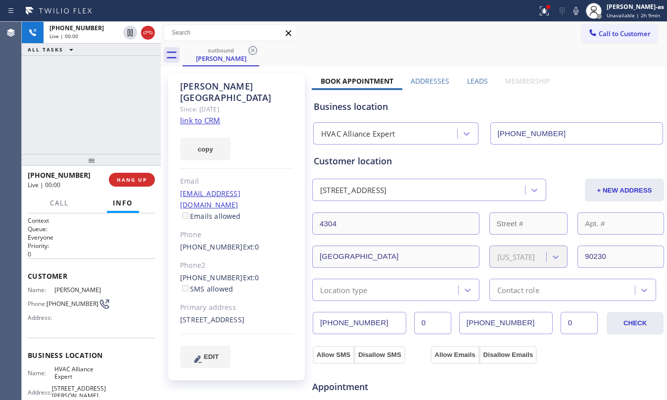
click at [149, 108] on div "[PHONE_NUMBER] Live | 00:00 ALL TASKS ALL TASKS ACTIVE TASKS TASKS IN WRAP UP" at bounding box center [91, 88] width 139 height 132
click at [147, 175] on button "HANG UP" at bounding box center [132, 180] width 46 height 14
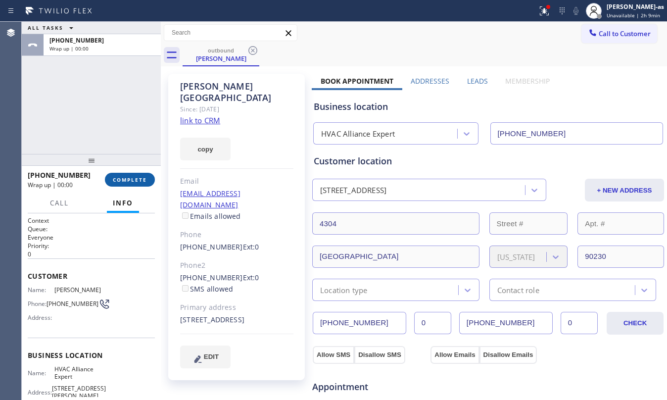
click at [147, 175] on button "COMPLETE" at bounding box center [130, 180] width 50 height 14
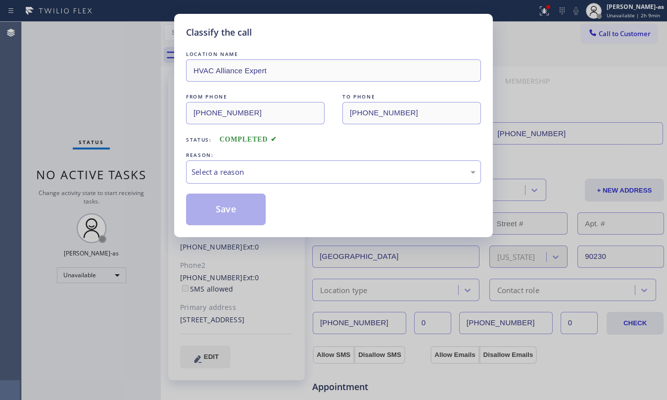
click at [313, 150] on div "REASON:" at bounding box center [333, 155] width 295 height 10
click at [308, 181] on div "Select a reason" at bounding box center [333, 171] width 295 height 23
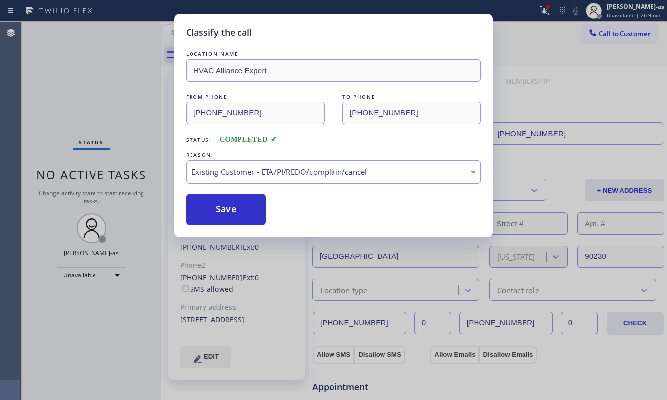
drag, startPoint x: 235, startPoint y: 213, endPoint x: 230, endPoint y: 121, distance: 92.1
click at [235, 212] on button "Save" at bounding box center [226, 209] width 80 height 32
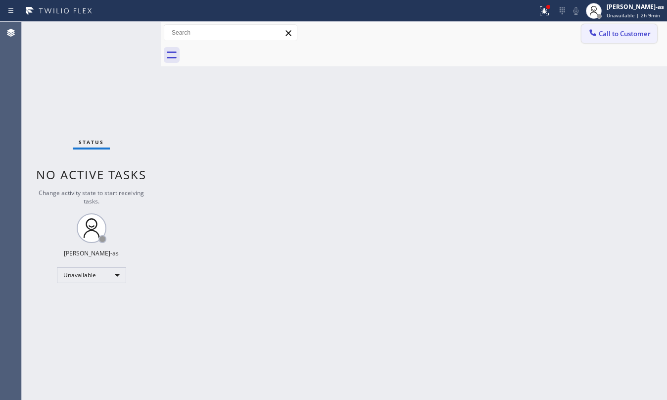
click at [495, 38] on span "Call to Customer" at bounding box center [625, 33] width 52 height 9
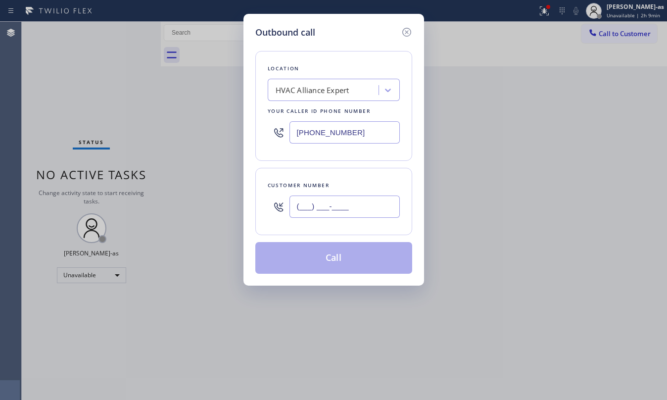
click at [357, 200] on input "(___) ___-____" at bounding box center [344, 206] width 110 height 22
paste input "415) 580-5625"
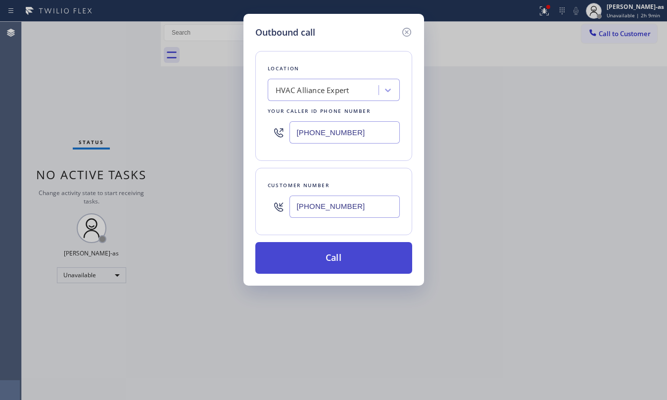
type input "[PHONE_NUMBER]"
click at [344, 257] on button "Call" at bounding box center [333, 258] width 157 height 32
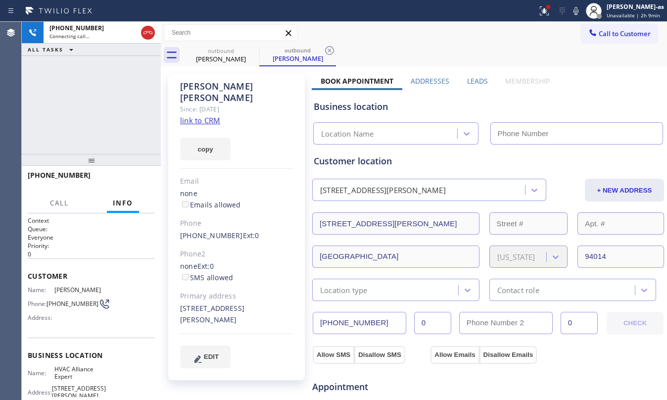
type input "[PHONE_NUMBER]"
click at [216, 115] on link "link to CRM" at bounding box center [200, 120] width 40 height 10
drag, startPoint x: 147, startPoint y: 33, endPoint x: 202, endPoint y: 38, distance: 55.7
click at [148, 34] on icon at bounding box center [148, 33] width 12 height 12
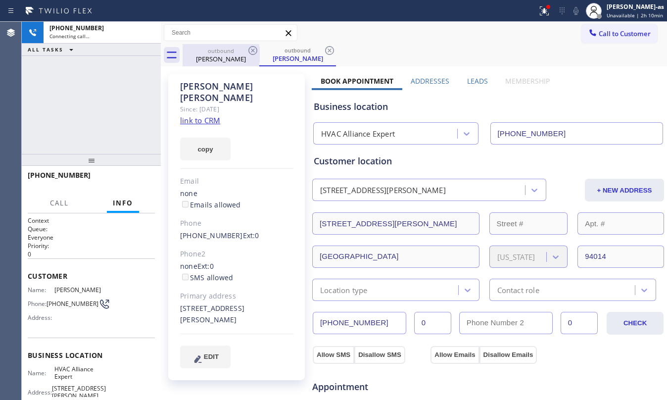
click at [242, 53] on div "outbound" at bounding box center [221, 50] width 75 height 7
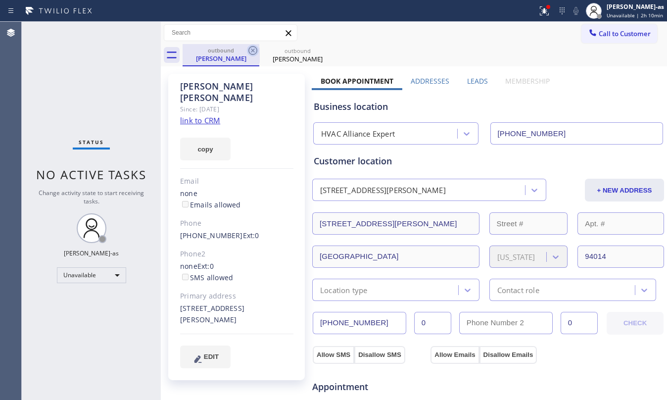
click at [254, 53] on icon at bounding box center [253, 51] width 12 height 12
click at [0, 0] on icon at bounding box center [0, 0] width 0 height 0
click at [254, 53] on div "outbound [PERSON_NAME] outbound [PERSON_NAME]" at bounding box center [425, 55] width 484 height 22
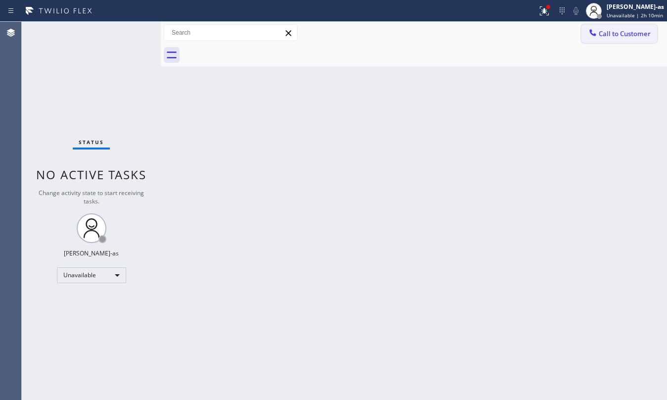
click at [495, 33] on icon at bounding box center [593, 33] width 10 height 10
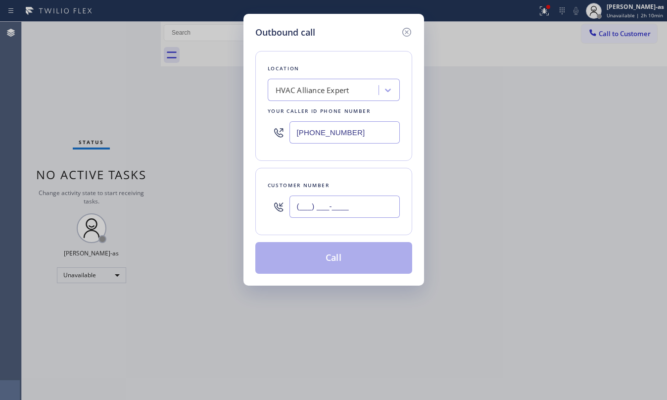
click at [327, 206] on input "(___) ___-____" at bounding box center [344, 206] width 110 height 22
paste input "443) 824-4440"
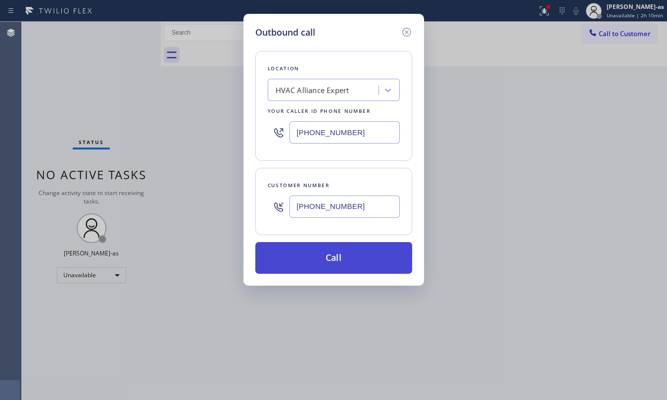
type input "[PHONE_NUMBER]"
click at [340, 262] on button "Call" at bounding box center [333, 258] width 157 height 32
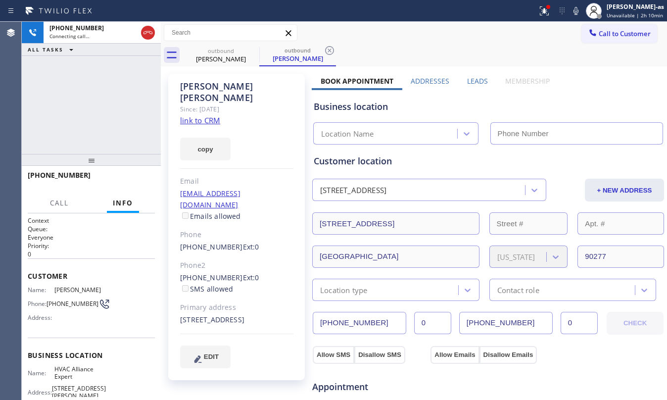
type input "[PHONE_NUMBER]"
click at [193, 115] on link "link to CRM" at bounding box center [200, 120] width 40 height 10
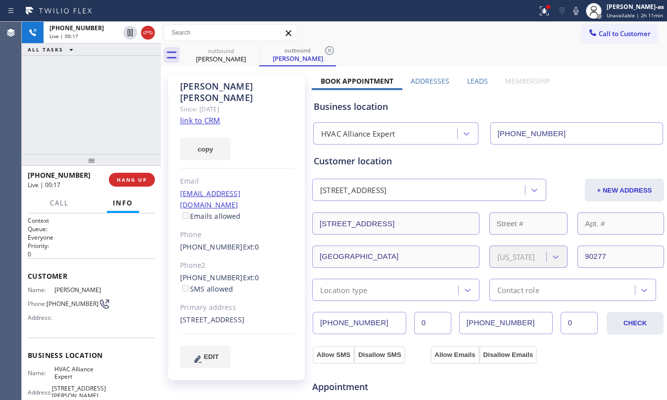
drag, startPoint x: 70, startPoint y: 126, endPoint x: 133, endPoint y: 119, distance: 63.1
click at [72, 125] on div "[PHONE_NUMBER] Live | 00:17 ALL TASKS ALL TASKS ACTIVE TASKS TASKS IN WRAP UP" at bounding box center [91, 88] width 139 height 132
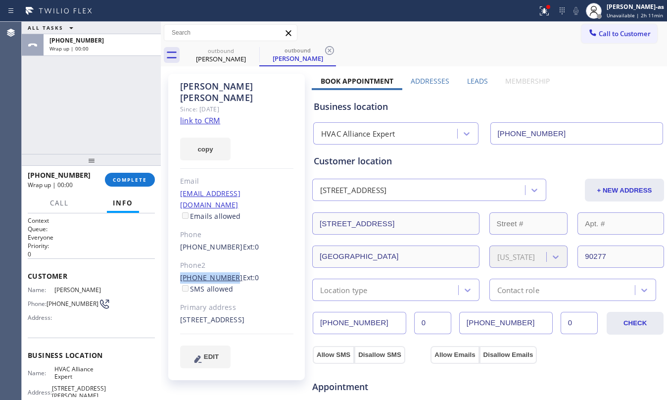
drag, startPoint x: 176, startPoint y: 248, endPoint x: 225, endPoint y: 252, distance: 48.6
click at [225, 252] on div "[PERSON_NAME] Since: [DATE] link to CRM copy Email [EMAIL_ADDRESS][DOMAIN_NAME]…" at bounding box center [236, 227] width 137 height 306
click at [173, 254] on div "[PERSON_NAME] Since: [DATE] link to CRM copy Email [EMAIL_ADDRESS][DOMAIN_NAME]…" at bounding box center [236, 227] width 137 height 306
drag, startPoint x: 120, startPoint y: 114, endPoint x: 197, endPoint y: 266, distance: 170.8
click at [121, 113] on div "ALL TASKS ALL TASKS ACTIVE TASKS TASKS IN WRAP UP [PHONE_NUMBER] Wrap up | 00:02" at bounding box center [91, 88] width 139 height 132
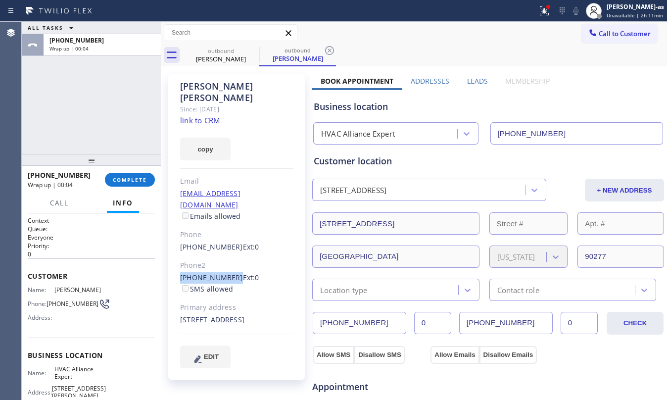
drag, startPoint x: 172, startPoint y: 253, endPoint x: 229, endPoint y: 256, distance: 56.5
click at [229, 256] on div "[PERSON_NAME] Since: [DATE] link to CRM copy Email [EMAIL_ADDRESS][DOMAIN_NAME]…" at bounding box center [236, 227] width 137 height 306
copy link "[PHONE_NUMBER]"
click at [123, 179] on span "COMPLETE" at bounding box center [130, 179] width 34 height 7
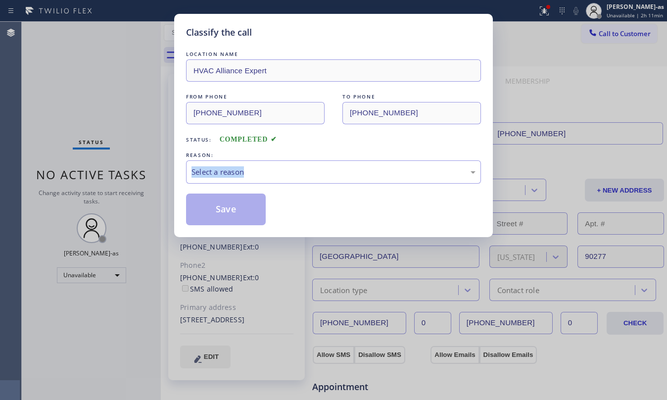
click at [123, 179] on div "Classify the call LOCATION NAME HVAC Alliance Expert FROM PHONE [PHONE_NUMBER] …" at bounding box center [333, 200] width 667 height 400
click at [302, 177] on div "Select a reason" at bounding box center [333, 171] width 284 height 11
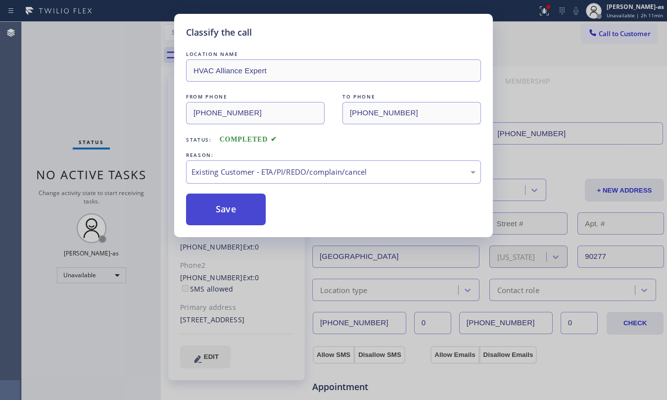
drag, startPoint x: 327, startPoint y: 236, endPoint x: 252, endPoint y: 222, distance: 76.1
drag, startPoint x: 226, startPoint y: 217, endPoint x: 522, endPoint y: 92, distance: 321.4
click at [236, 208] on button "Save" at bounding box center [226, 209] width 80 height 32
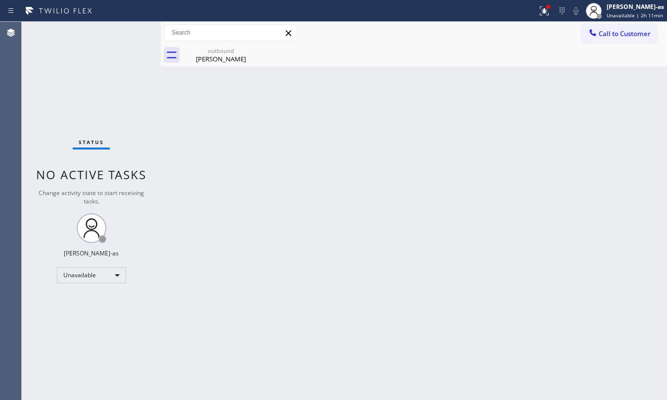
click at [495, 31] on span "Call to Customer" at bounding box center [625, 33] width 52 height 9
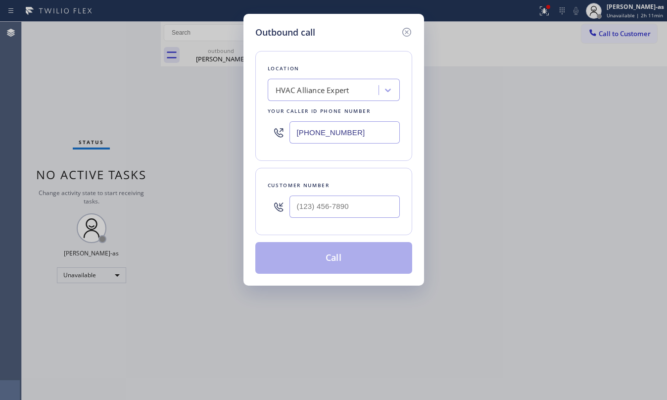
drag, startPoint x: 377, startPoint y: 220, endPoint x: 374, endPoint y: 210, distance: 9.7
click at [376, 214] on div at bounding box center [344, 206] width 110 height 32
click at [372, 206] on input "(___) ___-____" at bounding box center [344, 206] width 110 height 22
paste input "909) 204-1421"
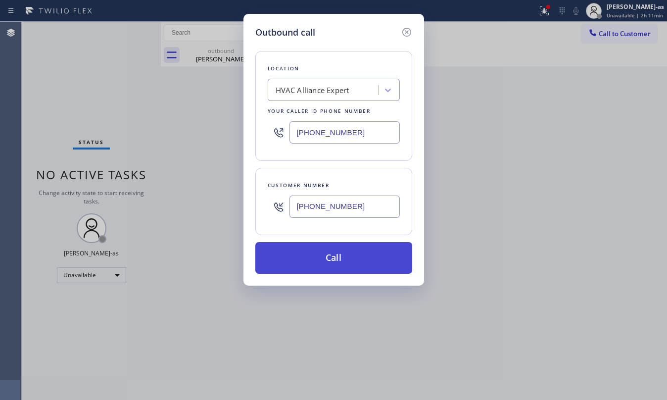
type input "[PHONE_NUMBER]"
click at [358, 254] on button "Call" at bounding box center [333, 258] width 157 height 32
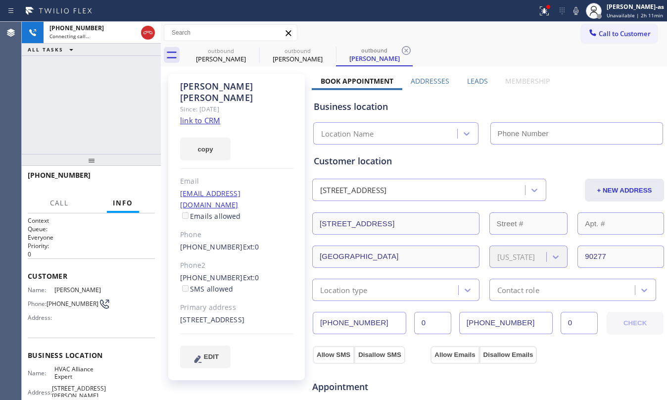
type input "[PHONE_NUMBER]"
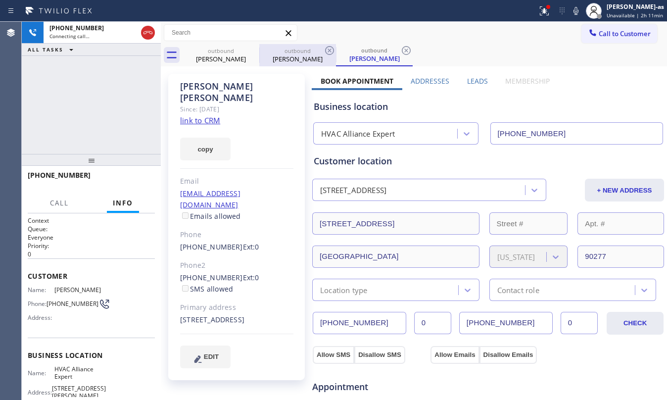
drag, startPoint x: 205, startPoint y: 55, endPoint x: 259, endPoint y: 48, distance: 54.9
click at [205, 55] on div "[PERSON_NAME]" at bounding box center [221, 58] width 75 height 9
click at [259, 48] on div at bounding box center [259, 55] width 0 height 16
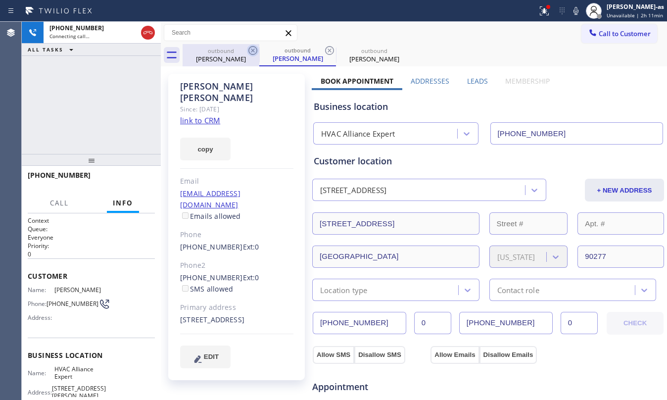
click at [250, 48] on icon at bounding box center [253, 51] width 12 height 12
click at [251, 49] on icon at bounding box center [253, 51] width 12 height 12
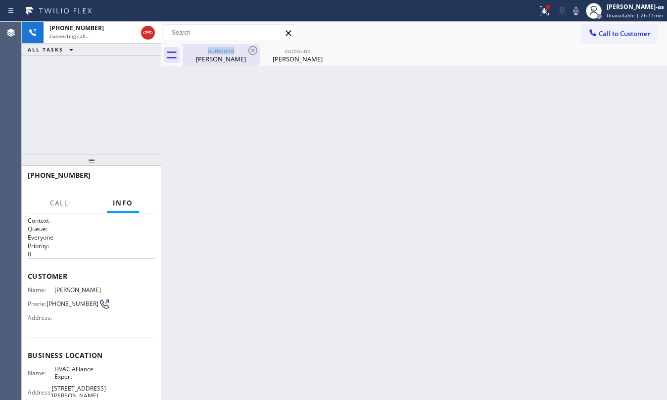
click at [252, 48] on icon at bounding box center [253, 51] width 12 height 12
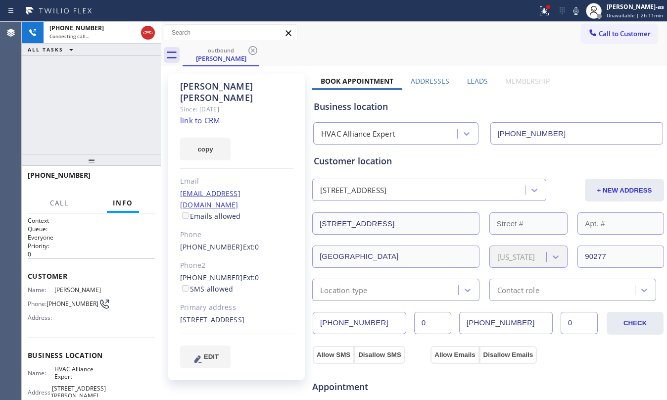
click at [76, 110] on div "[PHONE_NUMBER] Connecting call… ALL TASKS ALL TASKS ACTIVE TASKS TASKS IN WRAP …" at bounding box center [91, 88] width 139 height 132
click at [116, 179] on button "HANG UP" at bounding box center [132, 180] width 46 height 14
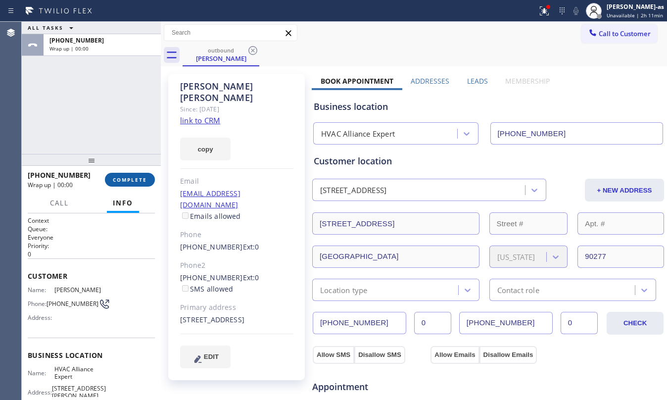
click at [116, 179] on span "COMPLETE" at bounding box center [130, 179] width 34 height 7
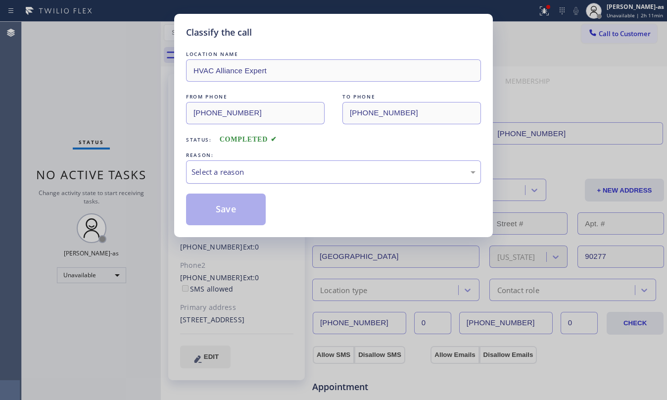
drag, startPoint x: 258, startPoint y: 169, endPoint x: 263, endPoint y: 179, distance: 11.7
click at [258, 169] on div "Select a reason" at bounding box center [333, 171] width 284 height 11
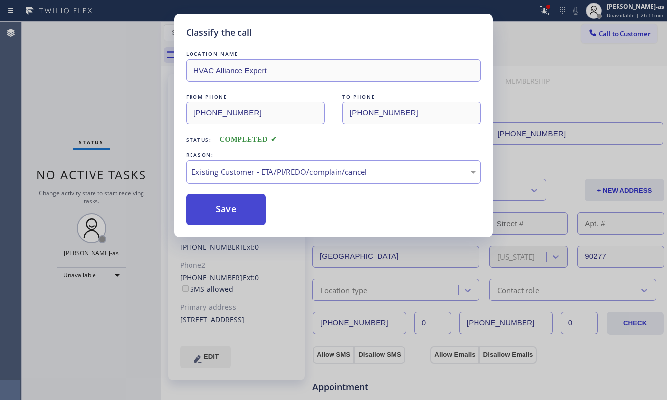
click at [230, 216] on button "Save" at bounding box center [226, 209] width 80 height 32
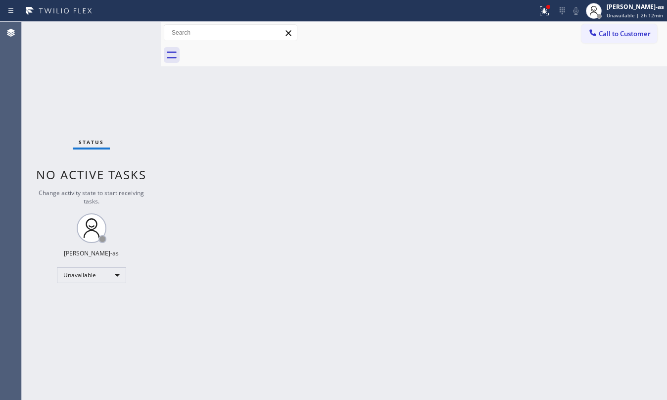
drag, startPoint x: 135, startPoint y: 92, endPoint x: 112, endPoint y: 131, distance: 45.9
click at [135, 92] on div "Status No active tasks Change activity state to start receiving tasks. [PERSON_…" at bounding box center [91, 211] width 139 height 378
click at [161, 75] on div at bounding box center [161, 211] width 0 height 378
click at [495, 38] on button "Call to Customer" at bounding box center [619, 33] width 76 height 19
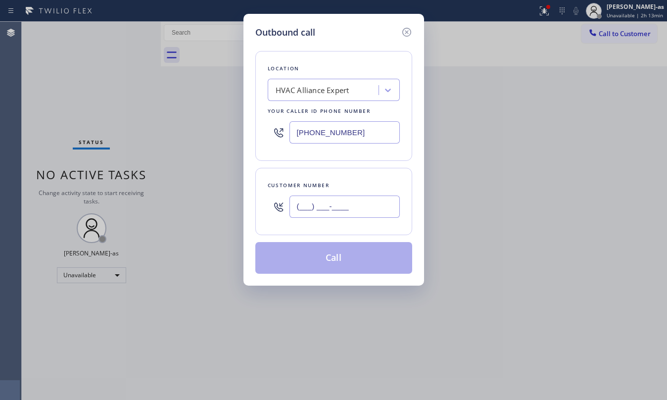
click at [339, 207] on input "(___) ___-____" at bounding box center [344, 206] width 110 height 22
paste input "714) 746-1513"
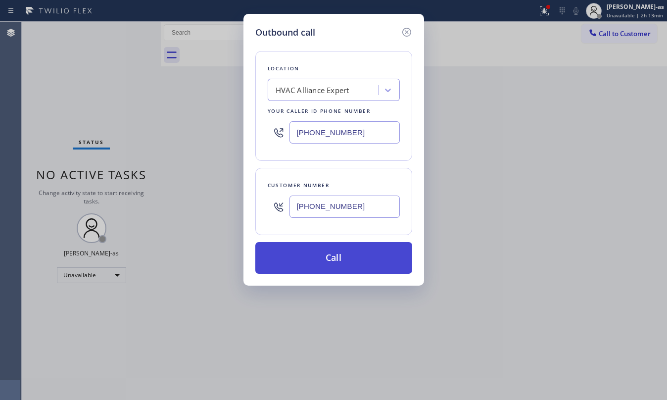
type input "[PHONE_NUMBER]"
click at [337, 252] on button "Call" at bounding box center [333, 258] width 157 height 32
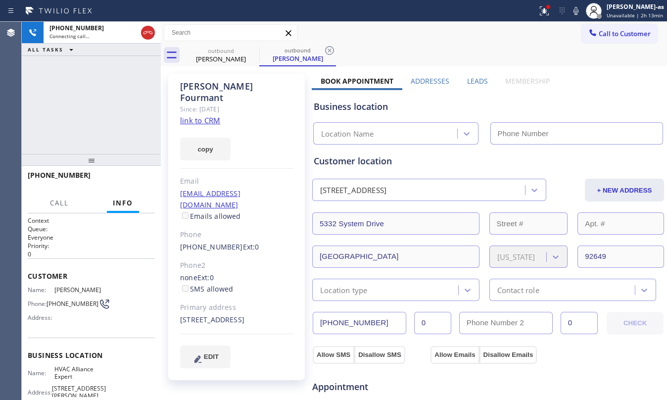
click at [147, 34] on icon at bounding box center [148, 33] width 12 height 12
click at [224, 55] on div "[PERSON_NAME]" at bounding box center [221, 58] width 75 height 9
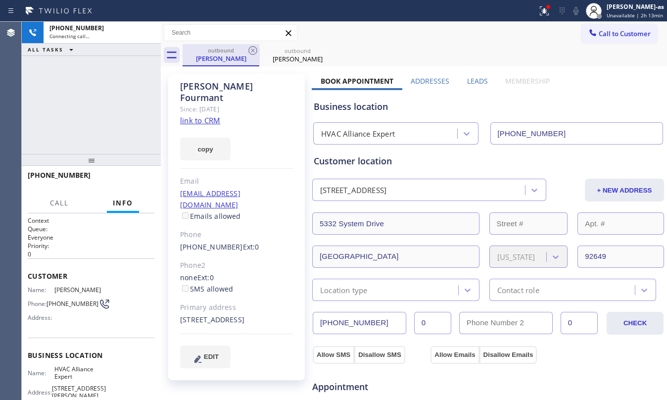
type input "[PHONE_NUMBER]"
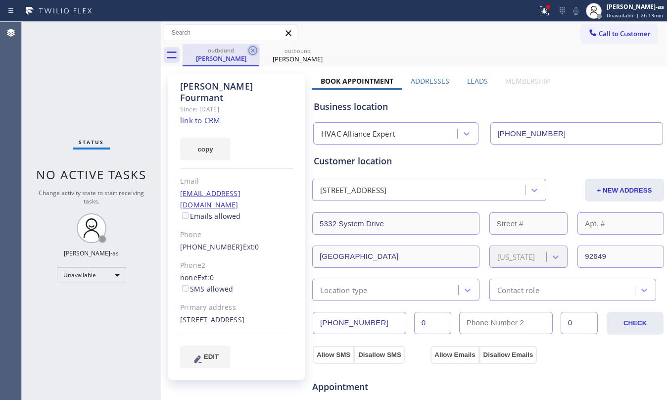
click at [252, 50] on icon at bounding box center [252, 50] width 9 height 9
type input "[PHONE_NUMBER]"
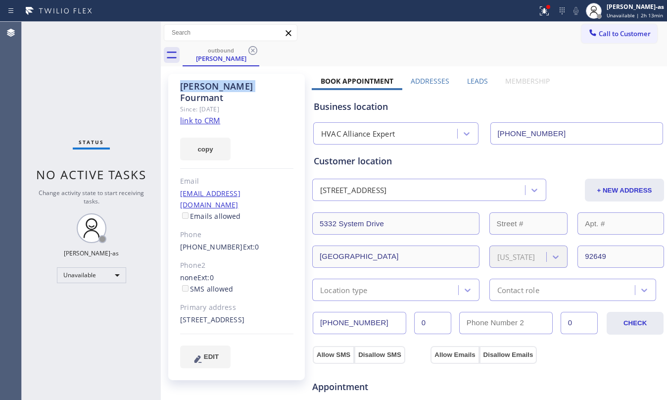
click at [252, 50] on icon at bounding box center [252, 50] width 9 height 9
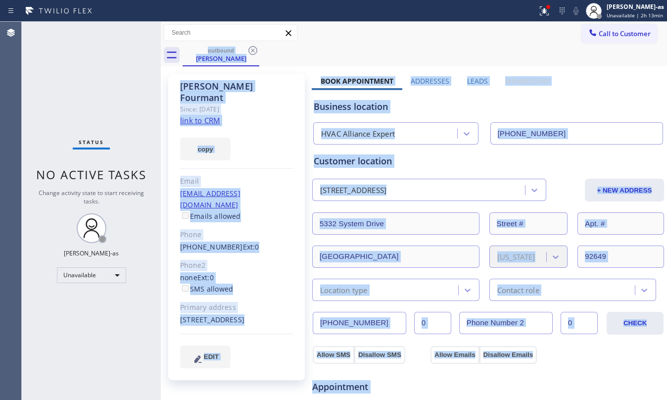
click at [252, 50] on div "outbound [PERSON_NAME]" at bounding box center [425, 55] width 484 height 22
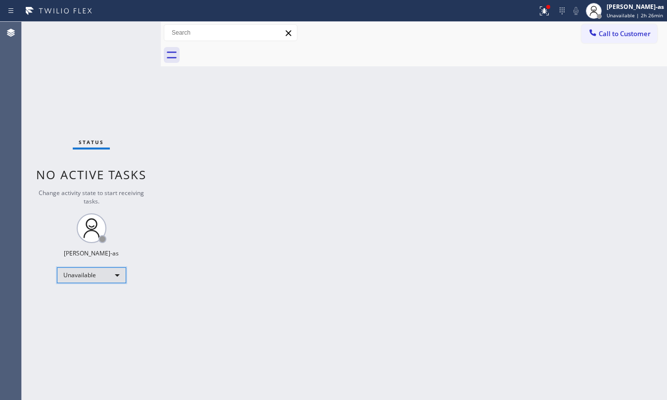
click at [90, 279] on div "Unavailable" at bounding box center [91, 275] width 69 height 16
click at [223, 224] on div at bounding box center [333, 200] width 667 height 400
drag, startPoint x: 210, startPoint y: 164, endPoint x: 248, endPoint y: 216, distance: 64.0
click at [215, 165] on div "Back to Dashboard Change Sender ID Customers Technicians Select a contact Outbo…" at bounding box center [414, 211] width 506 height 378
click at [117, 91] on div "Status No active tasks Change activity state to start receiving tasks. [PERSON_…" at bounding box center [91, 211] width 139 height 378
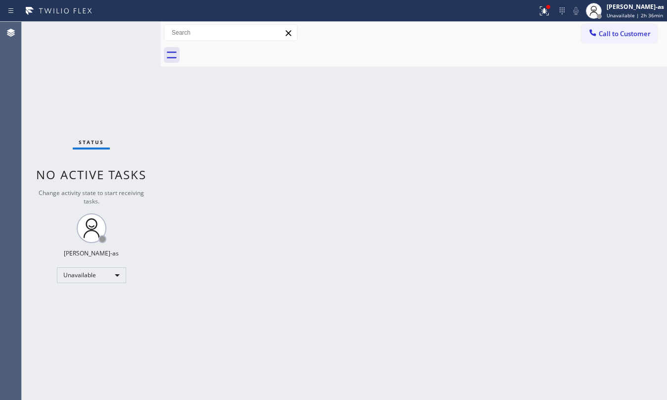
drag, startPoint x: 276, startPoint y: 222, endPoint x: 276, endPoint y: 212, distance: 9.9
click at [276, 214] on div "Back to Dashboard Change Sender ID Customers Technicians Select a contact Outbo…" at bounding box center [414, 211] width 506 height 378
click at [455, 215] on div "Back to Dashboard Change Sender ID Customers Technicians Select a contact Outbo…" at bounding box center [414, 211] width 506 height 378
click at [495, 36] on span "Call to Customer" at bounding box center [625, 33] width 52 height 9
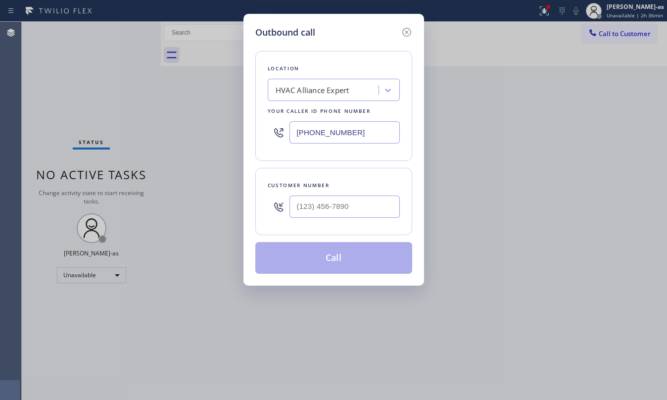
drag, startPoint x: 363, startPoint y: 224, endPoint x: 360, endPoint y: 215, distance: 9.4
click at [363, 220] on div at bounding box center [344, 206] width 110 height 32
click at [360, 210] on input "(___) ___-____" at bounding box center [344, 206] width 110 height 22
paste input "949) 244-7860"
type input "[PHONE_NUMBER]"
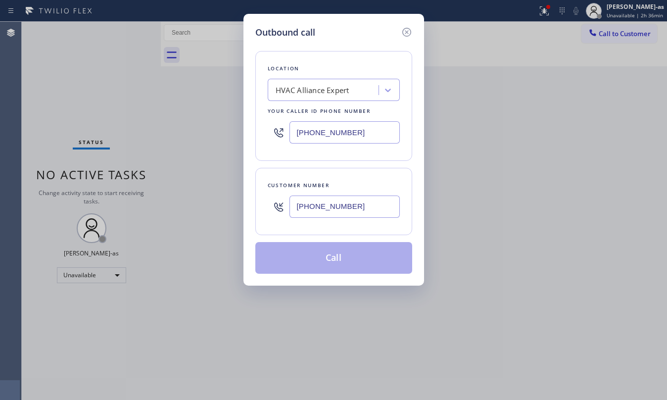
click at [332, 261] on button "Call" at bounding box center [333, 258] width 157 height 32
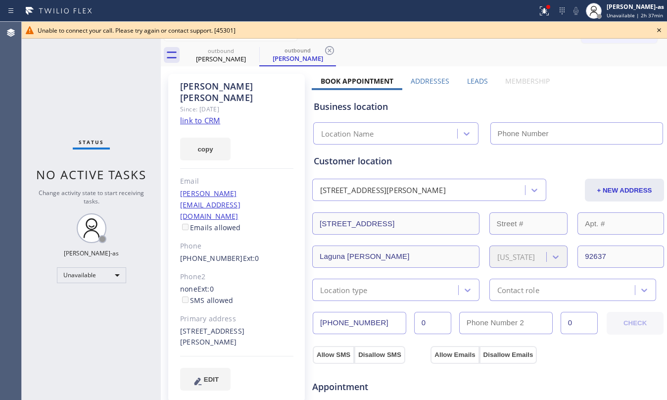
type input "[PHONE_NUMBER]"
drag, startPoint x: 90, startPoint y: 92, endPoint x: 156, endPoint y: 62, distance: 72.4
click at [90, 90] on div "Status No active tasks Change activity state to start receiving tasks. [PERSON_…" at bounding box center [91, 211] width 139 height 378
click at [210, 36] on div "Unable to connect your call. Please try again or contact support. [45301]" at bounding box center [344, 30] width 645 height 17
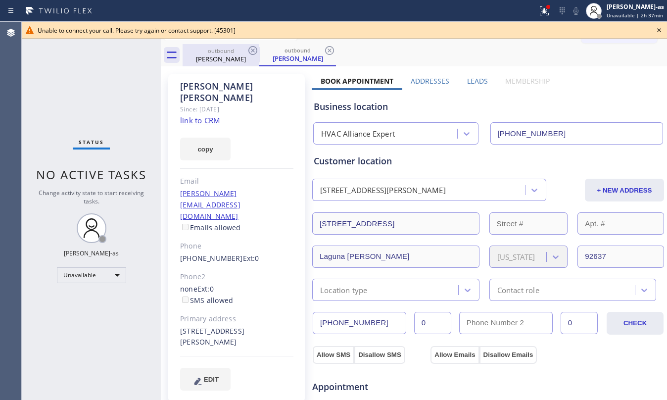
click at [224, 65] on div "outbound [PERSON_NAME]" at bounding box center [221, 55] width 75 height 22
click at [249, 48] on icon at bounding box center [252, 50] width 9 height 9
click at [0, 0] on icon at bounding box center [0, 0] width 0 height 0
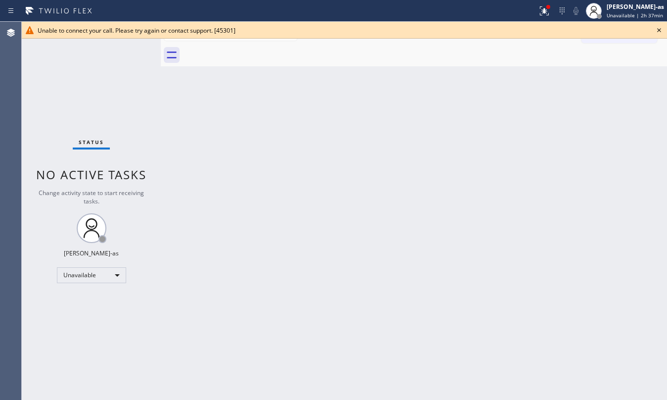
click at [249, 48] on div at bounding box center [425, 55] width 484 height 22
click at [495, 30] on icon at bounding box center [659, 30] width 12 height 12
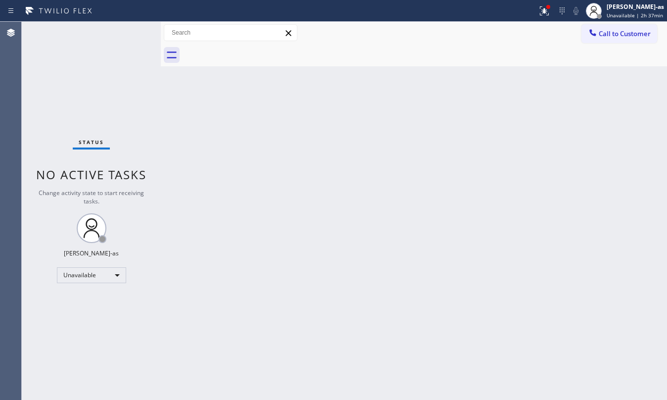
click at [345, 158] on div "Back to Dashboard Change Sender ID Customers Technicians Select a contact Outbo…" at bounding box center [414, 211] width 506 height 378
click at [495, 28] on div "Call to Customer Outbound call Location HVAC Alliance Expert Your caller id pho…" at bounding box center [414, 32] width 506 height 17
click at [495, 35] on icon at bounding box center [593, 33] width 10 height 10
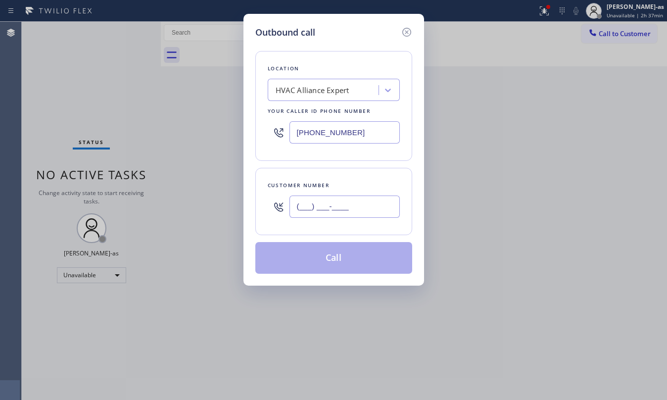
click at [329, 209] on input "(___) ___-____" at bounding box center [344, 206] width 110 height 22
paste input "323) 587-1236"
click at [328, 246] on div "Location HVAC Alliance Expert Your caller id phone number [PHONE_NUMBER] Custom…" at bounding box center [333, 156] width 157 height 234
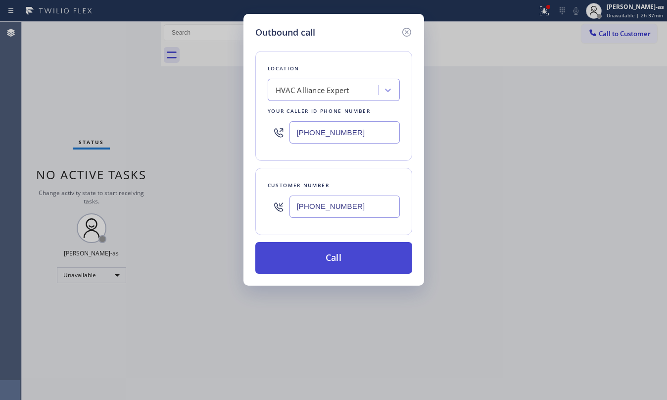
type input "[PHONE_NUMBER]"
click at [337, 258] on button "Call" at bounding box center [333, 258] width 157 height 32
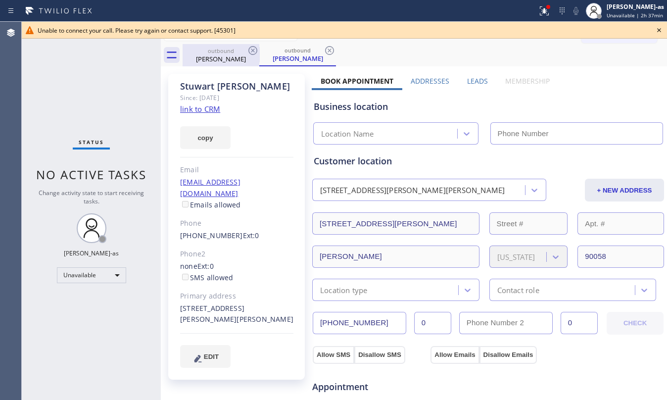
type input "[PHONE_NUMBER]"
click at [248, 52] on icon at bounding box center [253, 51] width 12 height 12
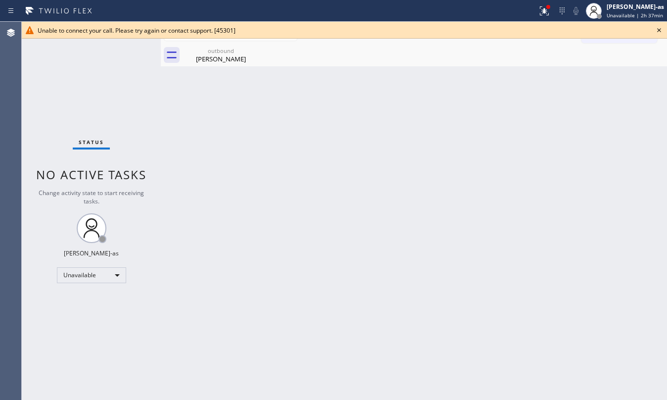
click at [0, 0] on icon at bounding box center [0, 0] width 0 height 0
click at [491, 179] on div "Back to Dashboard Change Sender ID Customers Technicians Select a contact Outbo…" at bounding box center [414, 211] width 506 height 378
click at [495, 29] on icon at bounding box center [659, 30] width 12 height 12
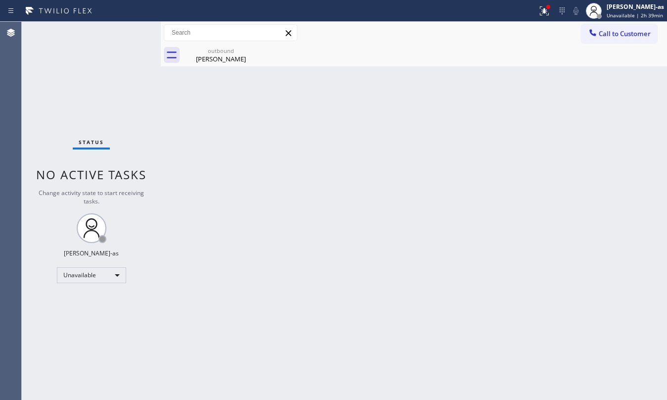
click at [279, 211] on div "Back to Dashboard Change Sender ID Customers Technicians Select a contact Outbo…" at bounding box center [414, 211] width 506 height 378
click at [214, 62] on div "[PERSON_NAME]" at bounding box center [221, 58] width 75 height 9
drag, startPoint x: 329, startPoint y: 179, endPoint x: 367, endPoint y: 188, distance: 38.9
click at [328, 176] on div "Back to Dashboard Change Sender ID Customers Technicians Select a contact Outbo…" at bounding box center [414, 211] width 506 height 378
drag, startPoint x: 77, startPoint y: 55, endPoint x: 81, endPoint y: 46, distance: 10.2
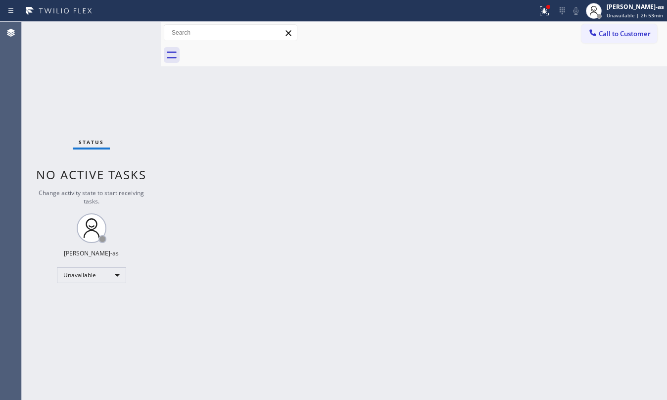
click at [81, 48] on div "Status No active tasks Change activity state to start receiving tasks. [PERSON_…" at bounding box center [91, 211] width 139 height 378
click at [136, 84] on div "Status No active tasks Change activity state to start receiving tasks. [PERSON_…" at bounding box center [91, 211] width 139 height 378
click at [140, 107] on div "Status No active tasks Change activity state to start receiving tasks. [PERSON_…" at bounding box center [91, 211] width 139 height 378
click at [495, 29] on span "Call to Customer" at bounding box center [625, 33] width 52 height 9
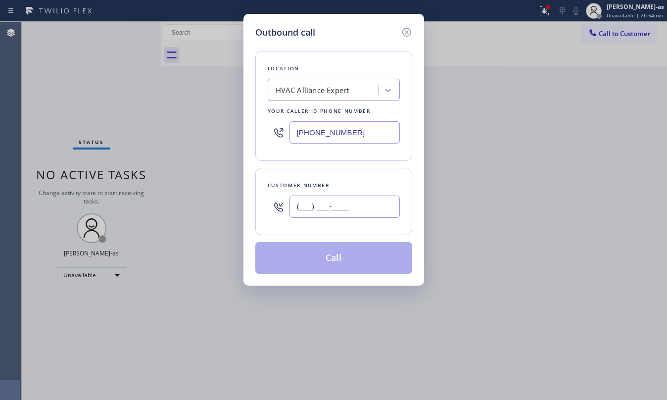
click at [351, 217] on input "(___) ___-____" at bounding box center [344, 206] width 110 height 22
paste input "619) 865-0418"
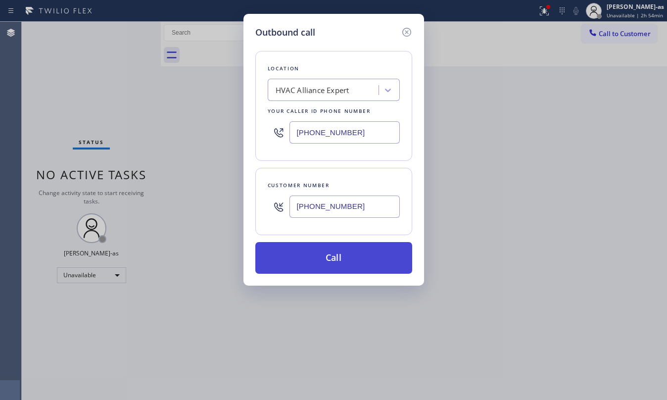
type input "[PHONE_NUMBER]"
click at [337, 261] on button "Call" at bounding box center [333, 258] width 157 height 32
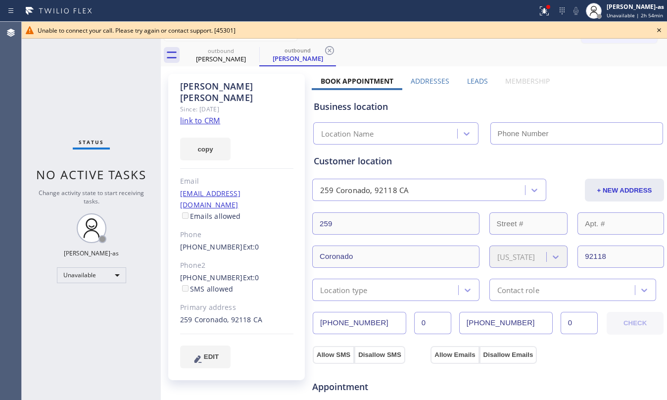
click at [84, 76] on div "Status No active tasks Change activity state to start receiving tasks. [PERSON_…" at bounding box center [91, 211] width 139 height 378
type input "[PHONE_NUMBER]"
click at [117, 64] on div "Status No active tasks Change activity state to start receiving tasks. [PERSON_…" at bounding box center [91, 211] width 139 height 378
click at [495, 26] on icon at bounding box center [659, 30] width 12 height 12
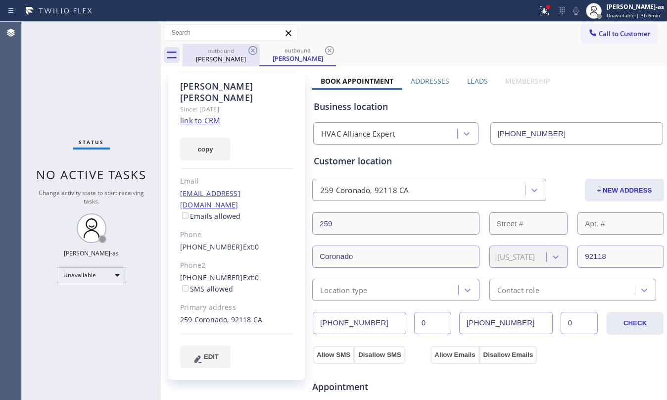
click at [214, 50] on div "outbound" at bounding box center [221, 50] width 75 height 7
click at [243, 48] on div "outbound" at bounding box center [221, 49] width 75 height 7
click at [248, 48] on icon at bounding box center [253, 51] width 12 height 12
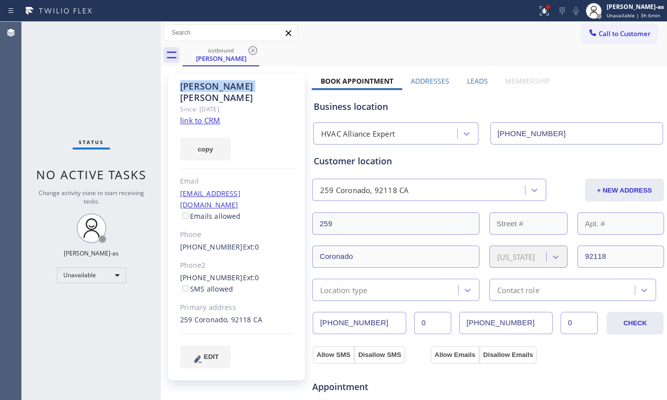
click at [248, 48] on icon at bounding box center [253, 51] width 12 height 12
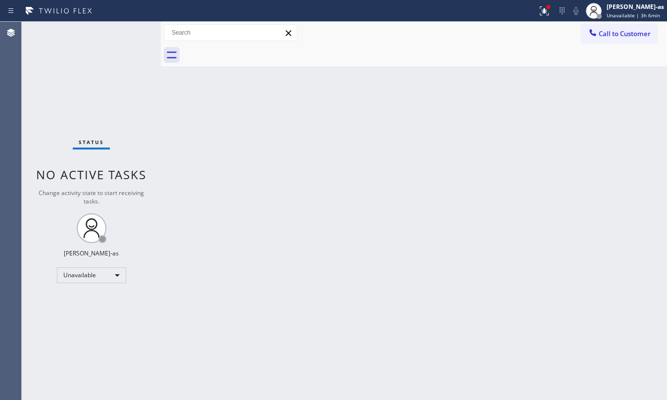
click at [388, 181] on div "Back to Dashboard Change Sender ID Customers Technicians Select a contact Outbo…" at bounding box center [414, 211] width 506 height 378
click at [99, 275] on div "Unavailable" at bounding box center [91, 275] width 69 height 16
click at [100, 299] on li "Break" at bounding box center [90, 326] width 67 height 12
click at [128, 101] on div "Status No active tasks Change activity state to start receiving tasks. [PERSON_…" at bounding box center [91, 211] width 139 height 378
